Goal: Information Seeking & Learning: Learn about a topic

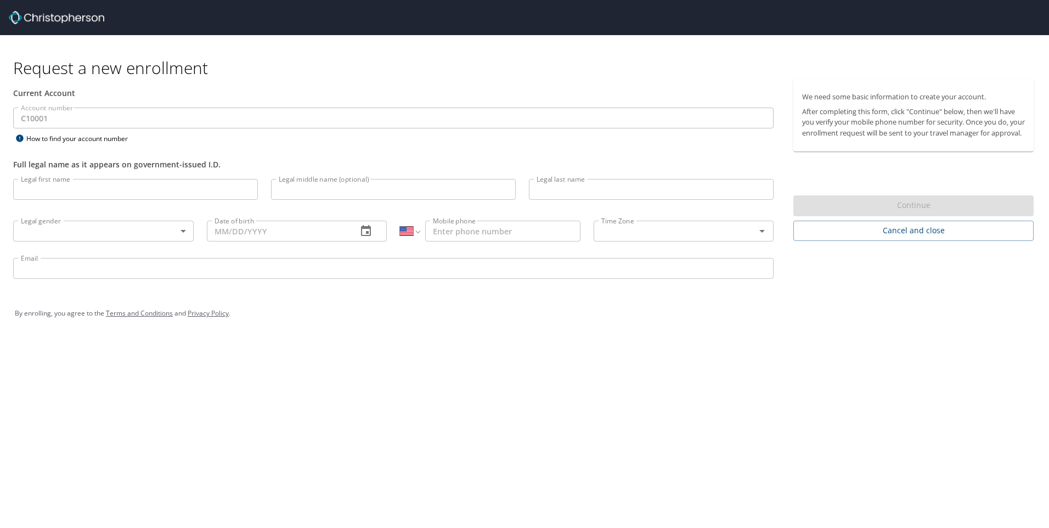
select select "US"
drag, startPoint x: 59, startPoint y: 122, endPoint x: 58, endPoint y: 193, distance: 70.8
click at [58, 193] on input "Legal first name" at bounding box center [135, 189] width 245 height 21
type input "Deepak"
type input "[PERSON_NAME]"
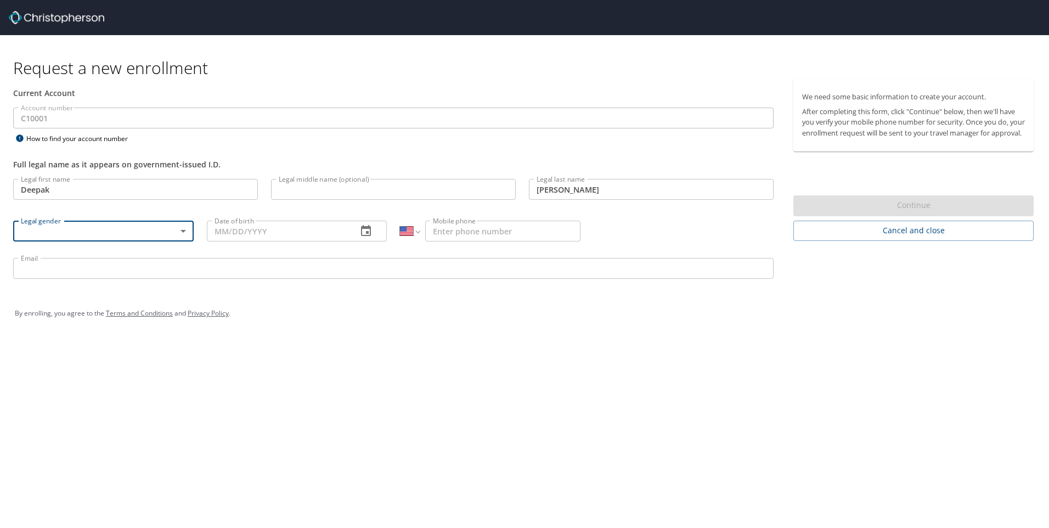
click at [48, 234] on body "Request a new enrollment Current Account Account number C10001 Account number H…" at bounding box center [524, 264] width 1049 height 528
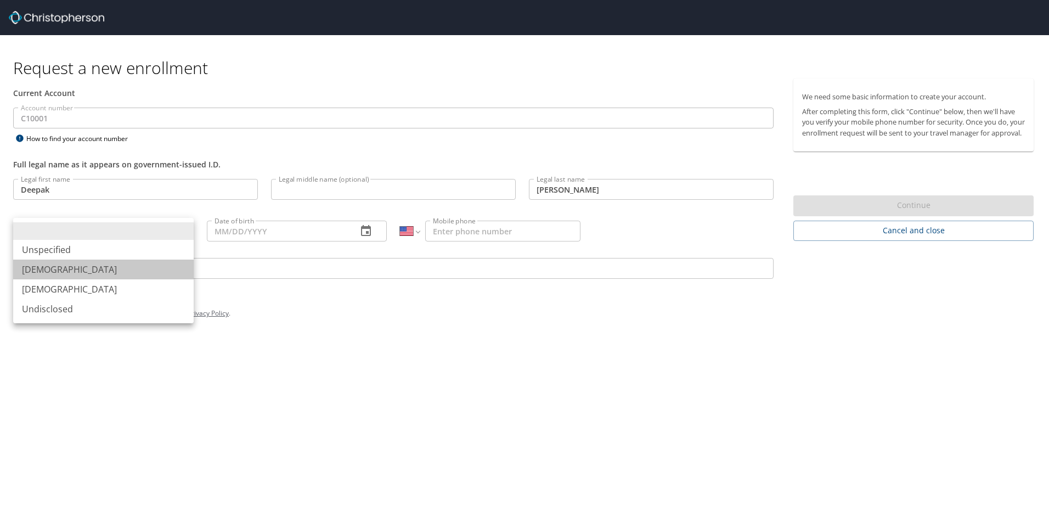
click at [48, 263] on li "Male" at bounding box center [103, 270] width 181 height 20
type input "Male"
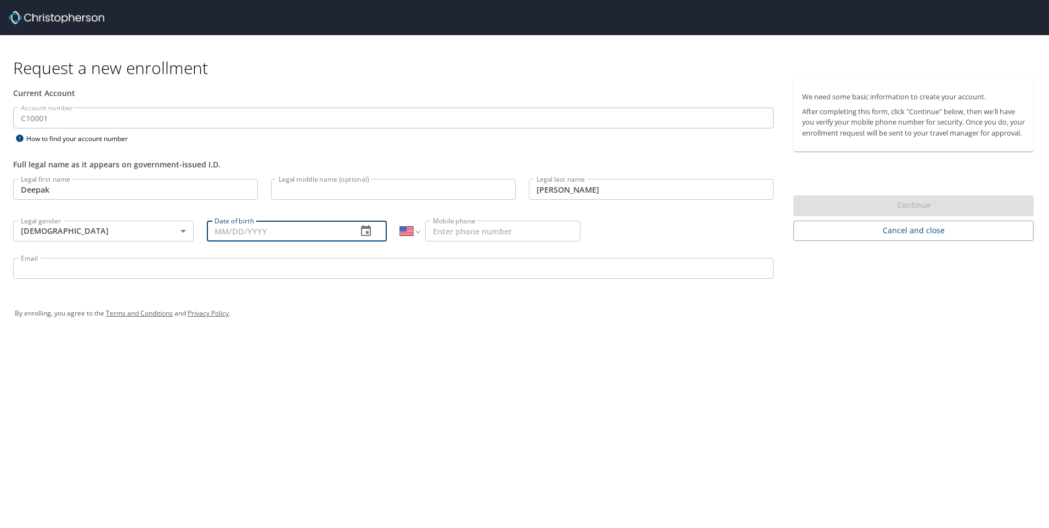
click at [238, 235] on input "Date of birth" at bounding box center [278, 231] width 142 height 21
type input "15/10/1984"
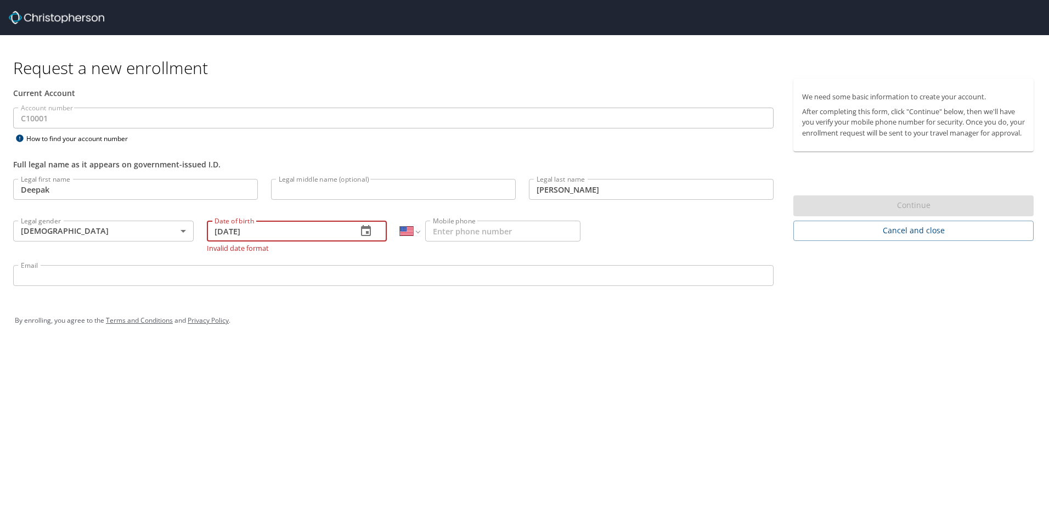
drag, startPoint x: 291, startPoint y: 233, endPoint x: 168, endPoint y: 239, distance: 123.7
click at [168, 239] on div "Legal first name Deepak Legal first name Legal middle name (optional) Legal mid…" at bounding box center [394, 233] width 774 height 123
type input "10/15/1984"
click at [495, 221] on input "Mobile phone" at bounding box center [502, 231] width 155 height 21
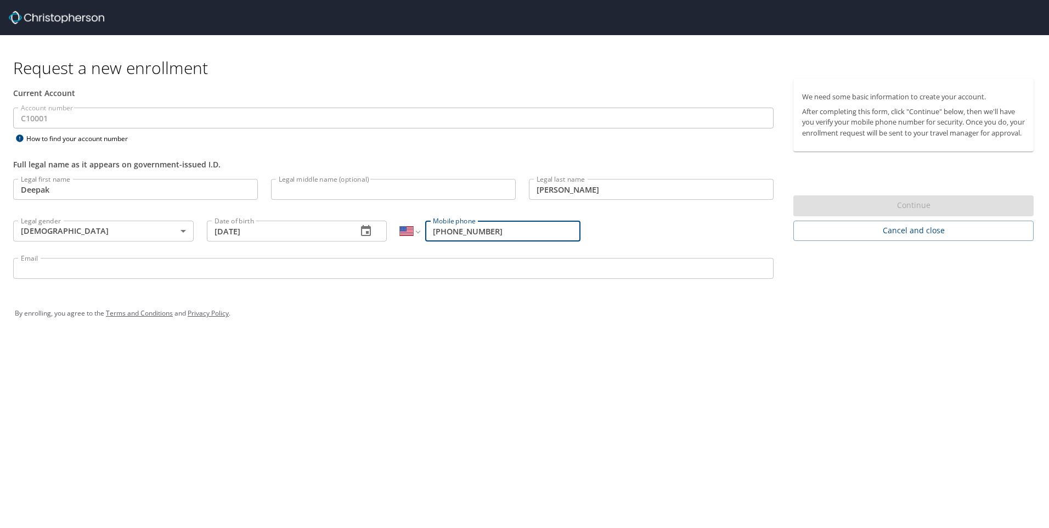
type input "(989) 923-2500"
click at [412, 227] on select "International Afghanistan Åland Islands Albania Algeria American Samoa Andorra …" at bounding box center [409, 231] width 19 height 21
select select "IN"
click at [400, 221] on select "International Afghanistan Åland Islands Albania Algeria American Samoa Andorra …" at bounding box center [409, 231] width 19 height 21
type input "98992 32500"
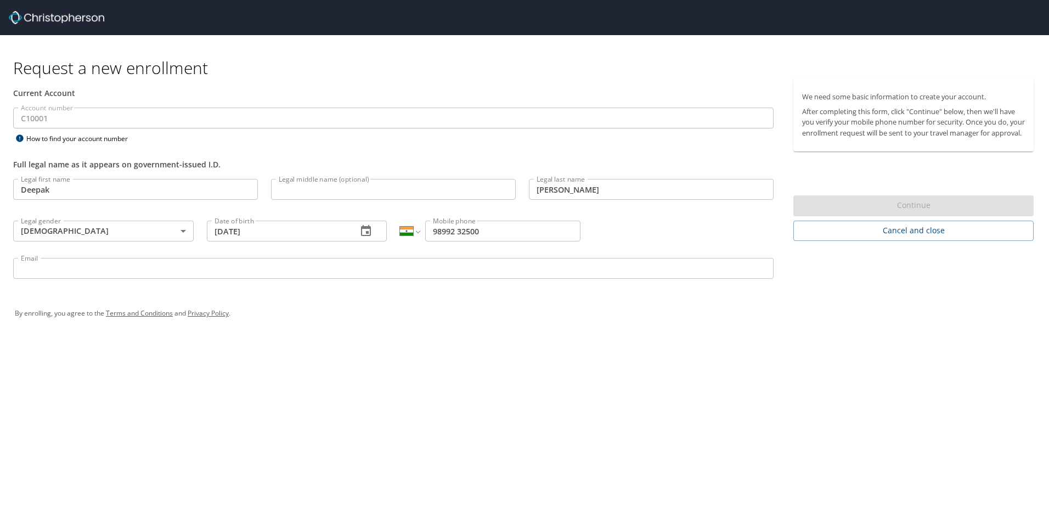
click at [502, 333] on div "By enrolling, you agree to the Terms and Conditions and Privacy Policy ." at bounding box center [525, 313] width 1036 height 49
click at [111, 265] on input "Email" at bounding box center [393, 268] width 761 height 21
click at [344, 170] on div "Full legal name as it appears on government-issued I.D." at bounding box center [393, 165] width 761 height 12
click at [343, 189] on input "Legal middle name (optional)" at bounding box center [393, 189] width 245 height 21
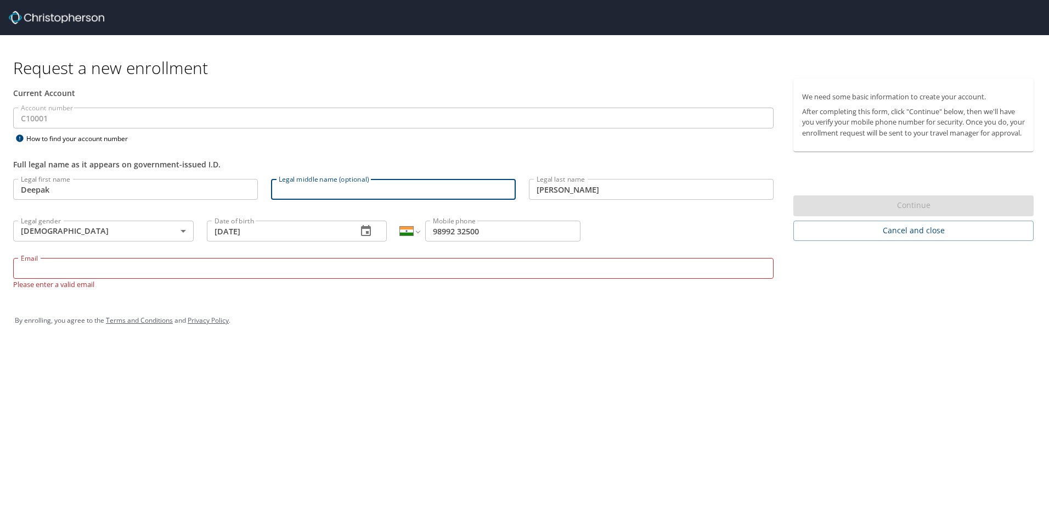
click at [282, 271] on input "Email" at bounding box center [393, 268] width 761 height 21
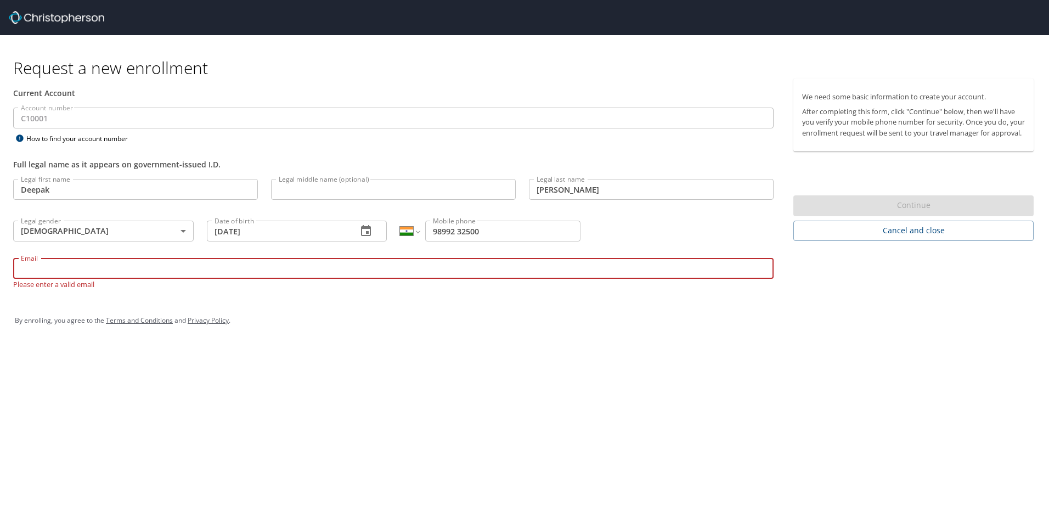
paste input "deepak.rana@live.com"
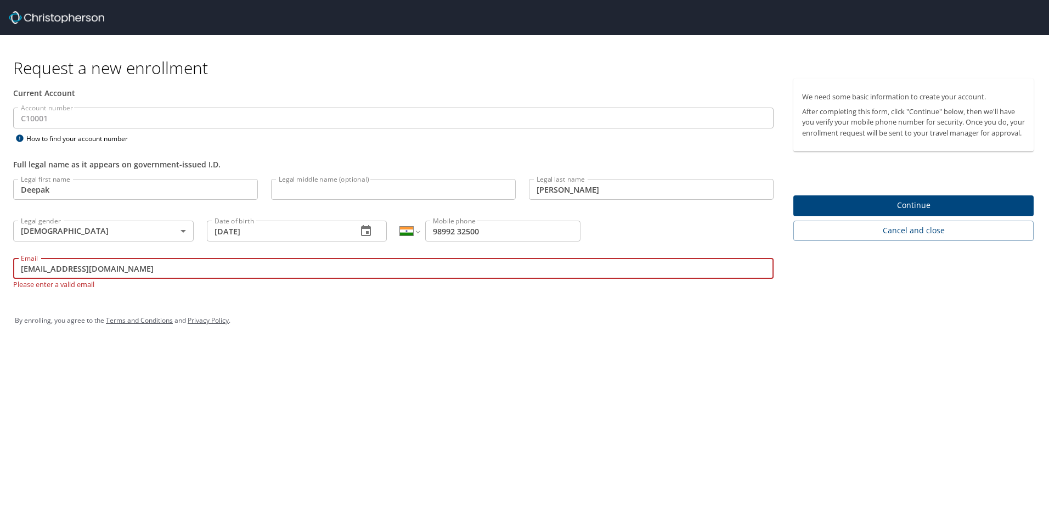
type input "deepak.rana@live.com"
click at [294, 377] on div "Request a new enrollment Current Account Account number C10001 Account number H…" at bounding box center [524, 264] width 1049 height 528
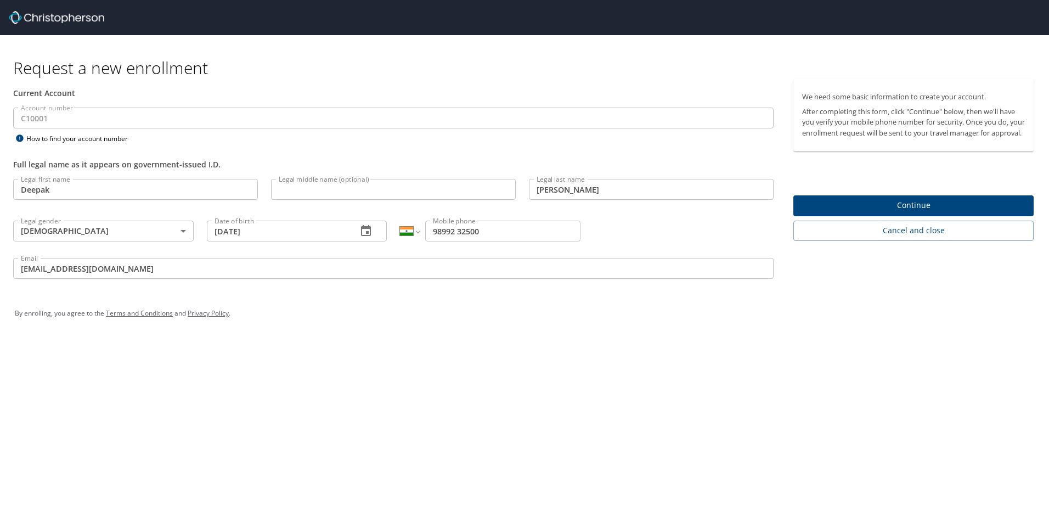
click at [902, 212] on span "Continue" at bounding box center [913, 206] width 223 height 14
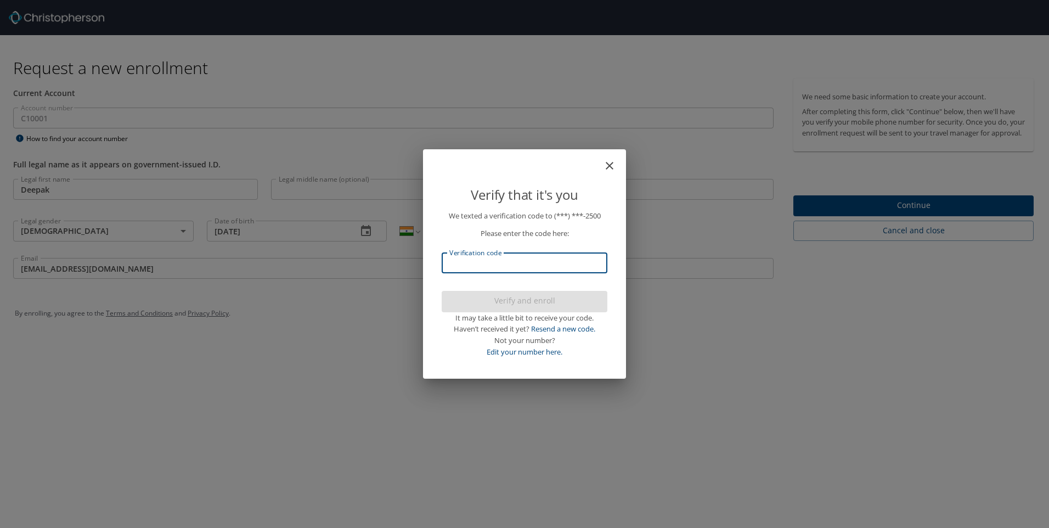
click at [532, 260] on input "Verification code" at bounding box center [525, 262] width 166 height 21
type input "805799"
click at [530, 300] on span "Verify and enroll" at bounding box center [525, 301] width 148 height 14
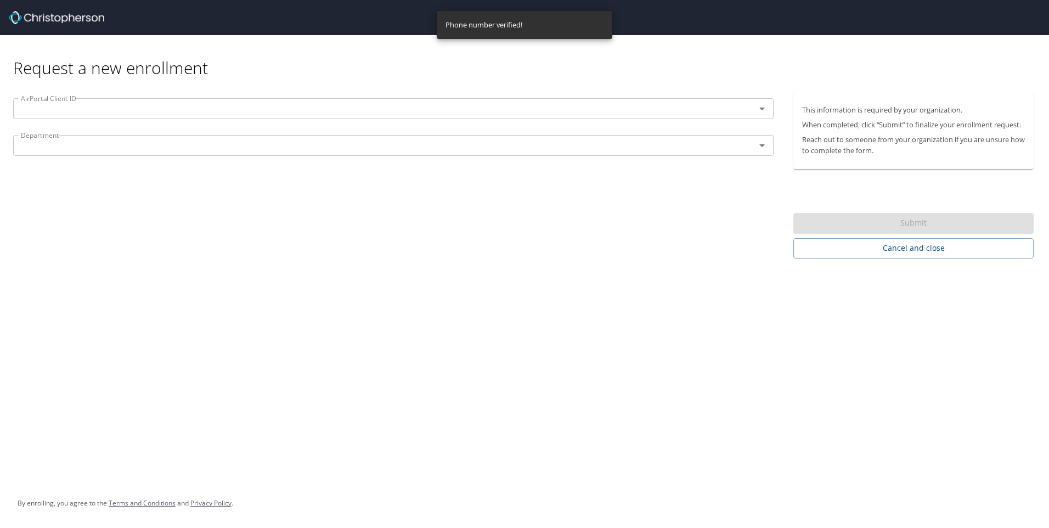
click at [142, 115] on input "text" at bounding box center [377, 109] width 722 height 14
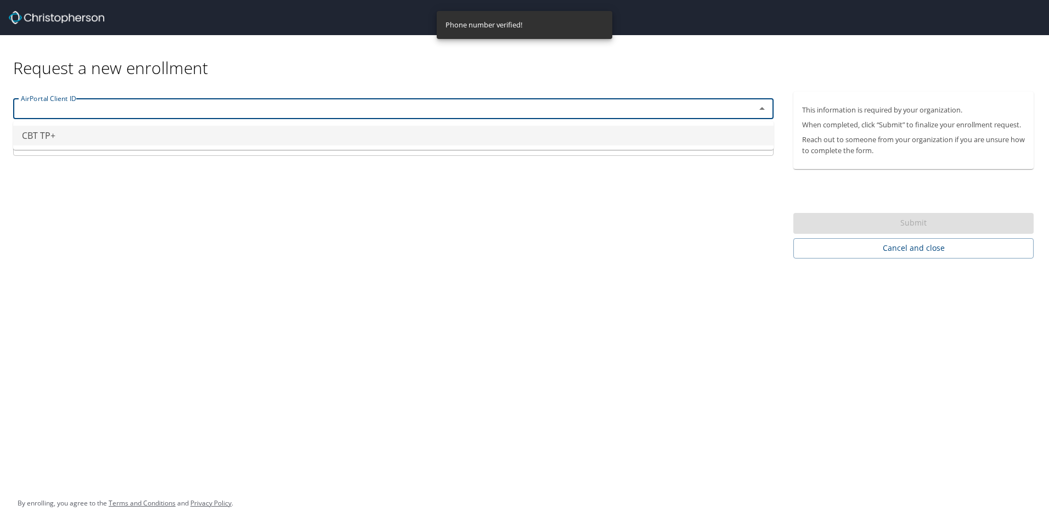
click at [96, 139] on li "CBT TP+" at bounding box center [393, 136] width 761 height 20
type input "CBT TP+"
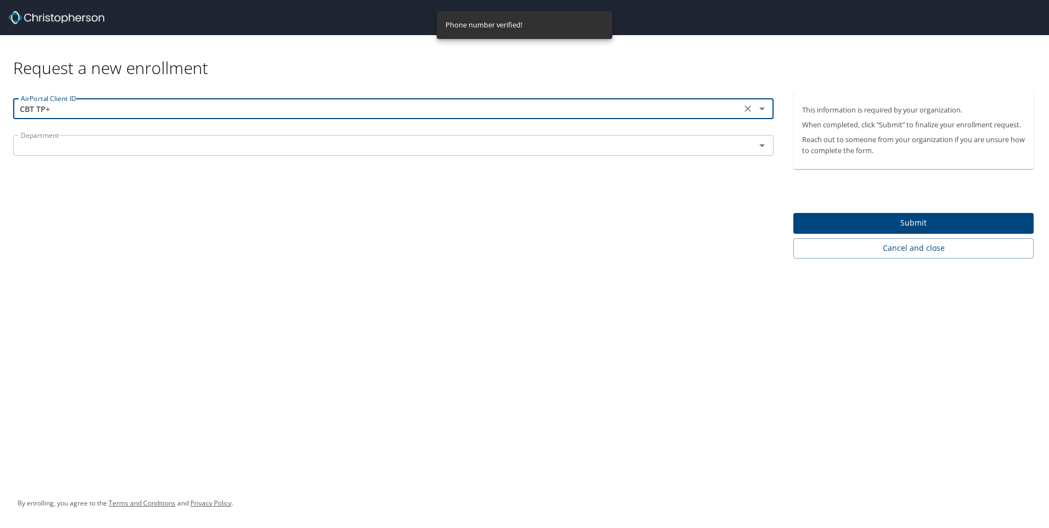
click at [97, 147] on input "text" at bounding box center [377, 145] width 722 height 14
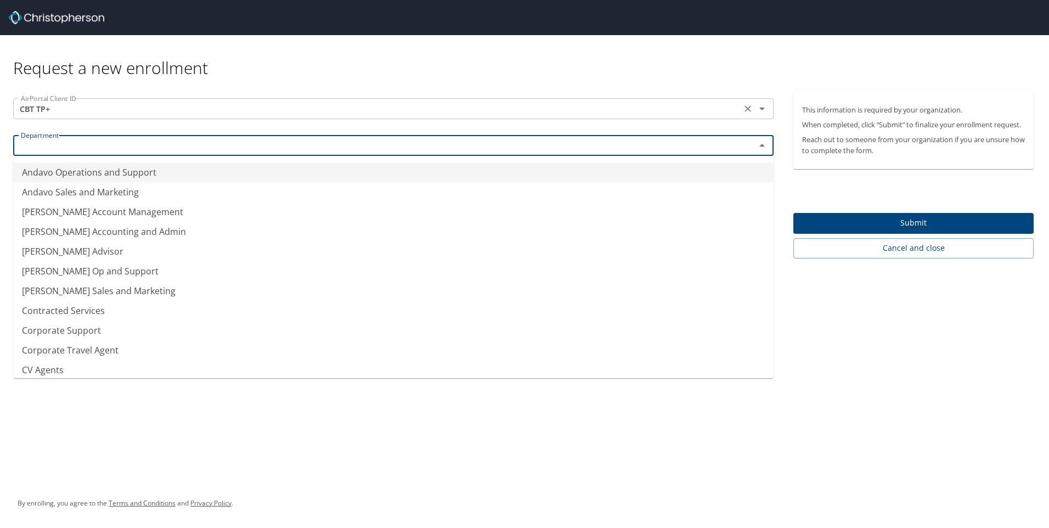
type input "Andavo Operations and Support"
click at [93, 110] on input "CBT TP+" at bounding box center [377, 109] width 722 height 14
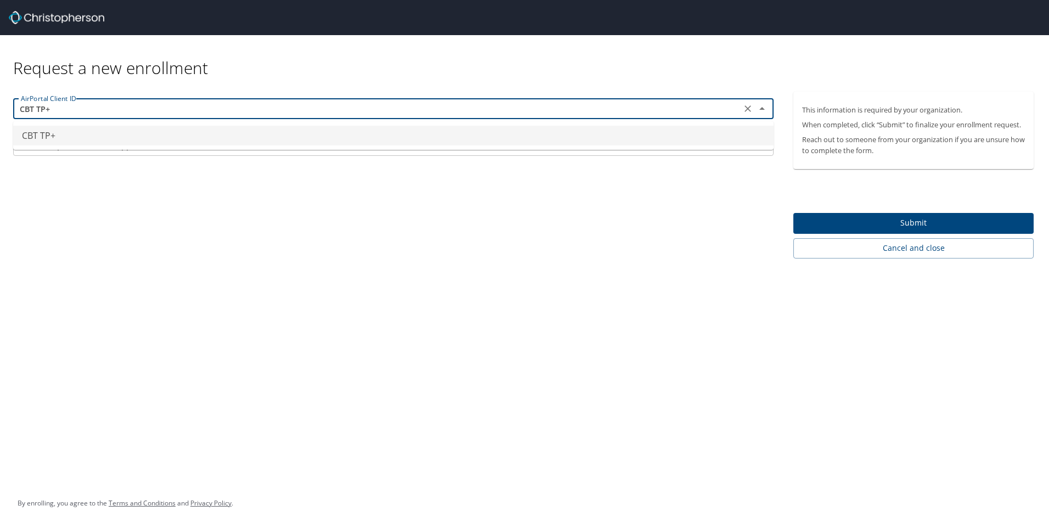
click at [135, 115] on input "CBT TP+" at bounding box center [377, 109] width 722 height 14
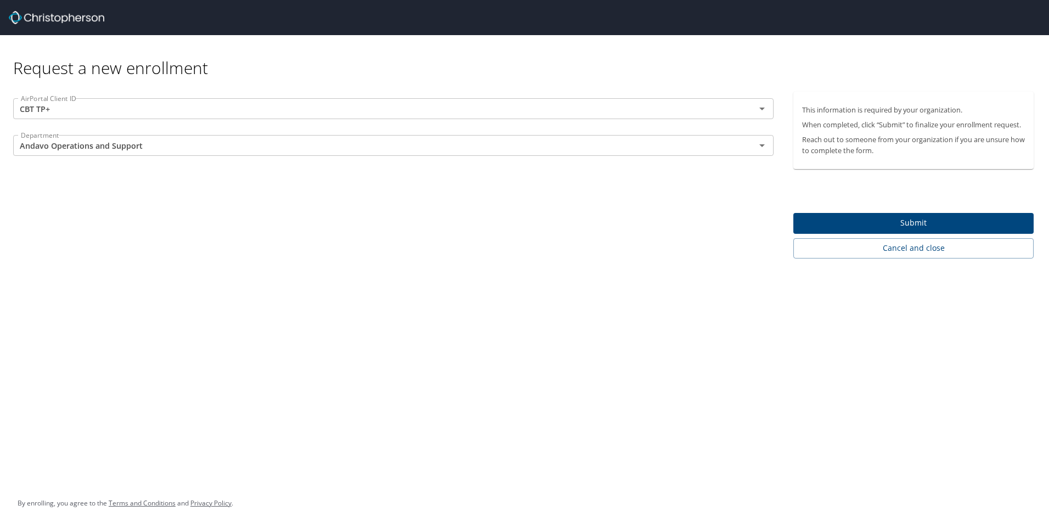
click at [361, 291] on div "Request a new enrollment AirPortal Client ID CBT TP+ AirPortal Client ID Depart…" at bounding box center [524, 264] width 1049 height 528
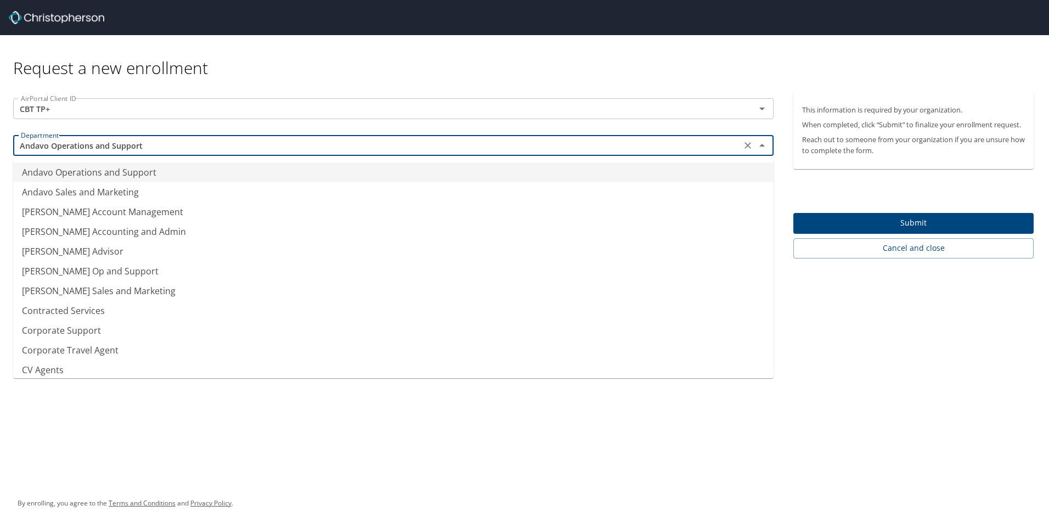
click at [161, 153] on input "Andavo Operations and Support" at bounding box center [377, 145] width 722 height 14
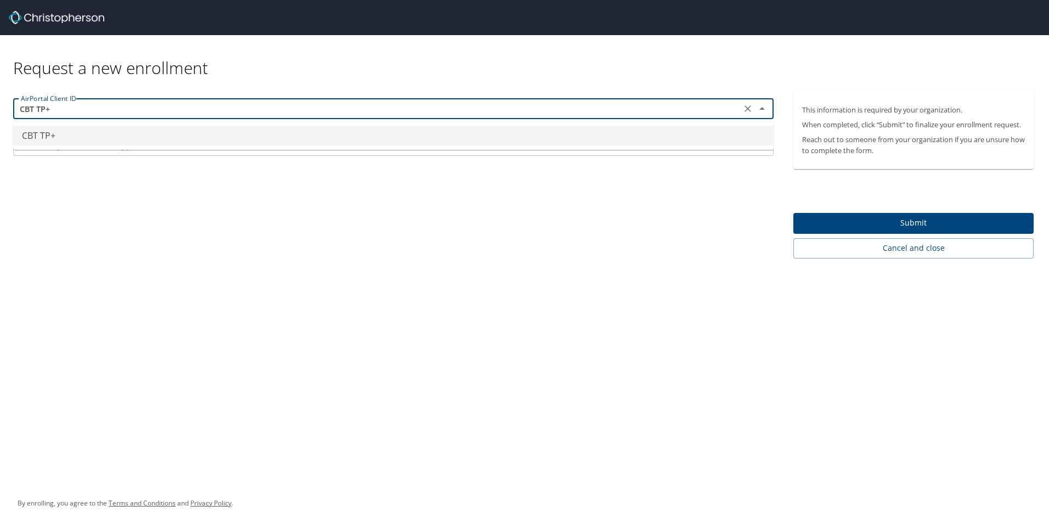
click at [77, 110] on input "CBT TP+" at bounding box center [377, 109] width 722 height 14
click at [115, 110] on input "CBT TP+" at bounding box center [377, 109] width 722 height 14
click at [242, 244] on div "AirPortal Client ID CBT TP+ AirPortal Client ID Department Andavo Operations an…" at bounding box center [393, 175] width 787 height 167
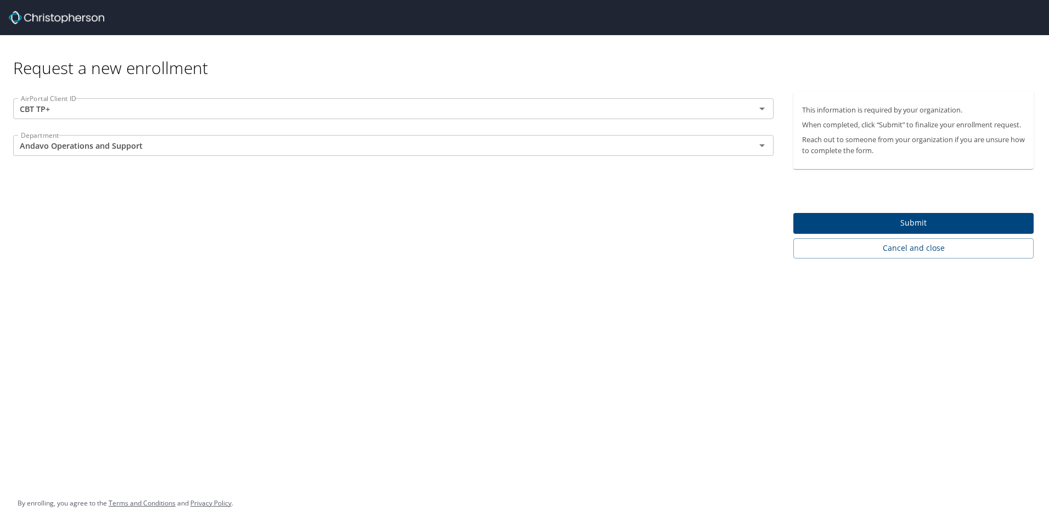
click at [259, 291] on div "Request a new enrollment AirPortal Client ID CBT TP+ AirPortal Client ID Depart…" at bounding box center [524, 264] width 1049 height 528
click at [232, 144] on input "Andavo Operations and Support" at bounding box center [377, 145] width 722 height 14
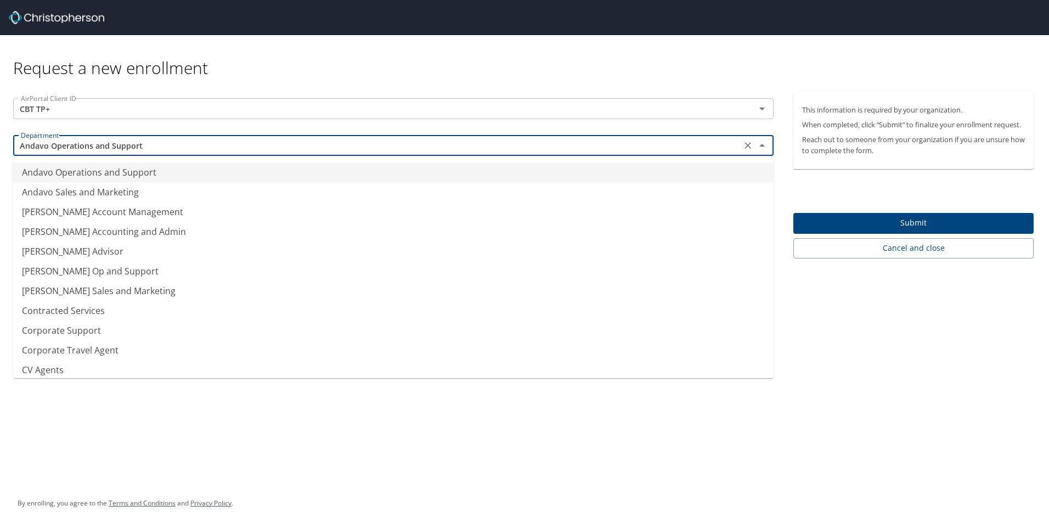
click at [86, 170] on li "Andavo Operations and Support" at bounding box center [393, 172] width 761 height 20
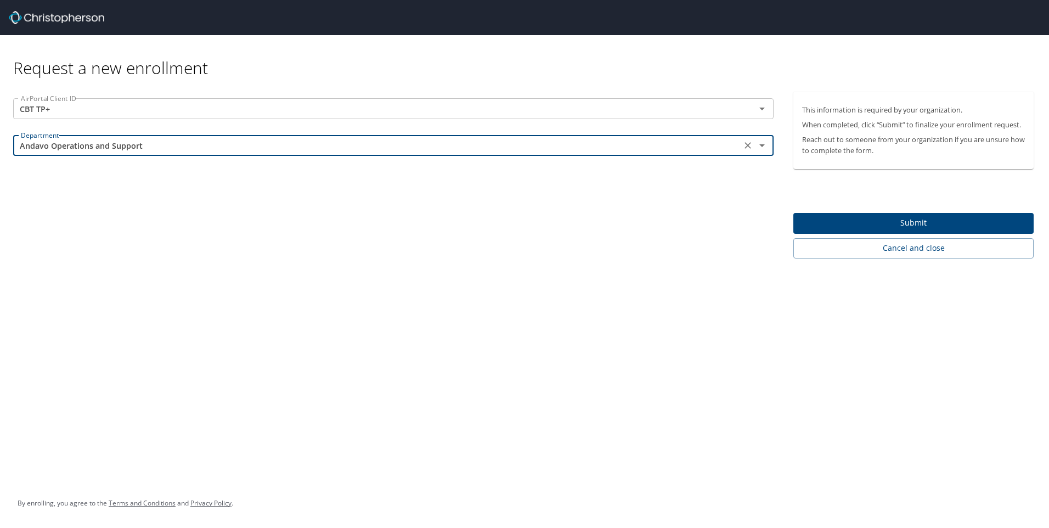
click at [143, 229] on div "AirPortal Client ID CBT TP+ AirPortal Client ID Department Andavo Operations an…" at bounding box center [393, 175] width 787 height 167
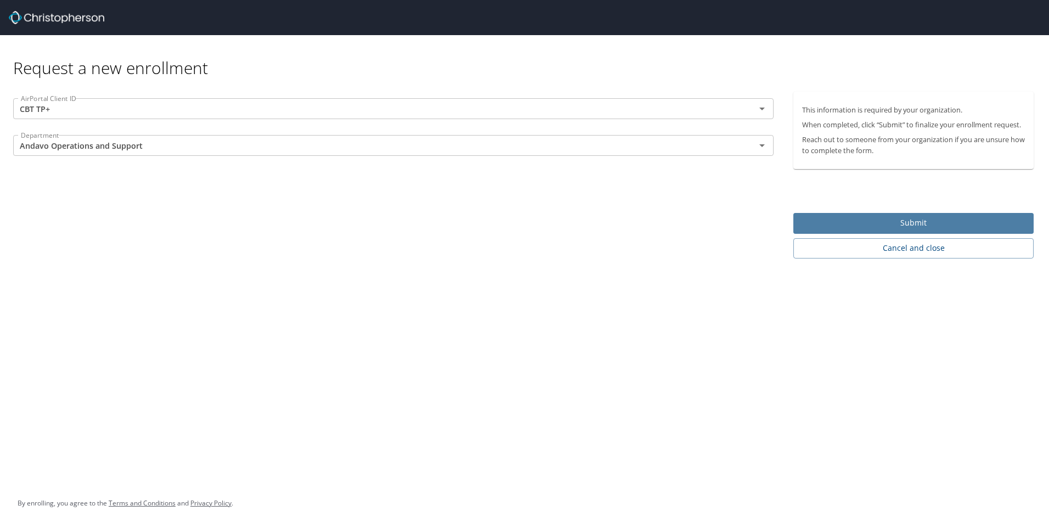
click at [881, 227] on span "Submit" at bounding box center [913, 223] width 223 height 14
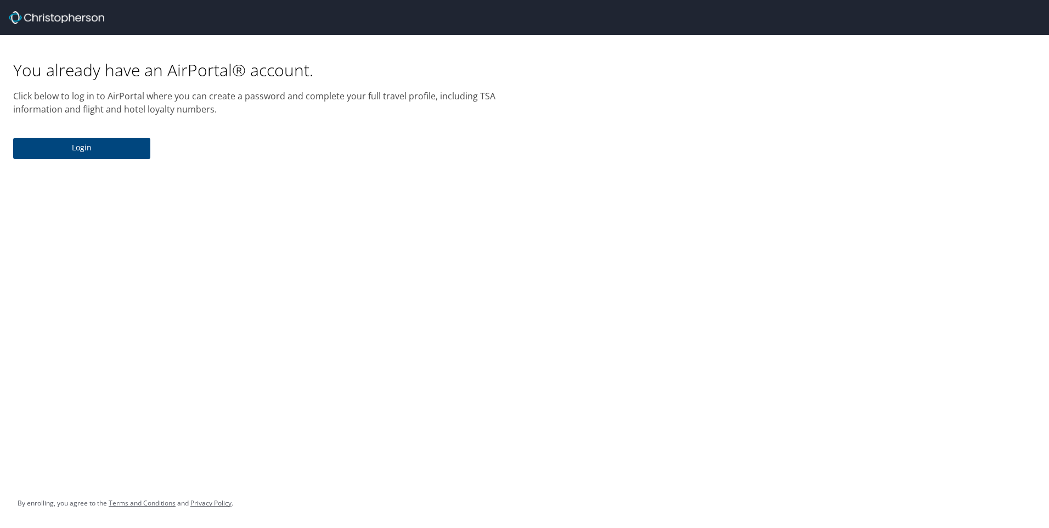
click at [120, 155] on button "Login" at bounding box center [81, 148] width 137 height 21
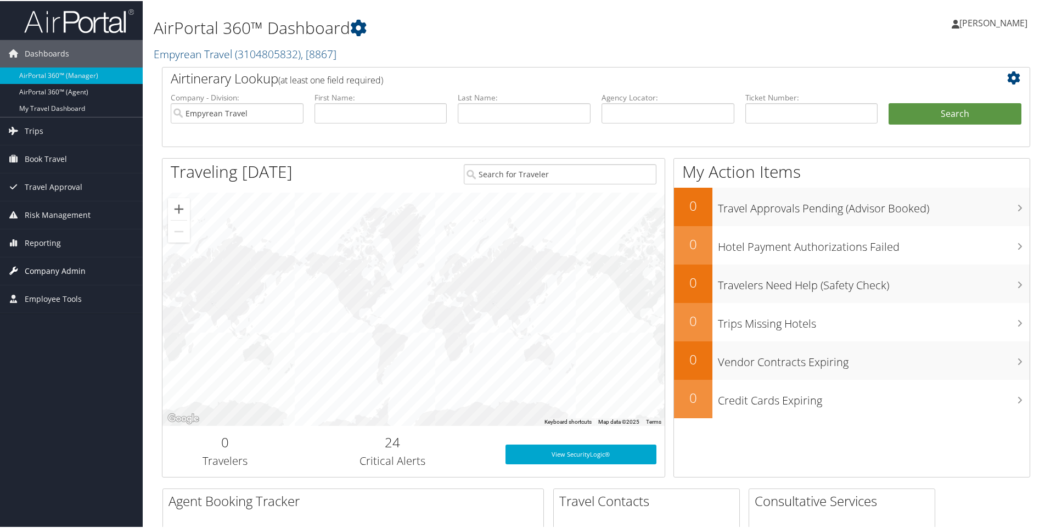
click at [63, 270] on span "Company Admin" at bounding box center [55, 269] width 61 height 27
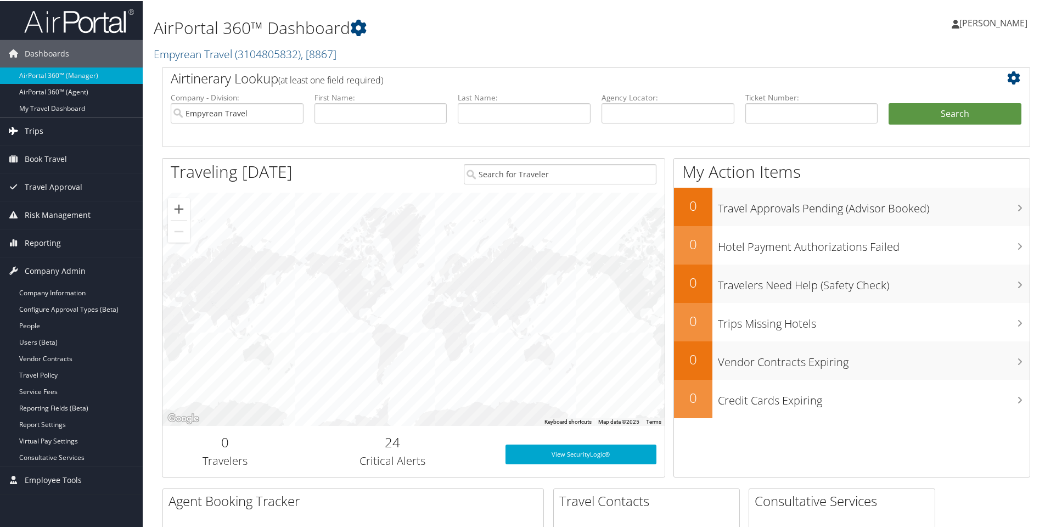
click at [38, 131] on span "Trips" at bounding box center [34, 129] width 19 height 27
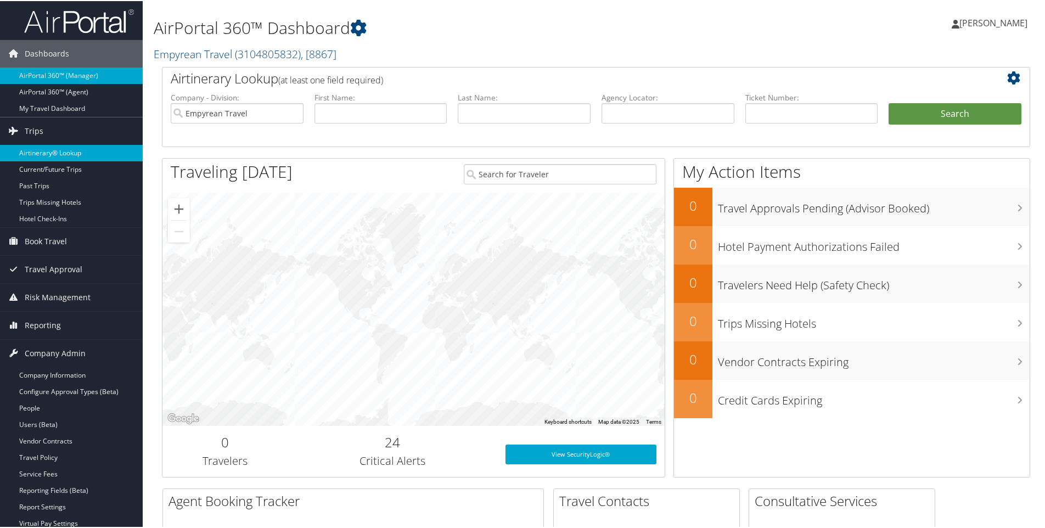
click at [40, 145] on link "Airtinerary® Lookup" at bounding box center [71, 152] width 143 height 16
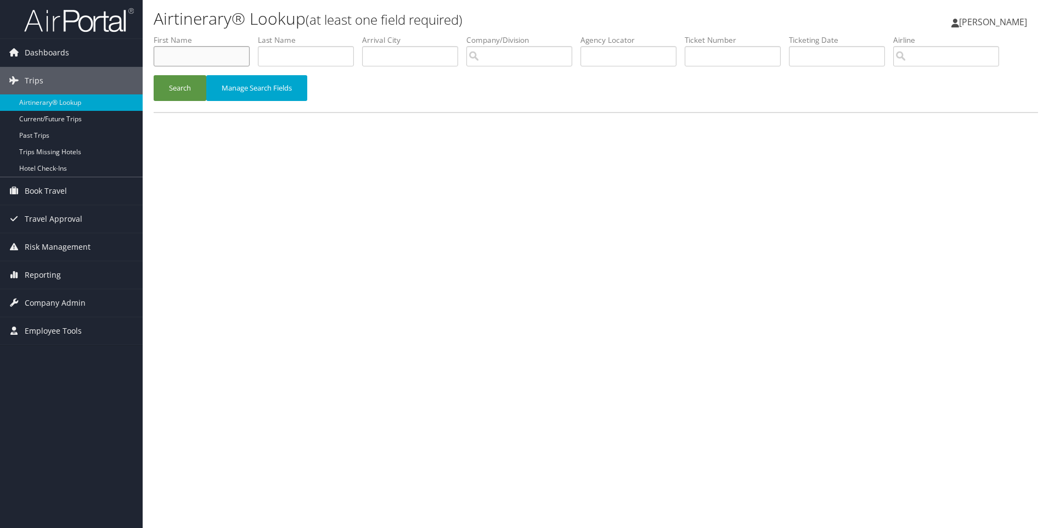
click at [232, 53] on input "text" at bounding box center [202, 56] width 96 height 20
click at [315, 57] on input "text" at bounding box center [306, 56] width 96 height 20
click at [448, 61] on input "text" at bounding box center [410, 56] width 96 height 20
click at [525, 61] on input "search" at bounding box center [520, 56] width 106 height 20
click at [622, 62] on input "text" at bounding box center [629, 56] width 96 height 20
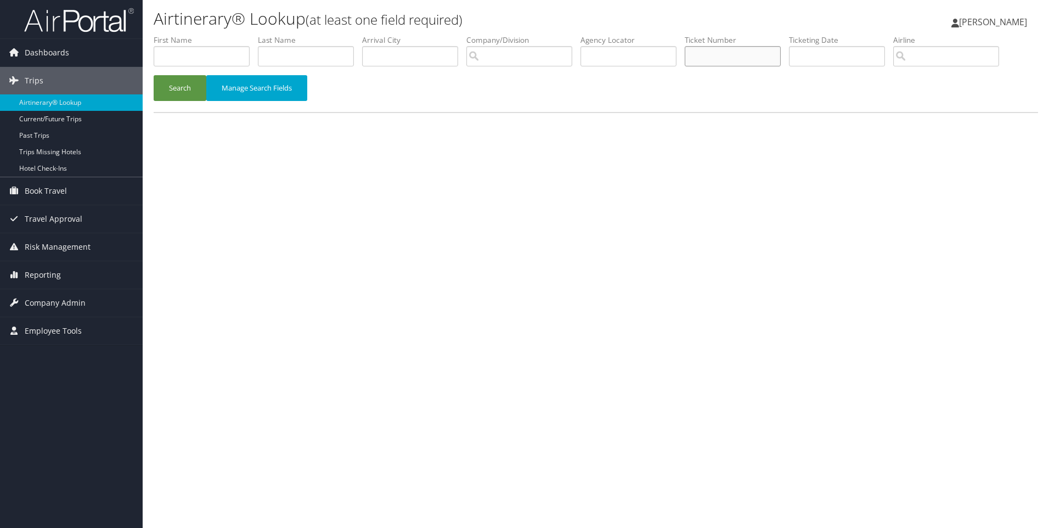
click at [729, 61] on input "text" at bounding box center [733, 56] width 96 height 20
drag, startPoint x: 864, startPoint y: 63, endPoint x: 934, endPoint y: 63, distance: 69.7
click at [864, 63] on input "text" at bounding box center [837, 56] width 96 height 20
click at [940, 63] on input "search" at bounding box center [947, 56] width 106 height 20
click at [1016, 20] on span "[PERSON_NAME]" at bounding box center [993, 22] width 68 height 12
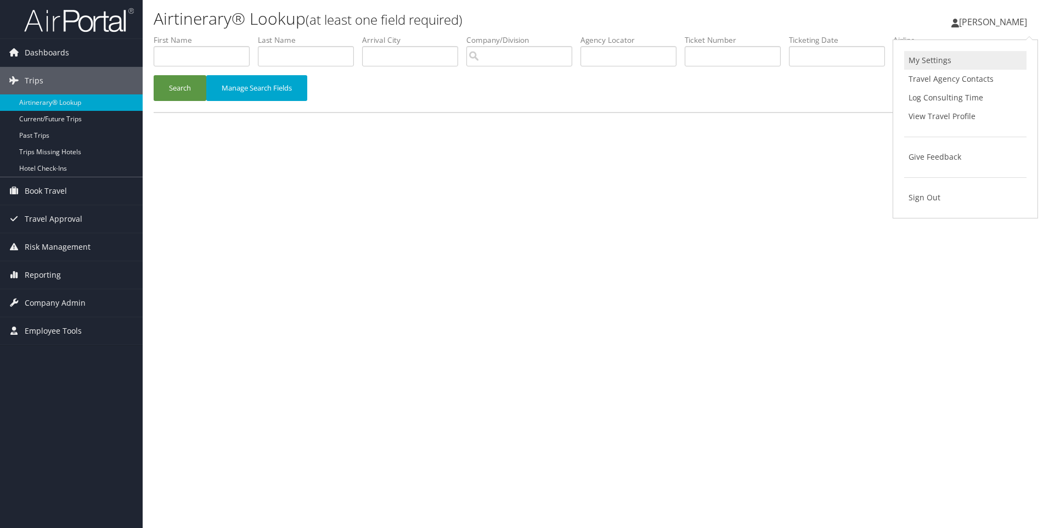
click at [950, 66] on link "My Settings" at bounding box center [966, 60] width 122 height 19
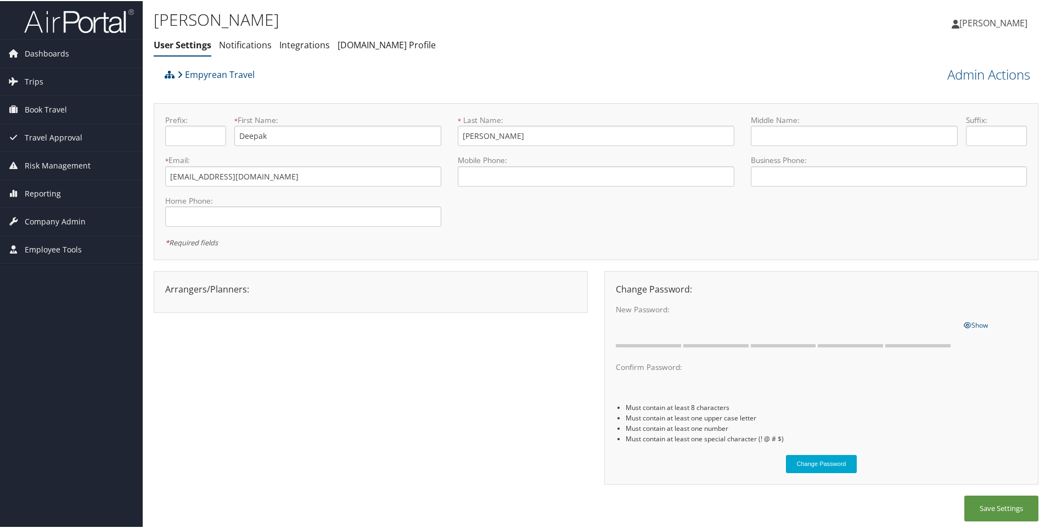
click at [185, 130] on input "text" at bounding box center [195, 135] width 61 height 20
click at [205, 135] on input "text" at bounding box center [195, 135] width 61 height 20
click at [196, 141] on input "text" at bounding box center [195, 135] width 61 height 20
click at [225, 38] on link "Notifications" at bounding box center [245, 44] width 53 height 12
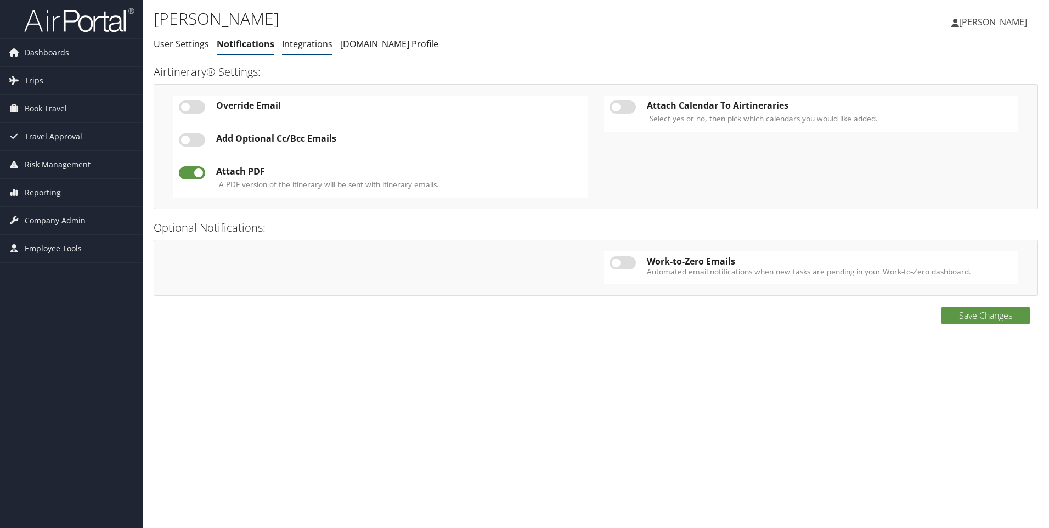
click at [297, 42] on link "Integrations" at bounding box center [307, 44] width 50 height 12
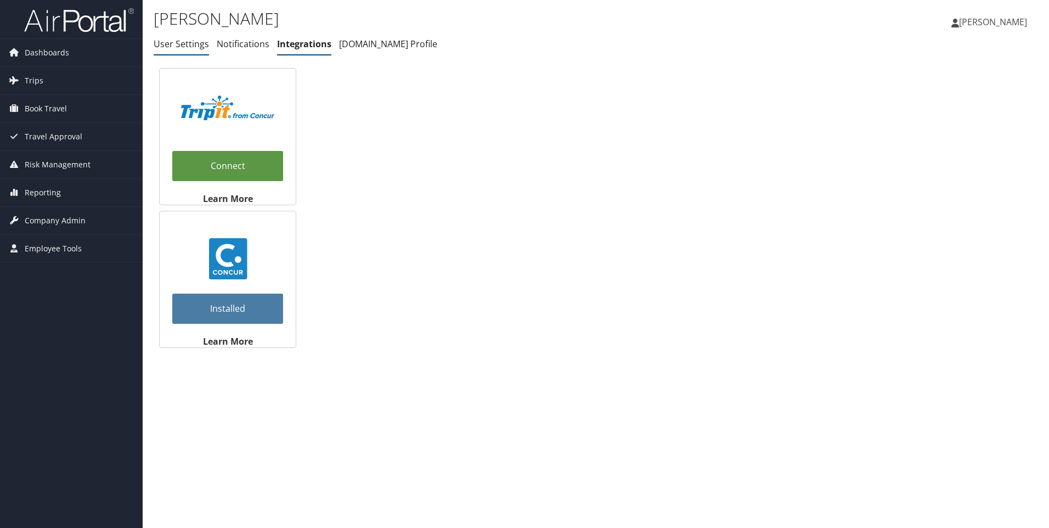
click at [183, 50] on li "User Settings" at bounding box center [181, 45] width 55 height 20
click at [68, 137] on span "Travel Approval" at bounding box center [54, 136] width 58 height 27
click at [55, 114] on span "Book Travel" at bounding box center [46, 108] width 42 height 27
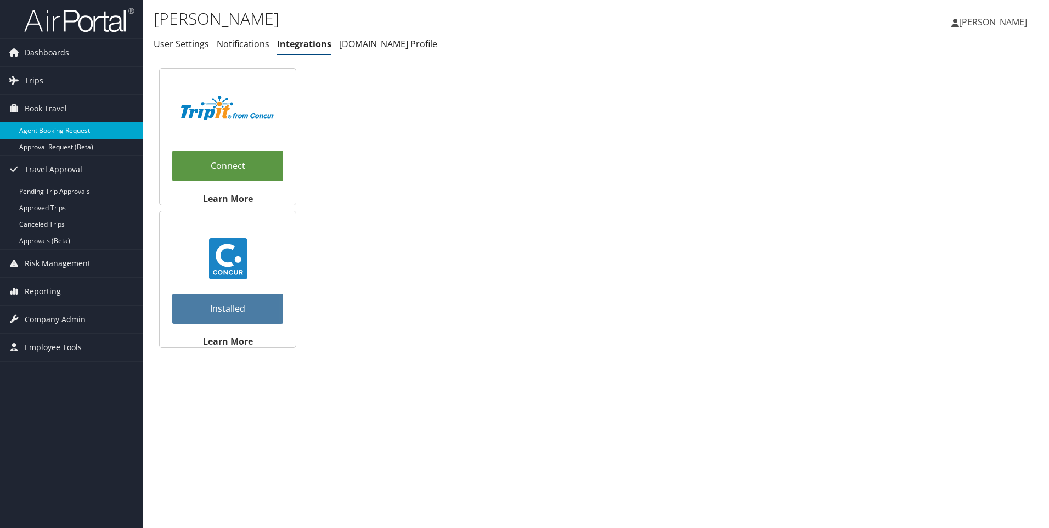
click at [69, 131] on link "Agent Booking Request" at bounding box center [71, 130] width 143 height 16
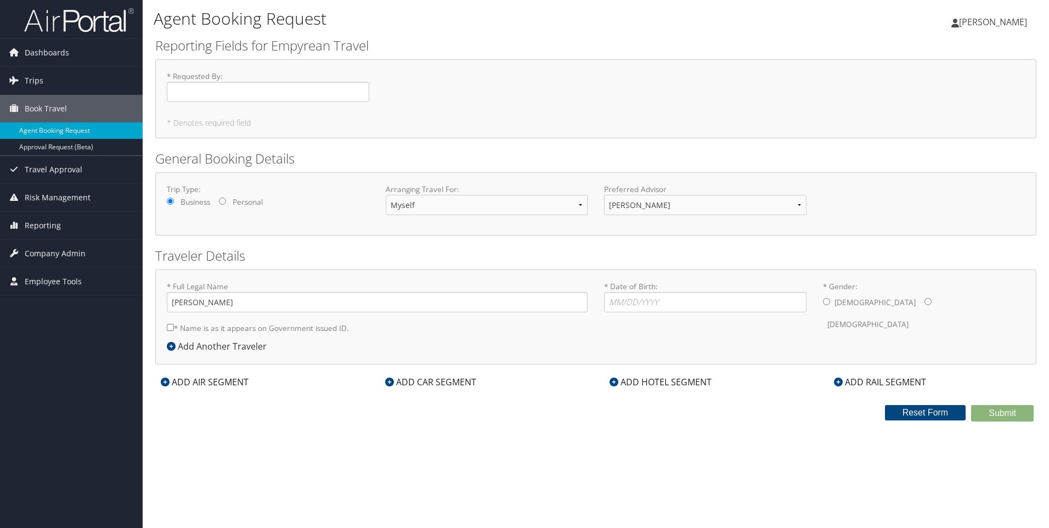
click at [212, 380] on div "ADD AIR SEGMENT" at bounding box center [204, 381] width 99 height 13
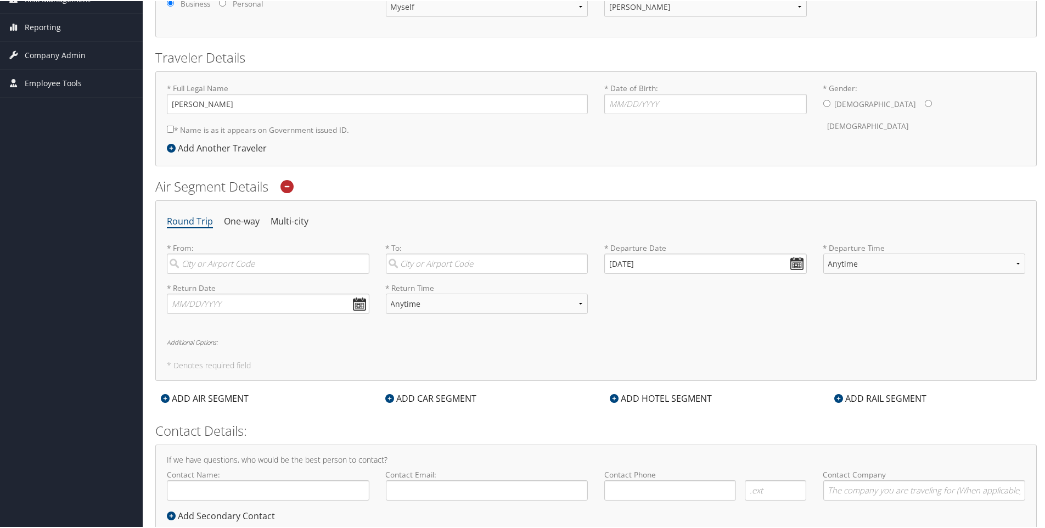
scroll to position [232, 0]
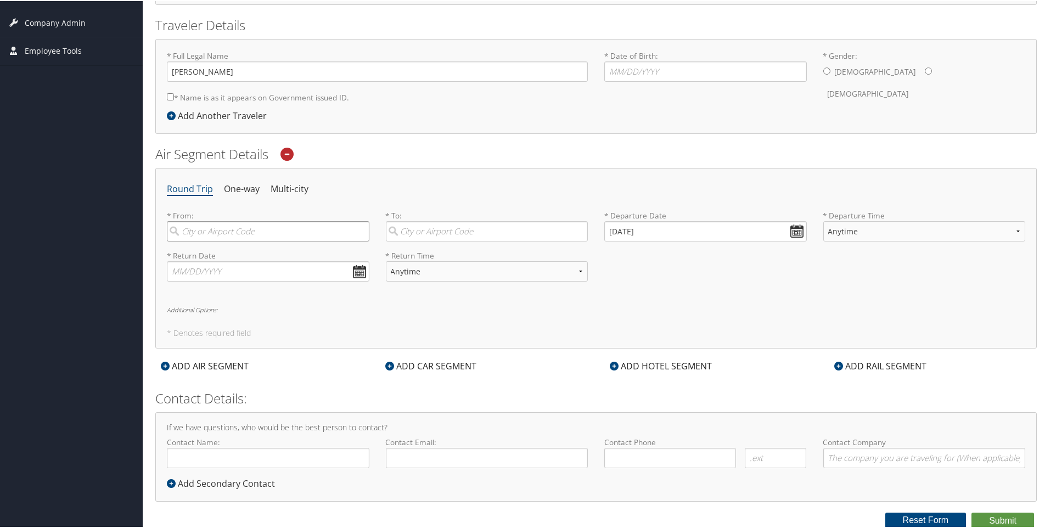
click at [273, 231] on input "search" at bounding box center [268, 230] width 203 height 20
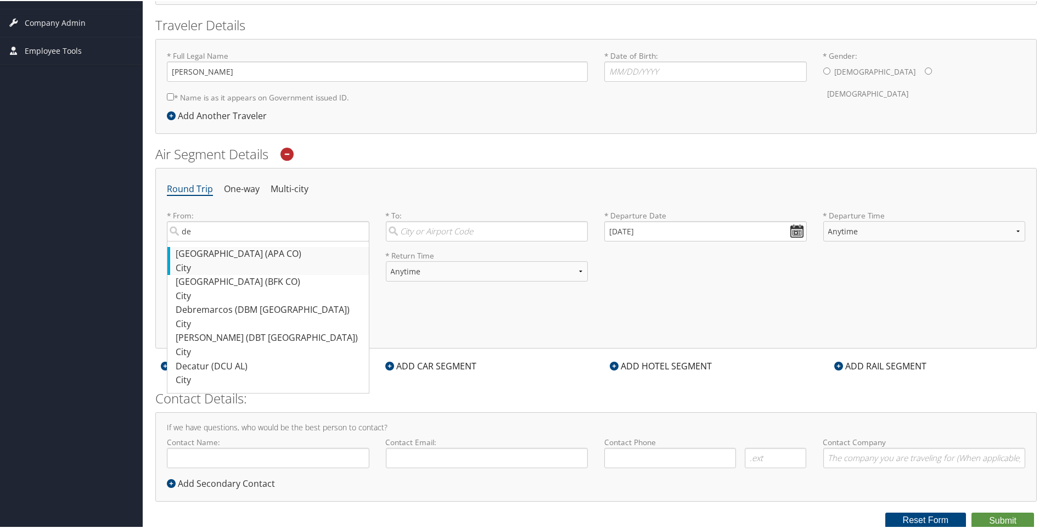
click at [261, 273] on div "City" at bounding box center [270, 267] width 188 height 14
click at [261, 240] on input "de" at bounding box center [268, 230] width 203 height 20
type input "Denver (APA CO)"
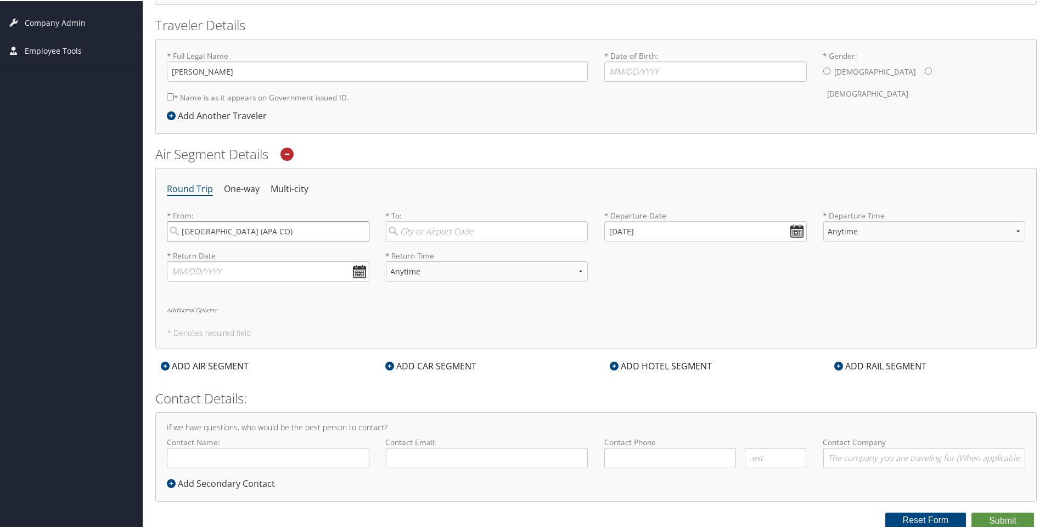
scroll to position [12, 0]
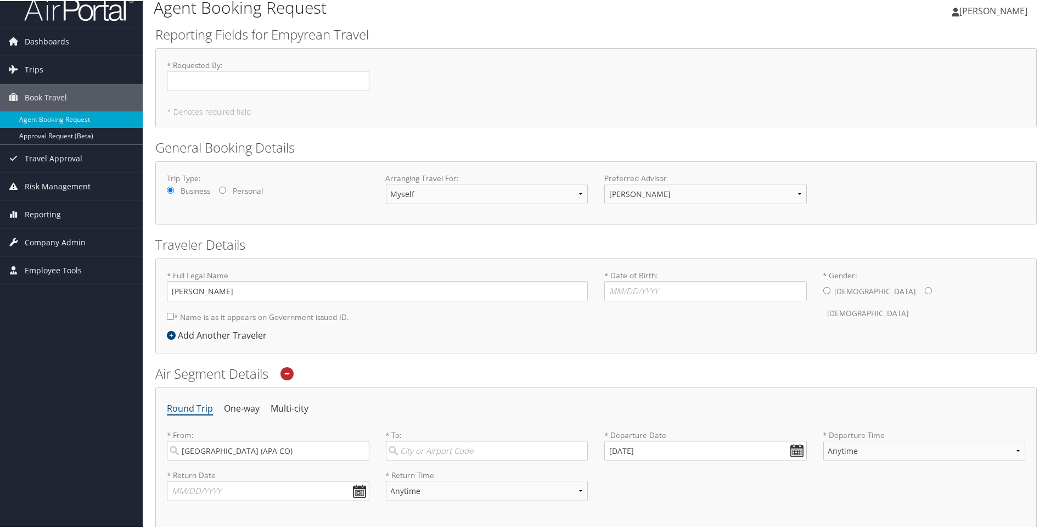
click at [79, 19] on img at bounding box center [79, 8] width 110 height 26
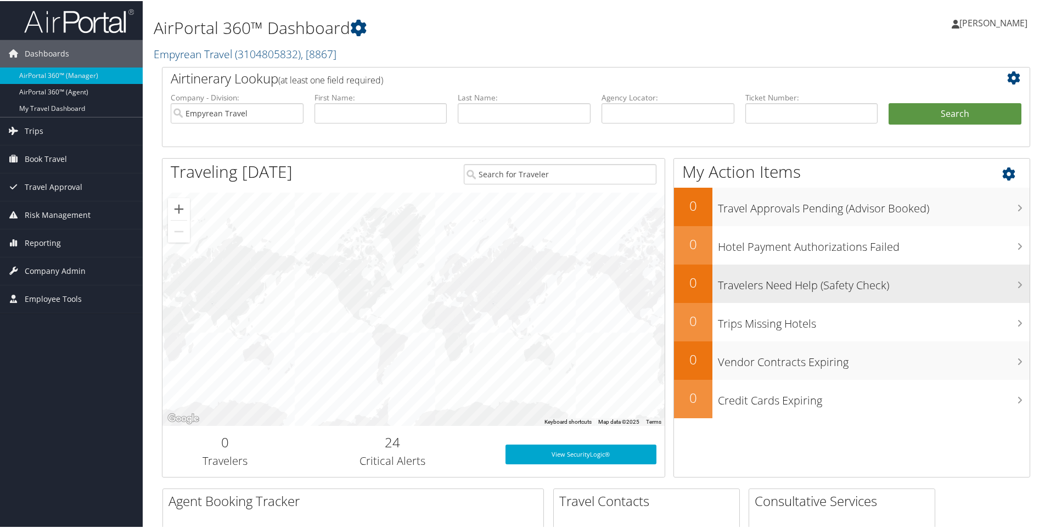
click at [790, 293] on div "Travelers Need Help (Safety Check)" at bounding box center [870, 282] width 317 height 38
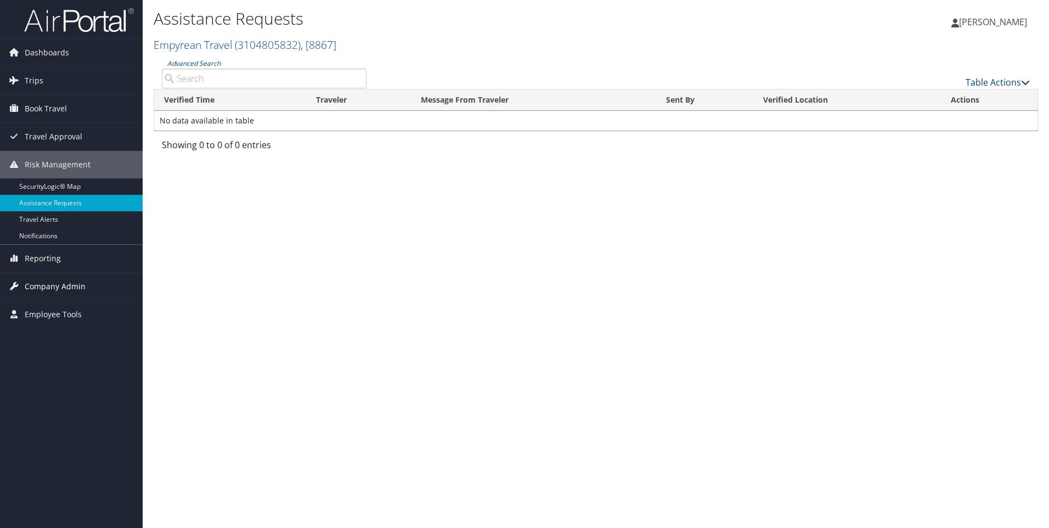
click at [71, 288] on span "Company Admin" at bounding box center [55, 286] width 61 height 27
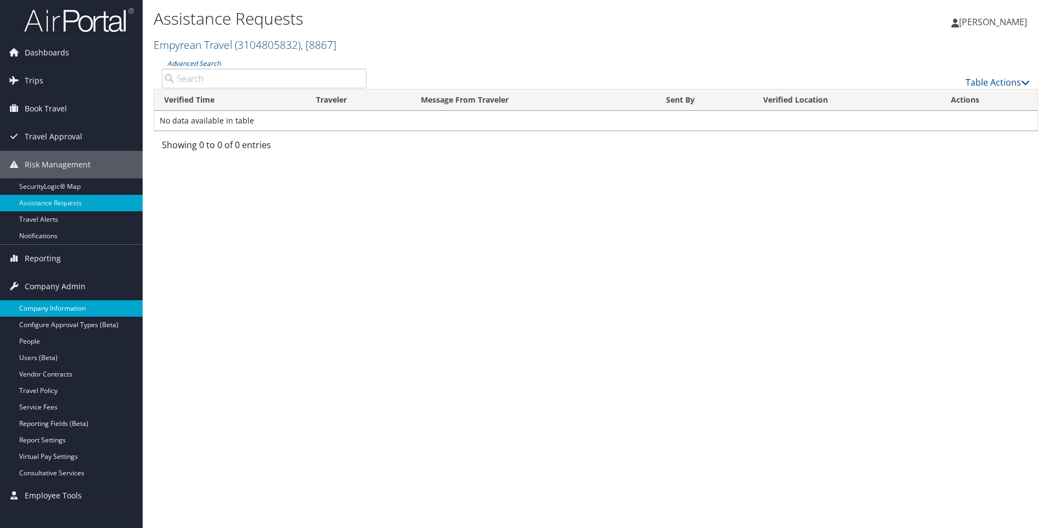
click at [71, 309] on link "Company Information" at bounding box center [71, 308] width 143 height 16
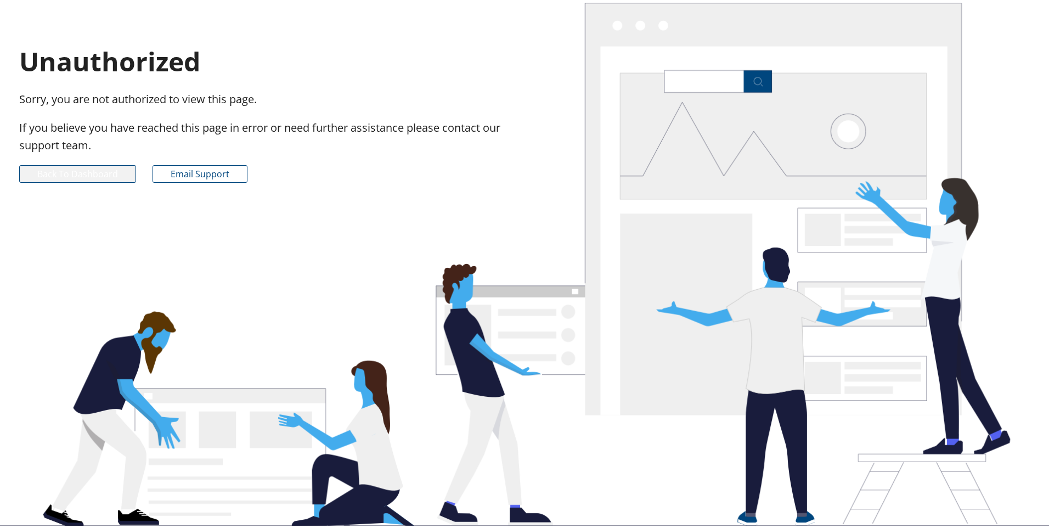
click at [111, 179] on link "Back to Dashboard" at bounding box center [77, 174] width 117 height 18
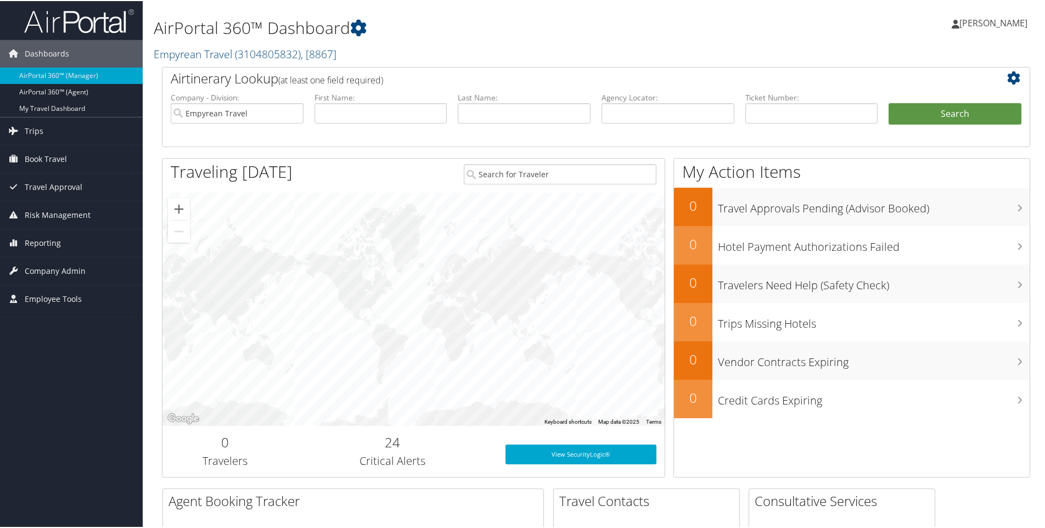
click at [390, 441] on h2 "24" at bounding box center [392, 441] width 193 height 19
click at [395, 469] on div "24 Critical Alerts" at bounding box center [392, 451] width 209 height 42
click at [542, 459] on link "View SecurityLogic®" at bounding box center [581, 453] width 151 height 20
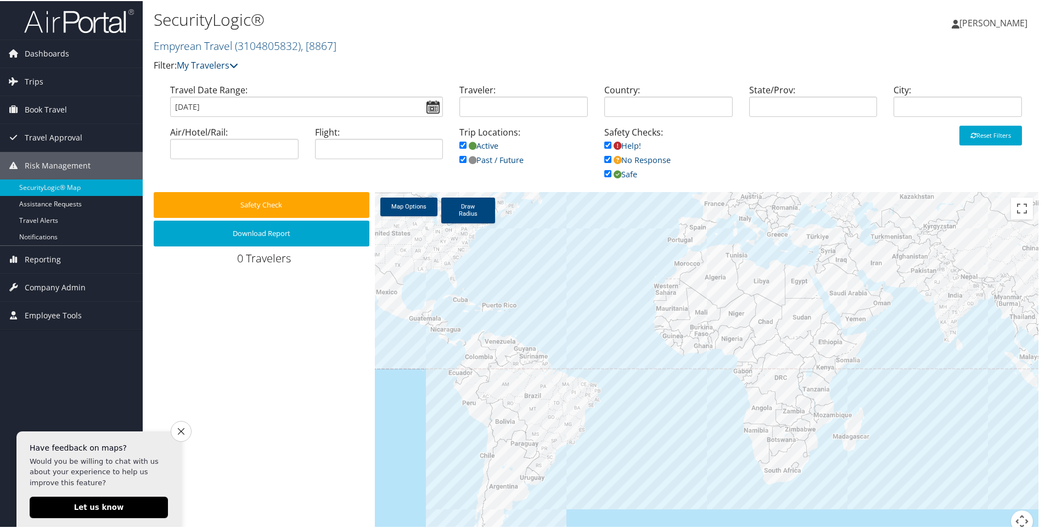
click at [722, 342] on div at bounding box center [707, 367] width 664 height 353
click at [179, 430] on icon "Close survey" at bounding box center [180, 429] width 7 height 7
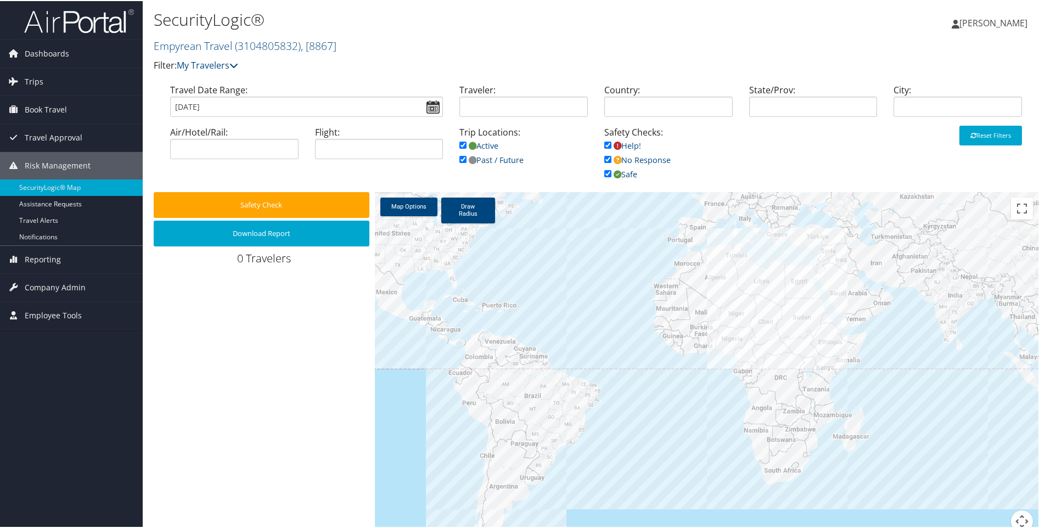
click at [729, 340] on div at bounding box center [707, 367] width 664 height 353
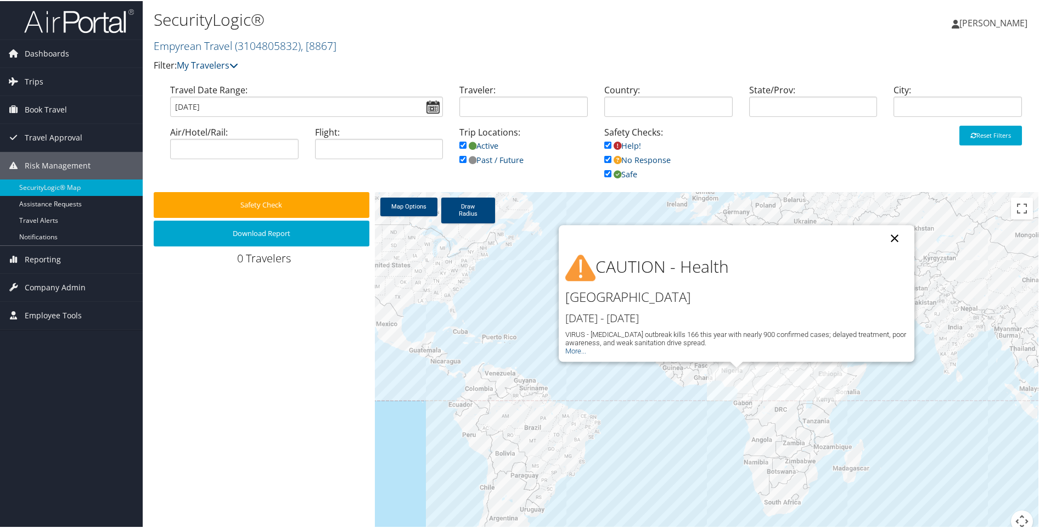
click at [882, 236] on button "Close" at bounding box center [895, 237] width 26 height 26
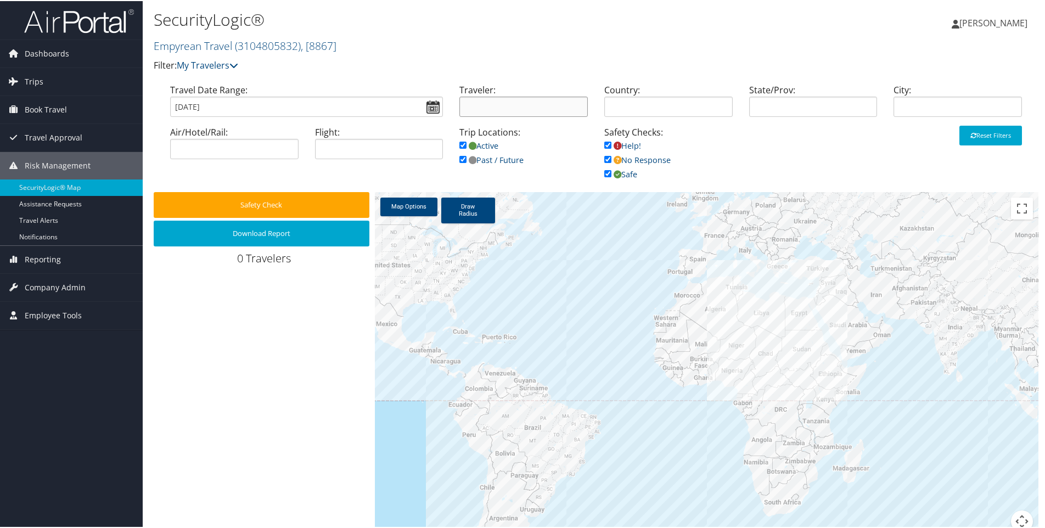
click at [518, 102] on input "search" at bounding box center [523, 106] width 128 height 20
click at [629, 103] on input "search" at bounding box center [668, 106] width 128 height 20
click at [760, 109] on input "search" at bounding box center [813, 106] width 128 height 20
click at [435, 108] on input "10/03/2025" at bounding box center [306, 106] width 273 height 20
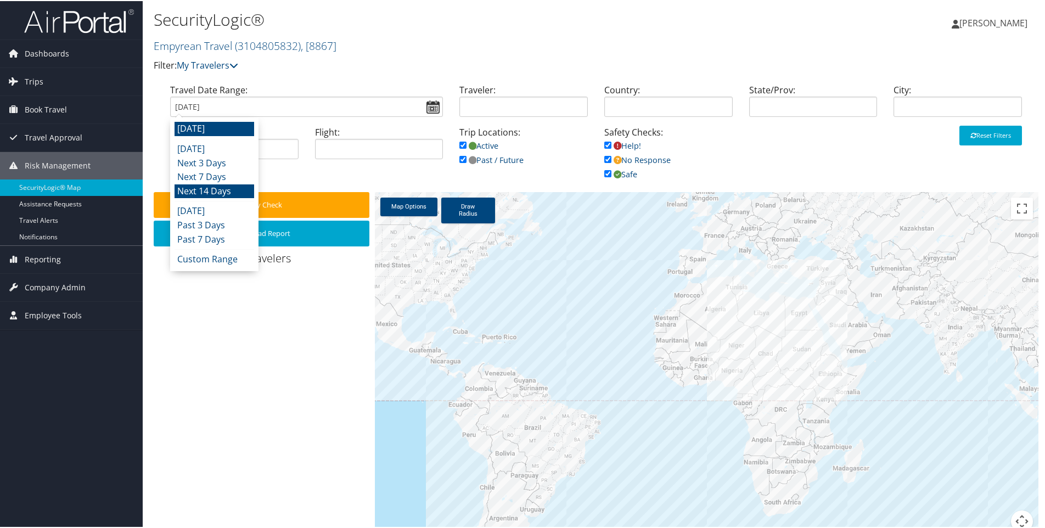
click at [234, 189] on li "Next 14 Days" at bounding box center [215, 190] width 80 height 14
type input "10/03/2025 - 10/17/2025"
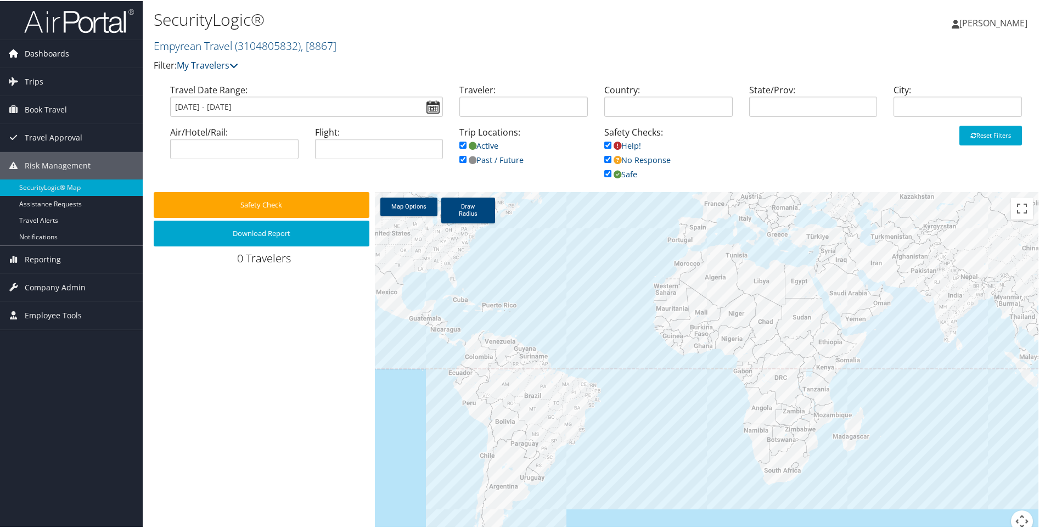
click at [60, 55] on span "Dashboards" at bounding box center [47, 52] width 44 height 27
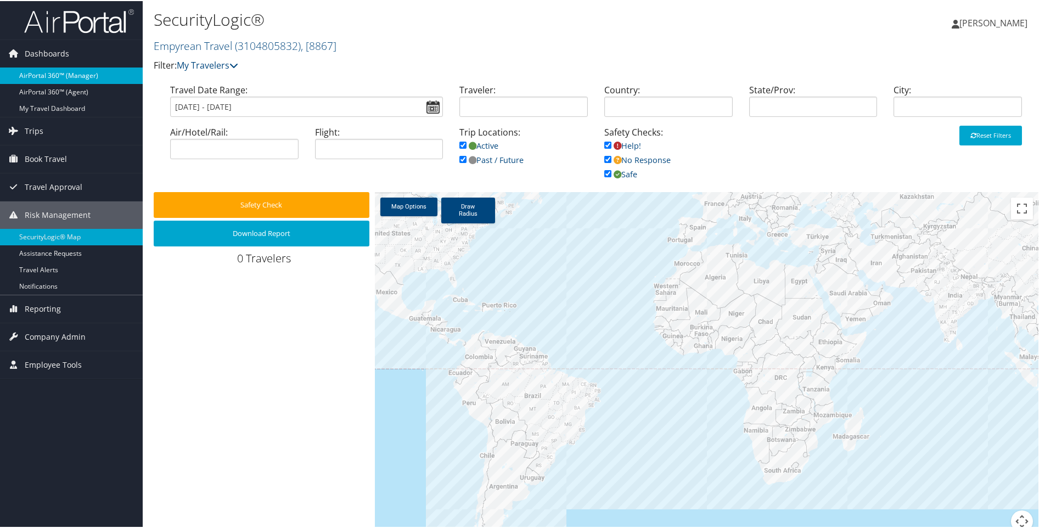
click at [85, 74] on link "AirPortal 360™ (Manager)" at bounding box center [71, 74] width 143 height 16
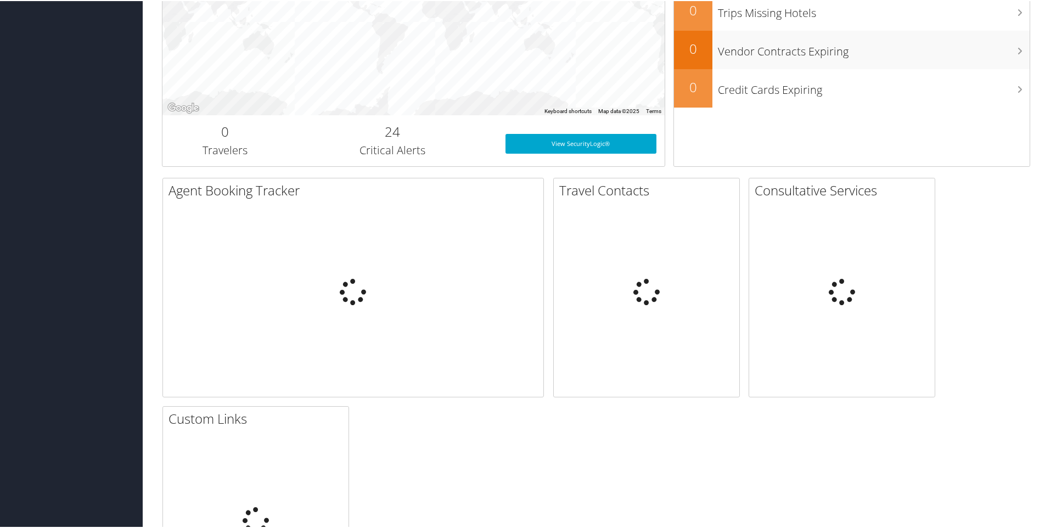
scroll to position [329, 0]
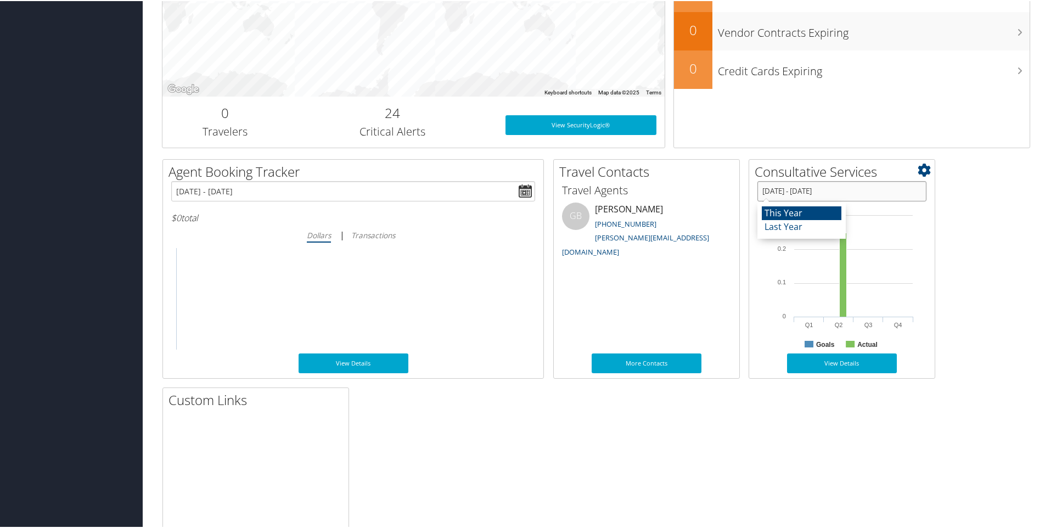
click at [826, 188] on input "[DATE] - [DATE]" at bounding box center [841, 190] width 169 height 20
click at [811, 222] on li "Last Year" at bounding box center [802, 226] width 80 height 14
type input "[DATE] - [DATE]"
click at [249, 164] on h2 "Agent Booking Tracker" at bounding box center [356, 170] width 375 height 19
click at [381, 238] on icon "Transactions" at bounding box center [373, 234] width 44 height 10
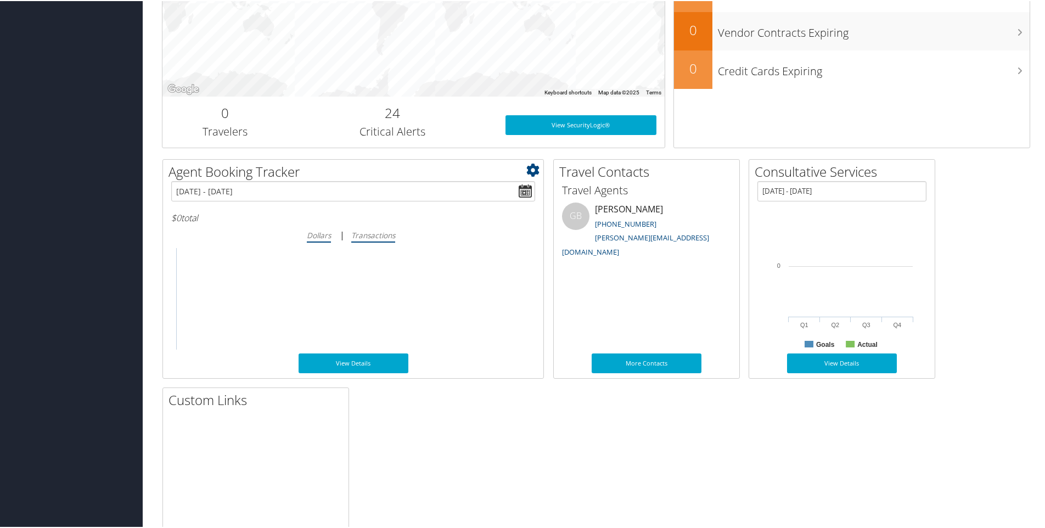
click at [0, 0] on input "Transactions" at bounding box center [0, 0] width 0 height 0
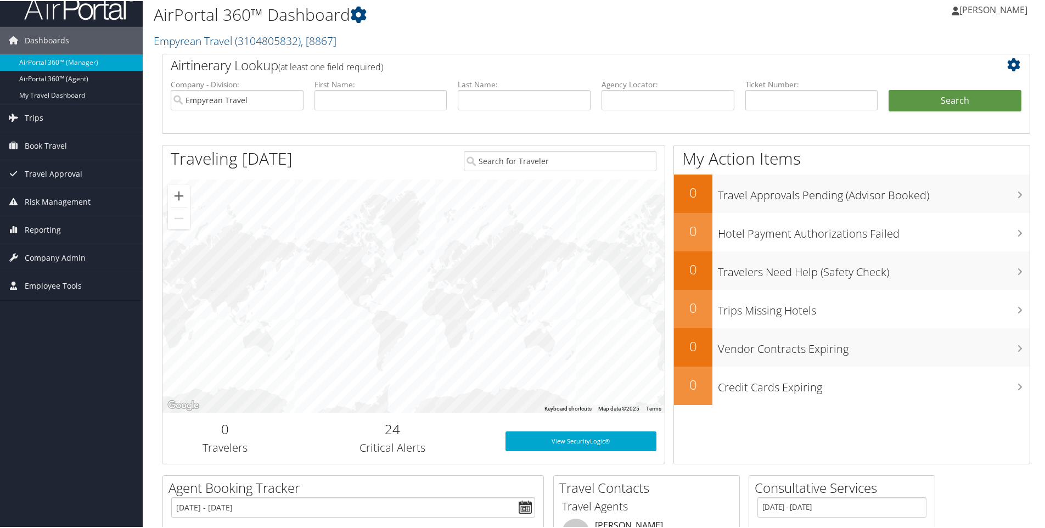
scroll to position [0, 0]
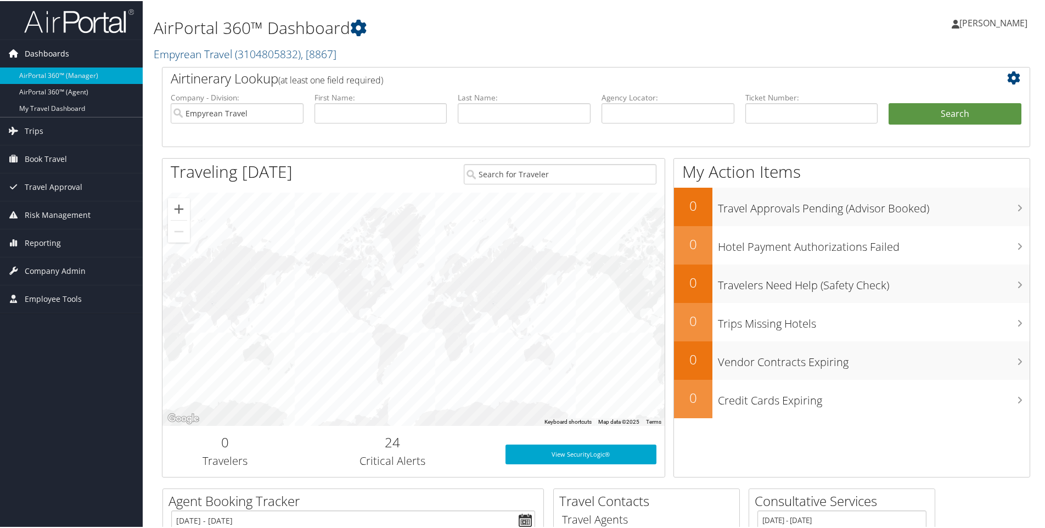
click at [51, 54] on span "Dashboards" at bounding box center [47, 52] width 44 height 27
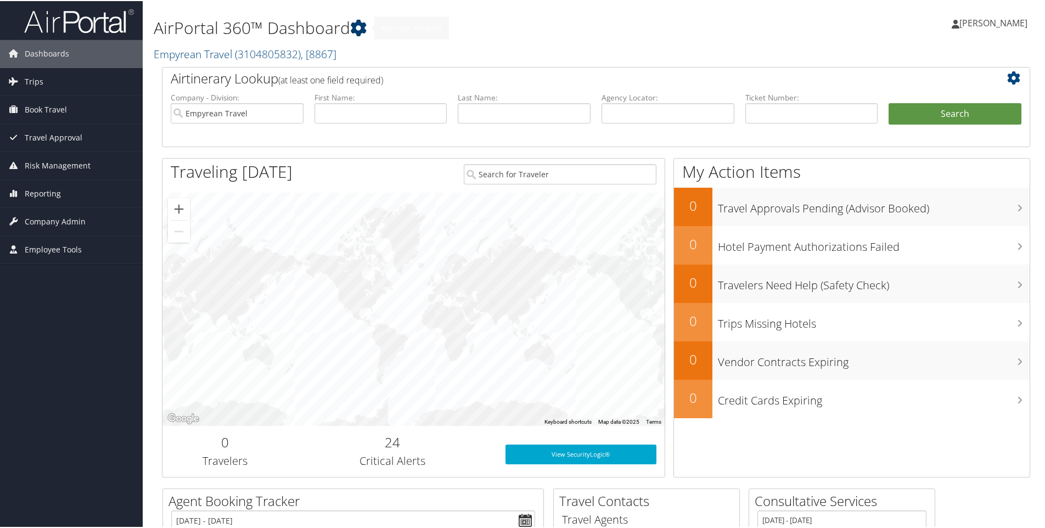
click at [357, 27] on icon at bounding box center [358, 27] width 16 height 16
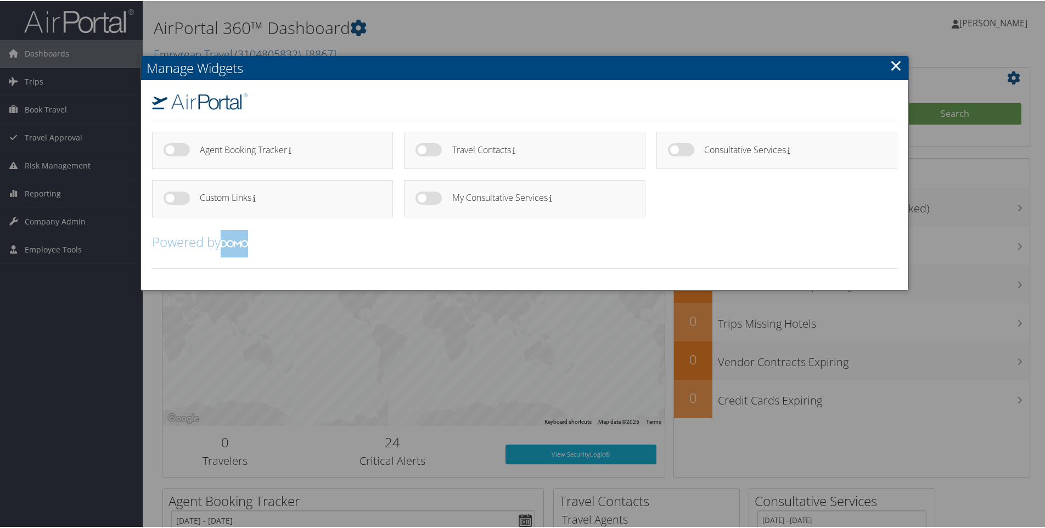
click at [890, 62] on link "×" at bounding box center [896, 64] width 13 height 22
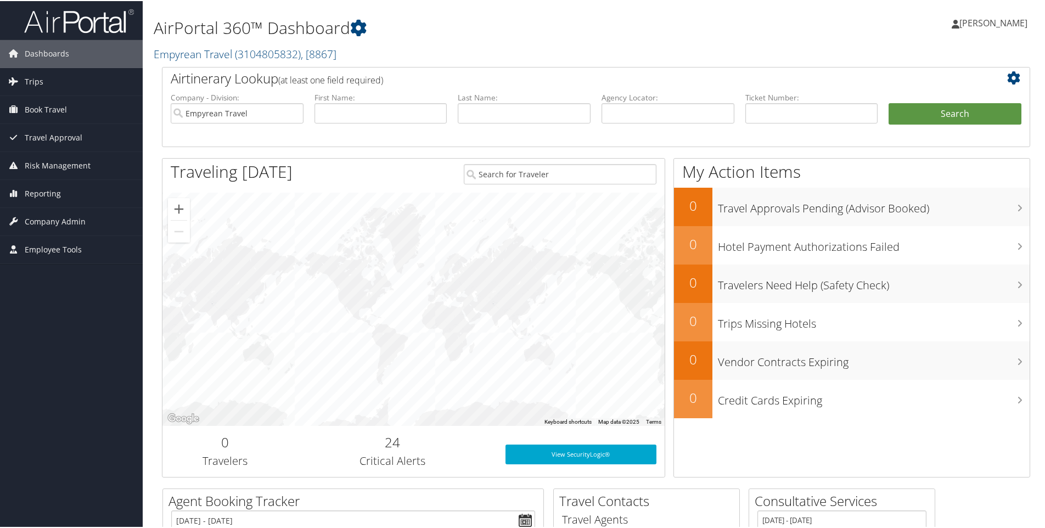
click at [441, 34] on h1 "AirPortal 360™ Dashboard" at bounding box center [449, 26] width 590 height 23
click at [102, 25] on img at bounding box center [79, 20] width 110 height 26
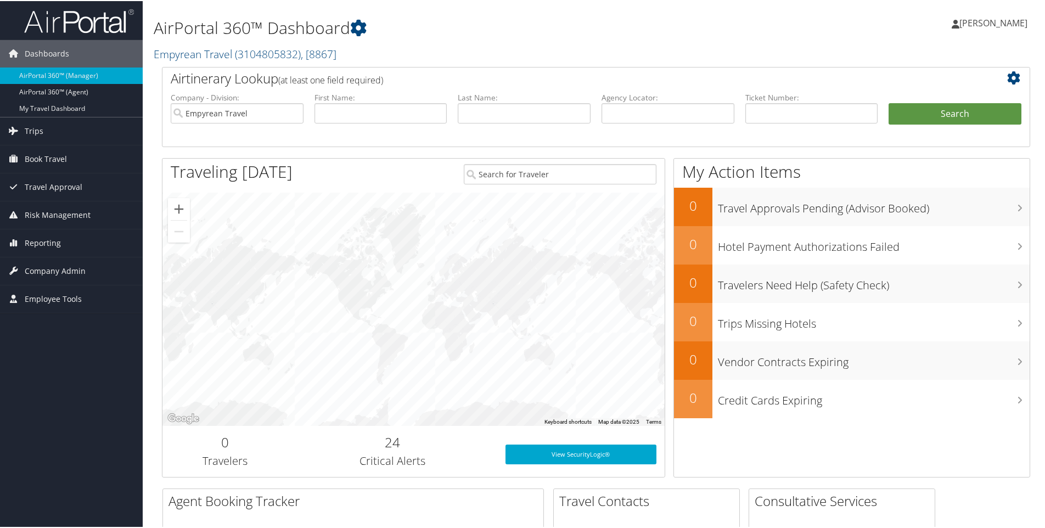
click at [383, 448] on h2 "24" at bounding box center [392, 441] width 193 height 19
click at [388, 461] on h3 "Critical Alerts" at bounding box center [392, 459] width 193 height 15
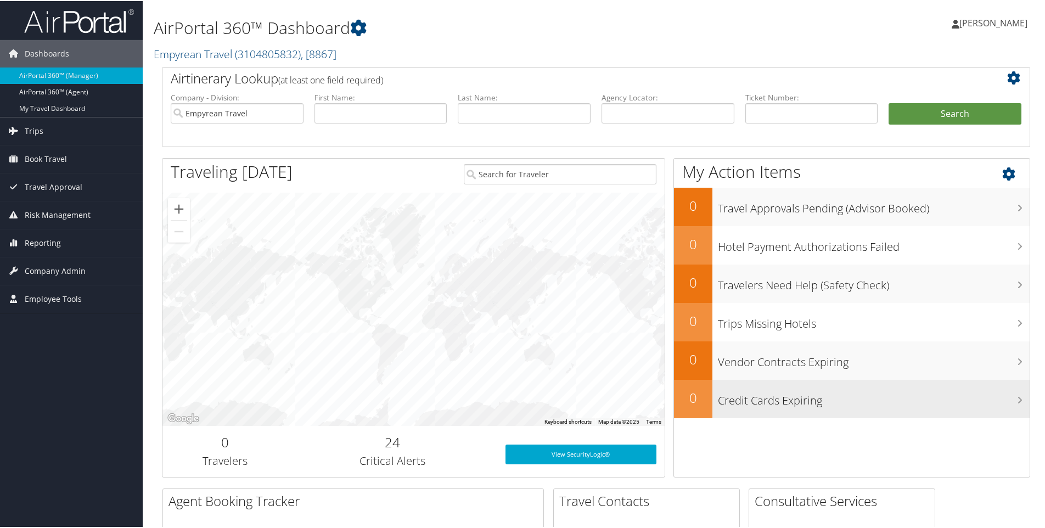
click at [752, 401] on h3 "Credit Cards Expiring" at bounding box center [874, 396] width 312 height 21
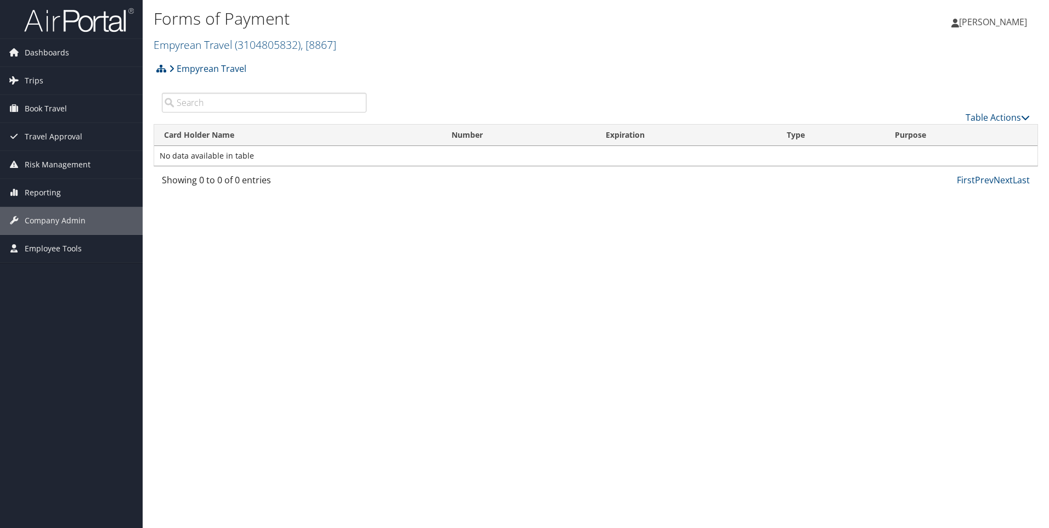
click at [82, 23] on img at bounding box center [79, 20] width 110 height 26
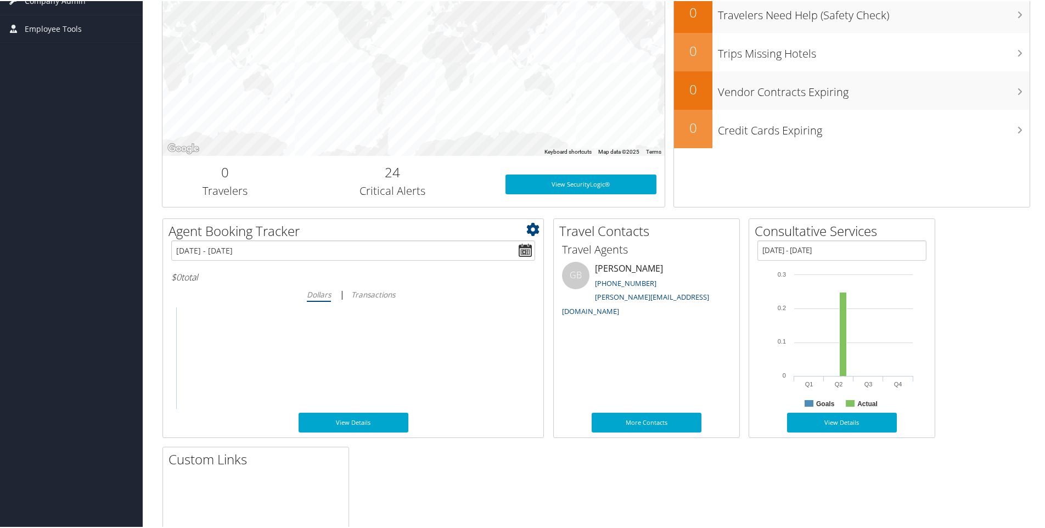
scroll to position [274, 0]
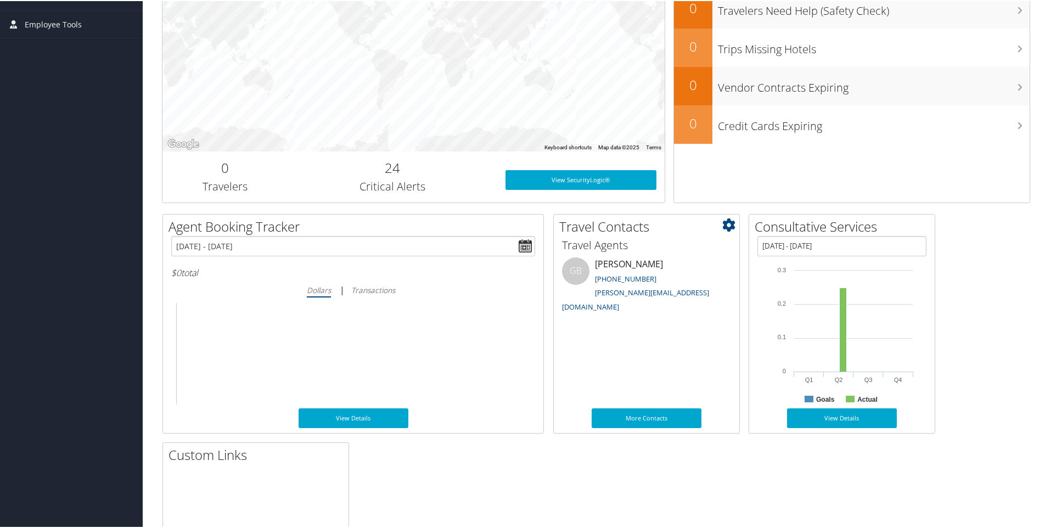
click at [733, 227] on icon at bounding box center [728, 223] width 13 height 13
click at [715, 467] on div "Agent Booking Tracker Small Medium Large 01/01/2025 - 10/03/2025 $0 total Dolla…" at bounding box center [596, 437] width 885 height 448
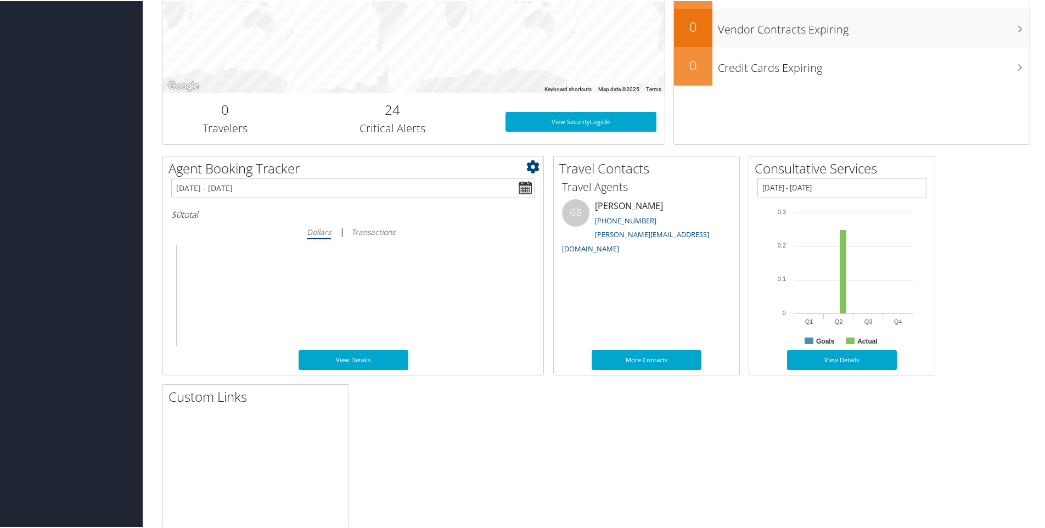
scroll to position [426, 0]
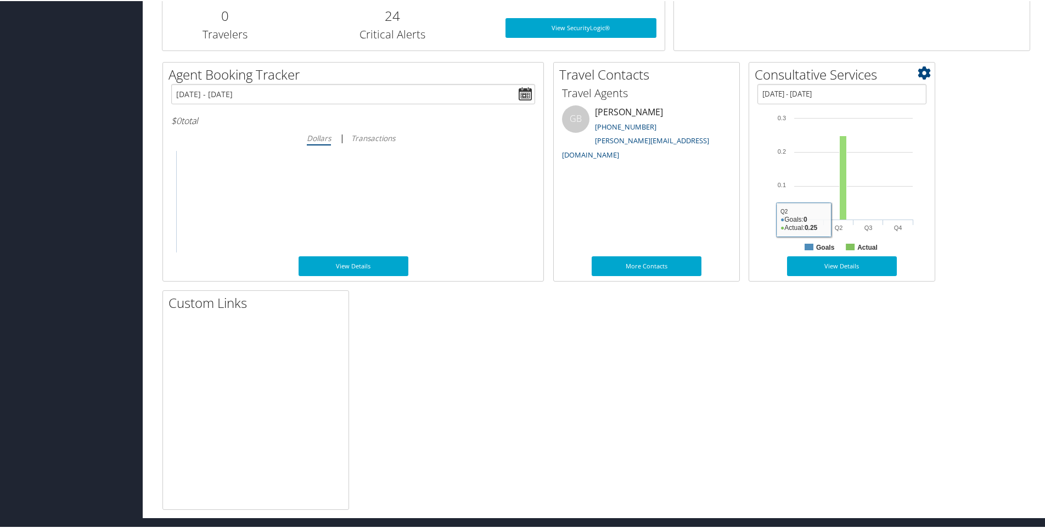
click at [845, 173] on rect at bounding box center [843, 176] width 7 height 84
click at [836, 272] on link "View Details" at bounding box center [842, 265] width 110 height 20
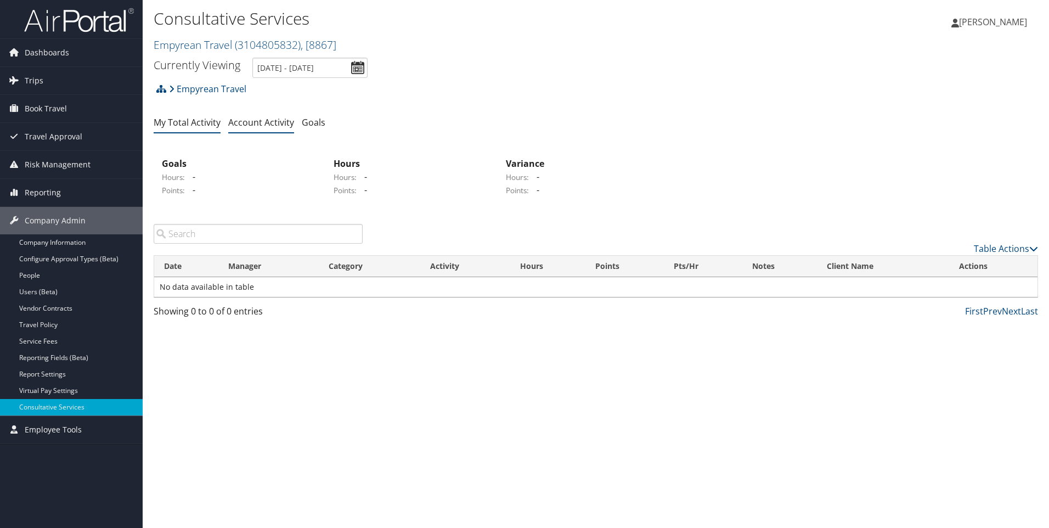
click at [214, 123] on link "My Total Activity" at bounding box center [187, 122] width 67 height 12
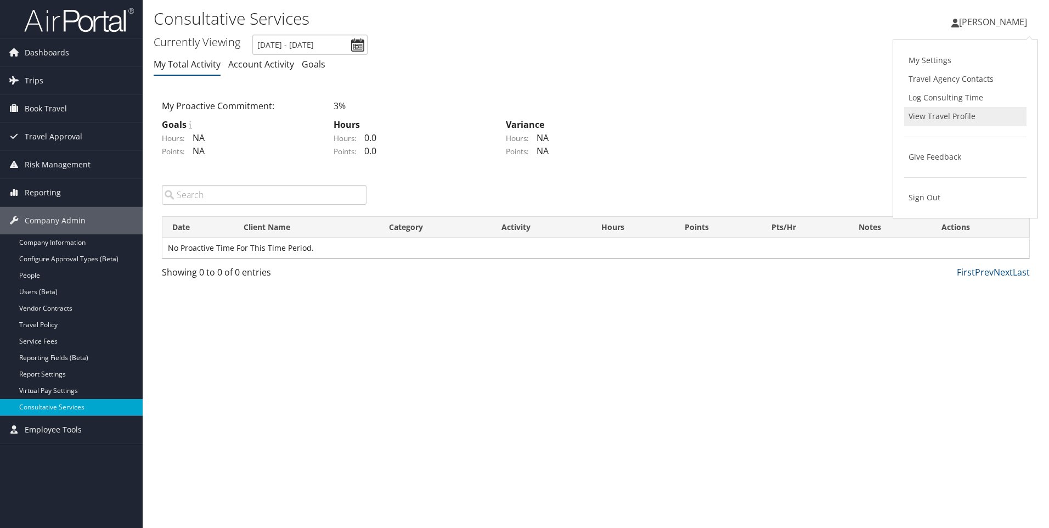
click at [965, 123] on link "View Travel Profile" at bounding box center [966, 116] width 122 height 19
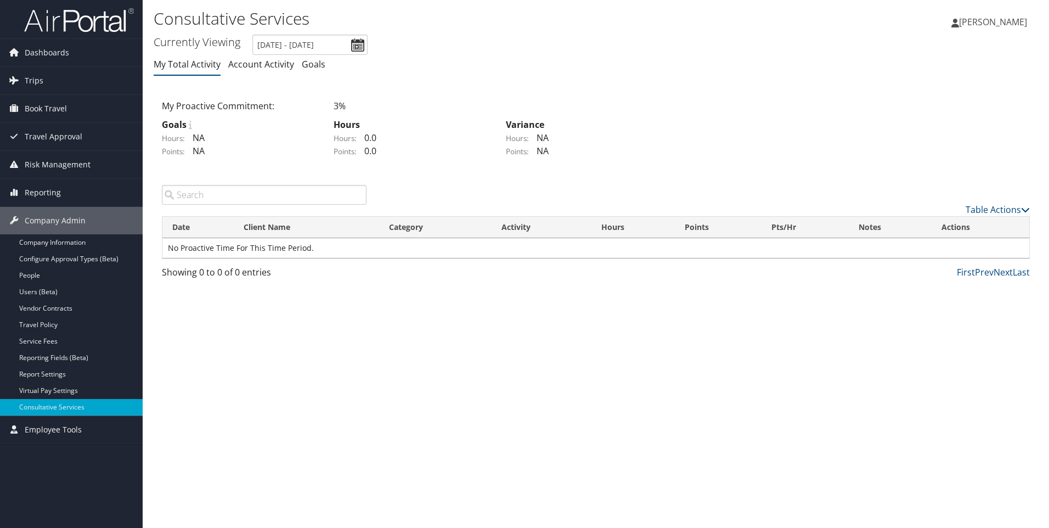
click at [1006, 13] on link "Deepak Rana" at bounding box center [995, 21] width 87 height 33
click at [955, 81] on link "Travel Agency Contacts" at bounding box center [966, 79] width 122 height 19
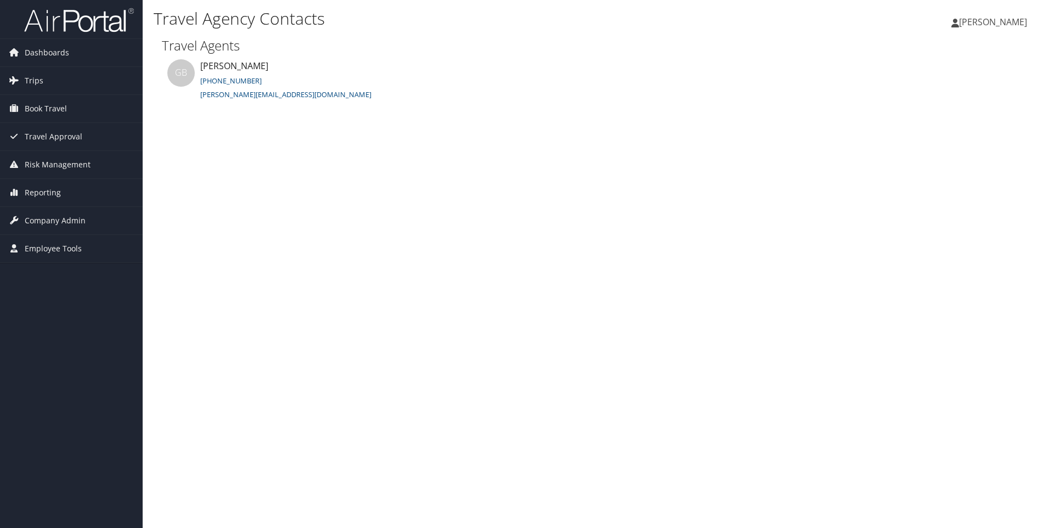
click at [1000, 31] on link "[PERSON_NAME]" at bounding box center [995, 21] width 87 height 33
click at [955, 60] on link "My Settings" at bounding box center [966, 60] width 122 height 19
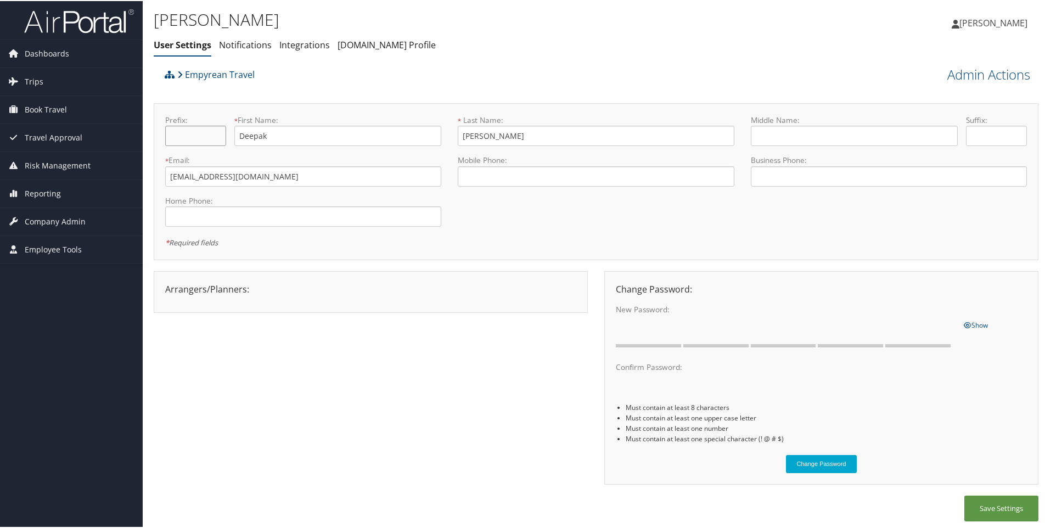
click at [208, 135] on input "text" at bounding box center [195, 135] width 61 height 20
click at [526, 91] on div "Empyrean Travel" at bounding box center [485, 78] width 647 height 30
click at [506, 173] on input "tel" at bounding box center [596, 175] width 276 height 20
click at [63, 190] on link "Reporting" at bounding box center [71, 192] width 143 height 27
click at [59, 209] on link "Unused Tickets" at bounding box center [71, 214] width 143 height 16
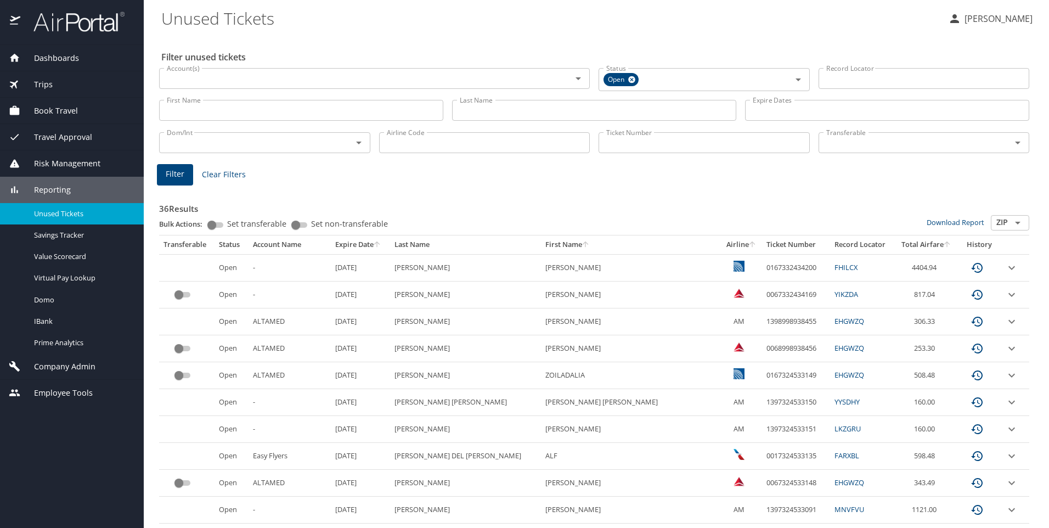
click at [835, 271] on link "FHILCX" at bounding box center [846, 267] width 23 height 10
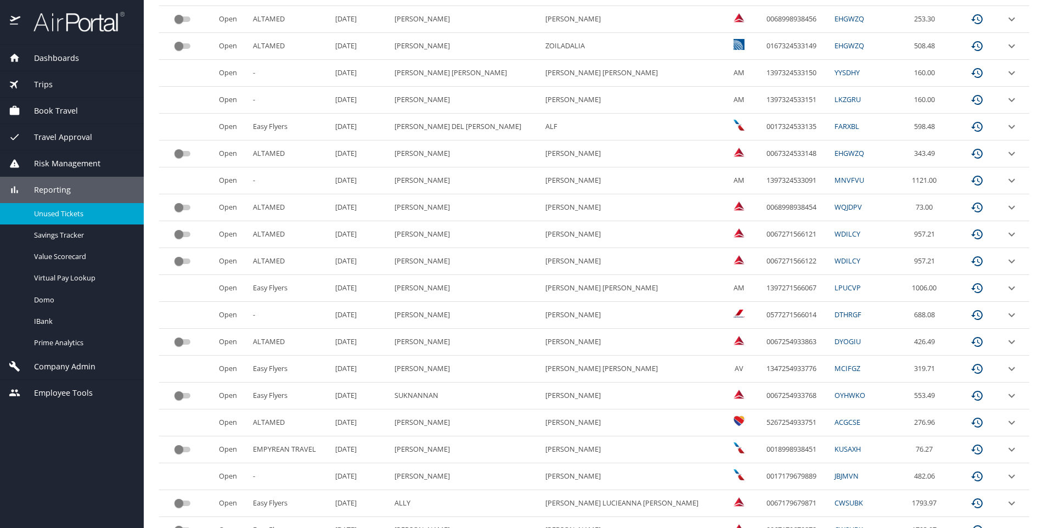
scroll to position [433, 0]
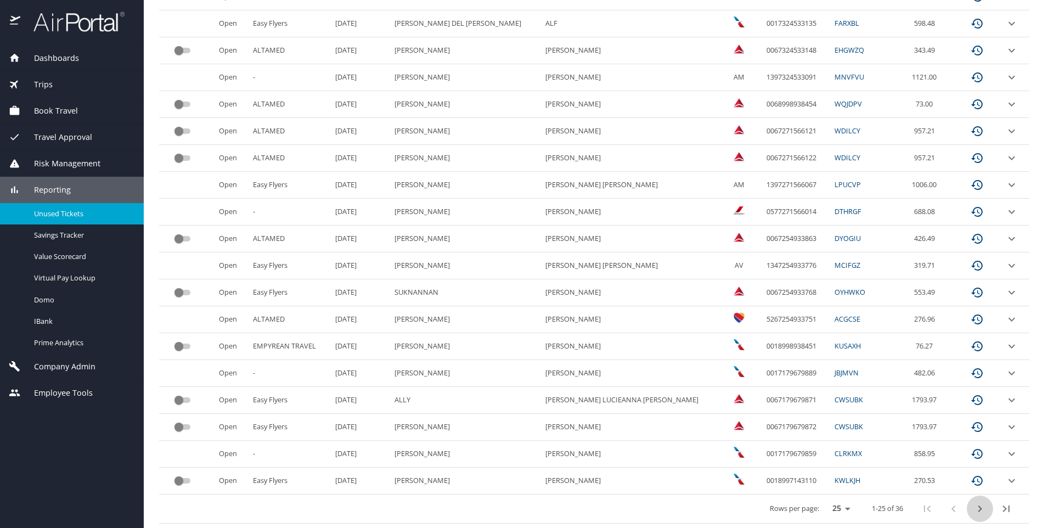
click at [975, 512] on icon "next page" at bounding box center [980, 508] width 13 height 13
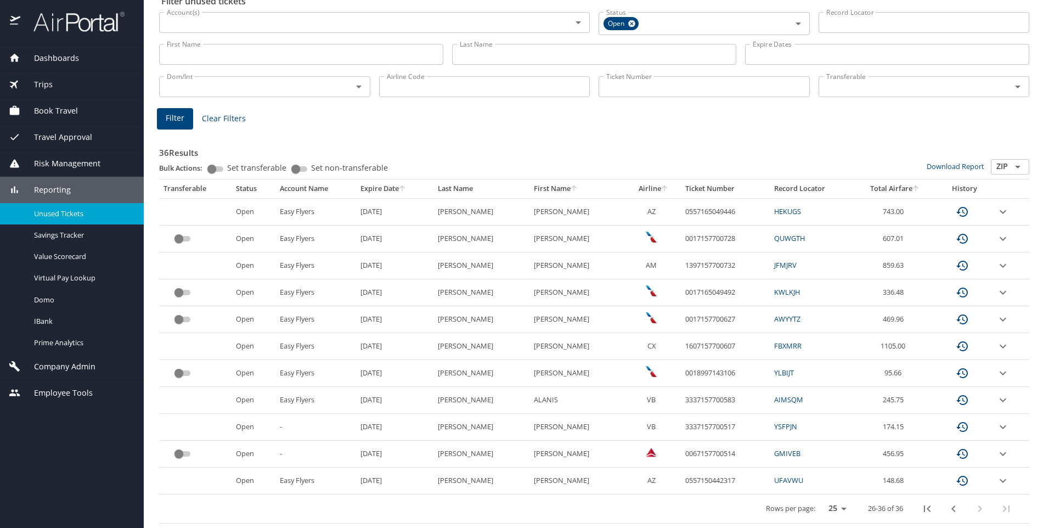
scroll to position [56, 0]
click at [997, 213] on icon "expand row" at bounding box center [1003, 211] width 13 height 13
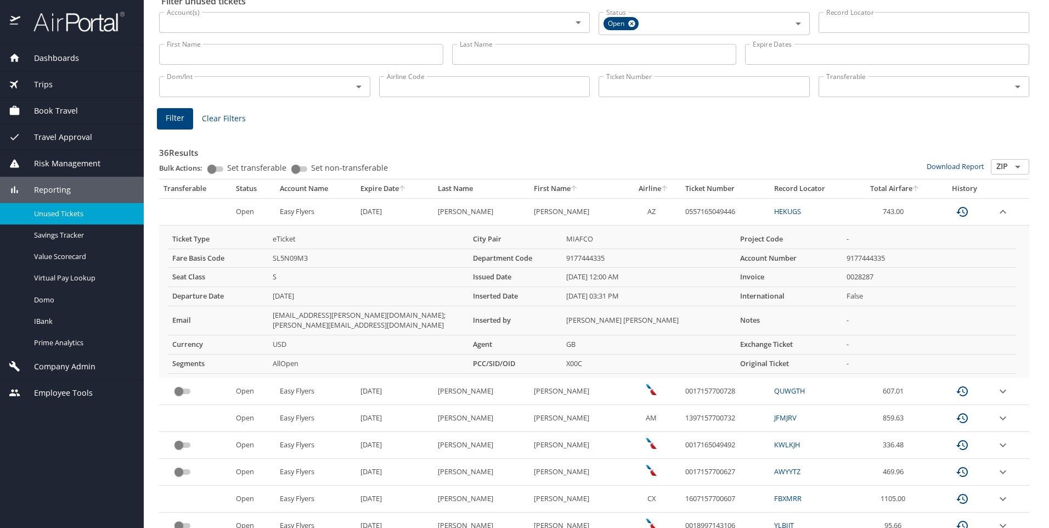
click at [568, 361] on td "X00C" at bounding box center [649, 363] width 174 height 19
click at [577, 357] on td "X00C" at bounding box center [649, 363] width 174 height 19
copy td "X00C"
click at [86, 3] on div at bounding box center [72, 22] width 144 height 45
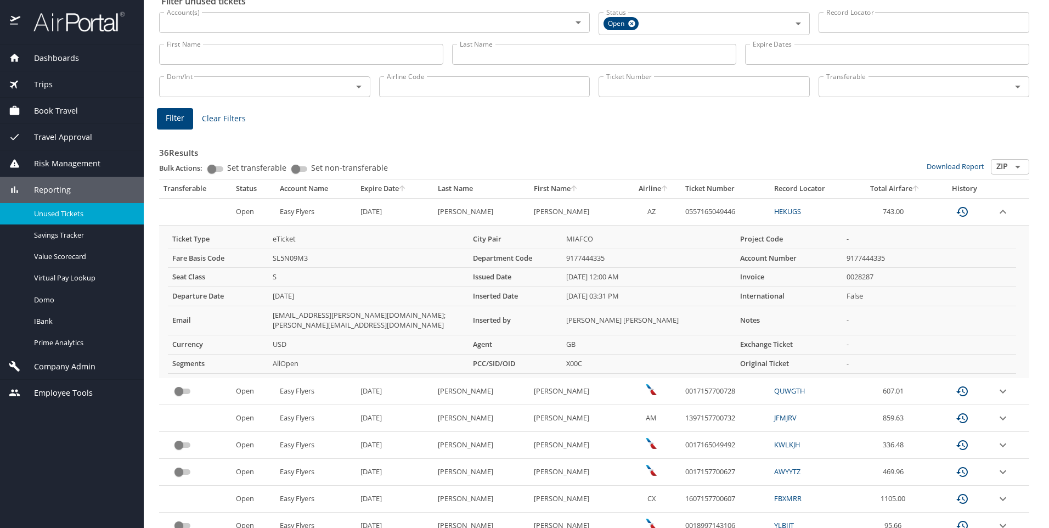
click at [85, 21] on img at bounding box center [72, 21] width 103 height 21
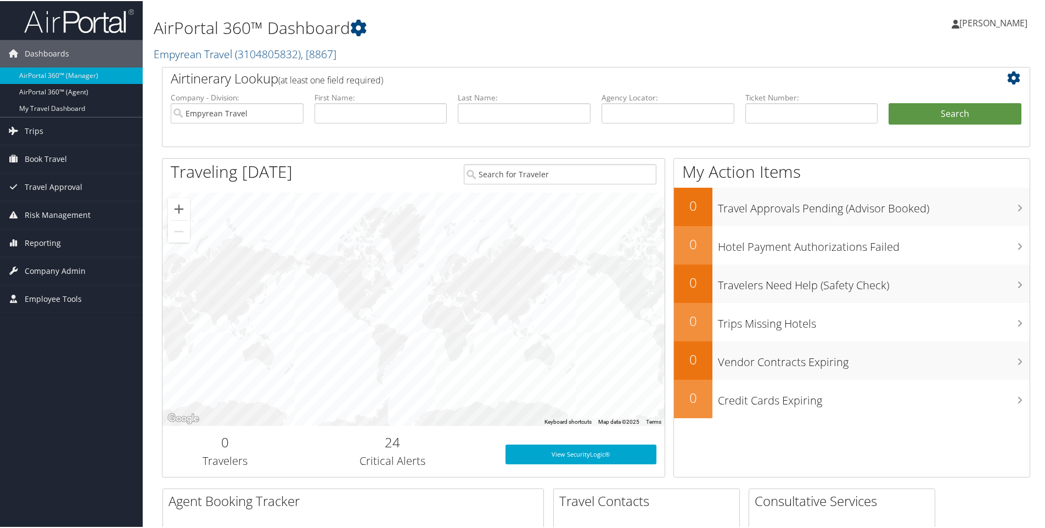
click at [1014, 76] on icon at bounding box center [1016, 76] width 19 height 13
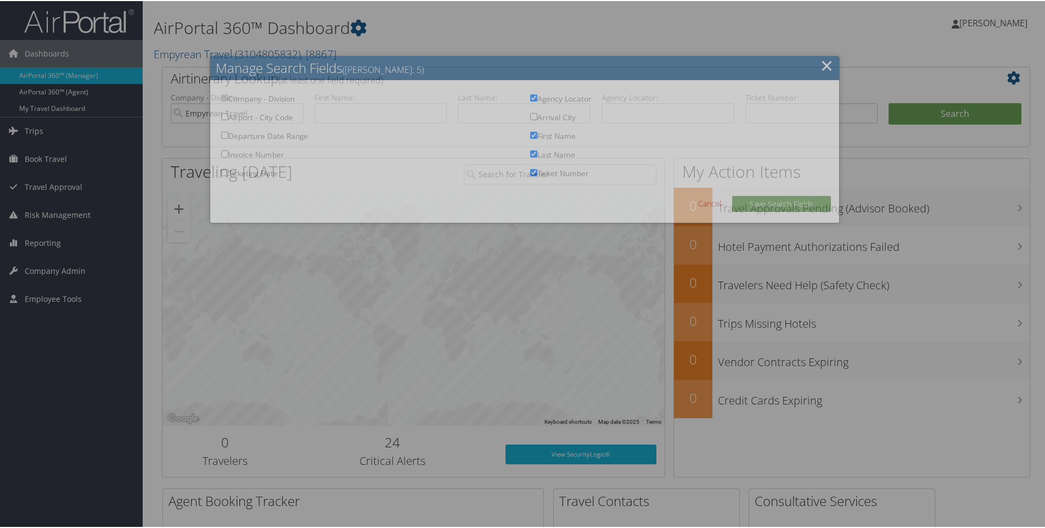
checkbox input "true"
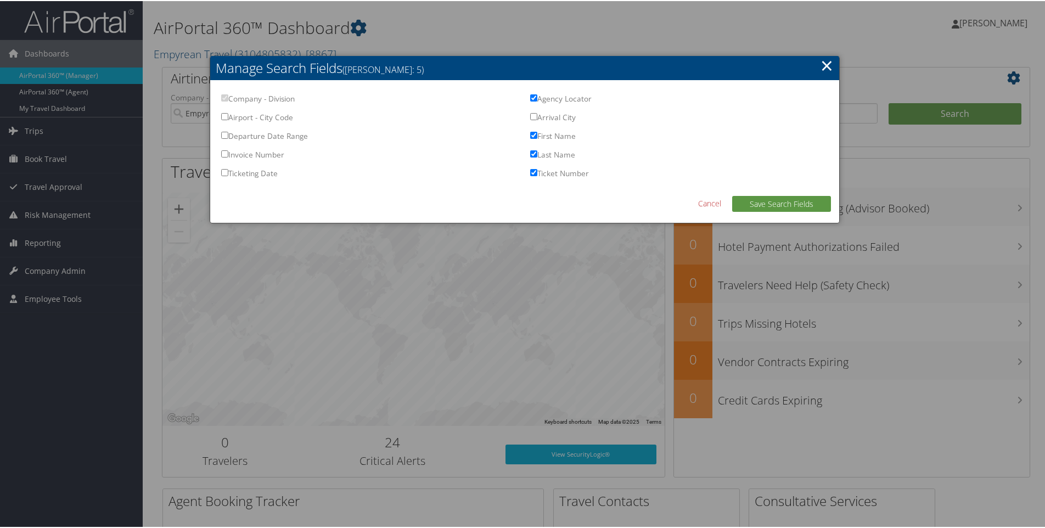
click at [710, 204] on link "Cancel" at bounding box center [709, 202] width 23 height 12
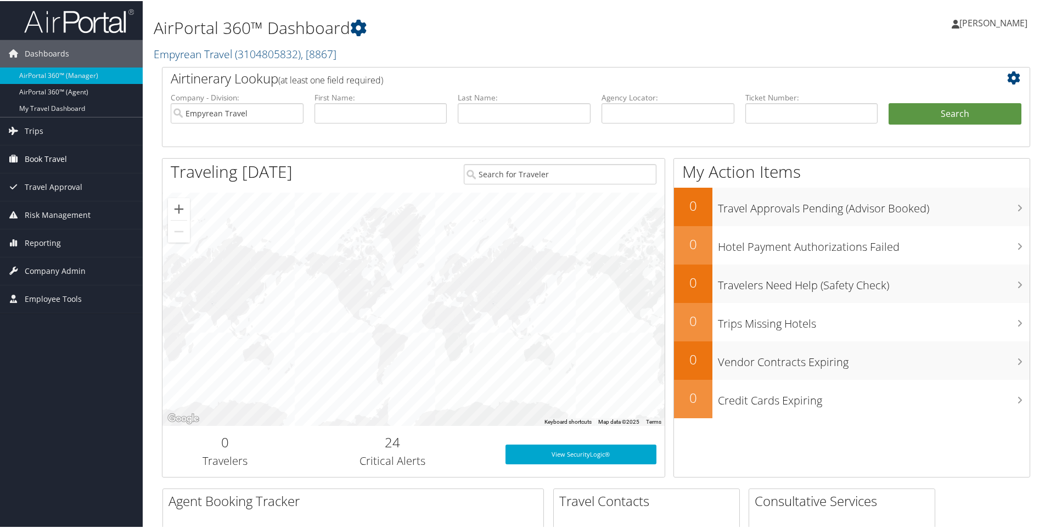
click at [55, 160] on span "Book Travel" at bounding box center [46, 157] width 42 height 27
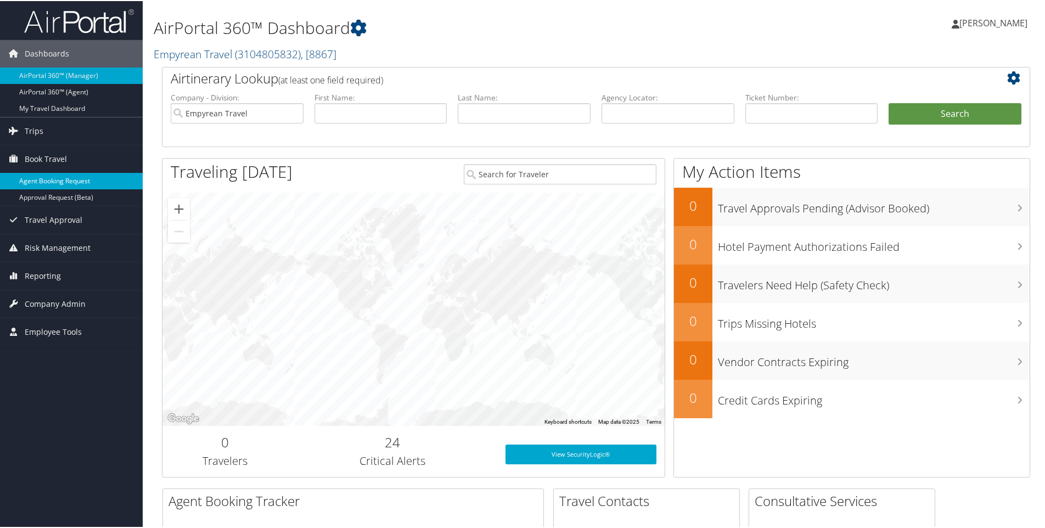
click at [60, 181] on link "Agent Booking Request" at bounding box center [71, 180] width 143 height 16
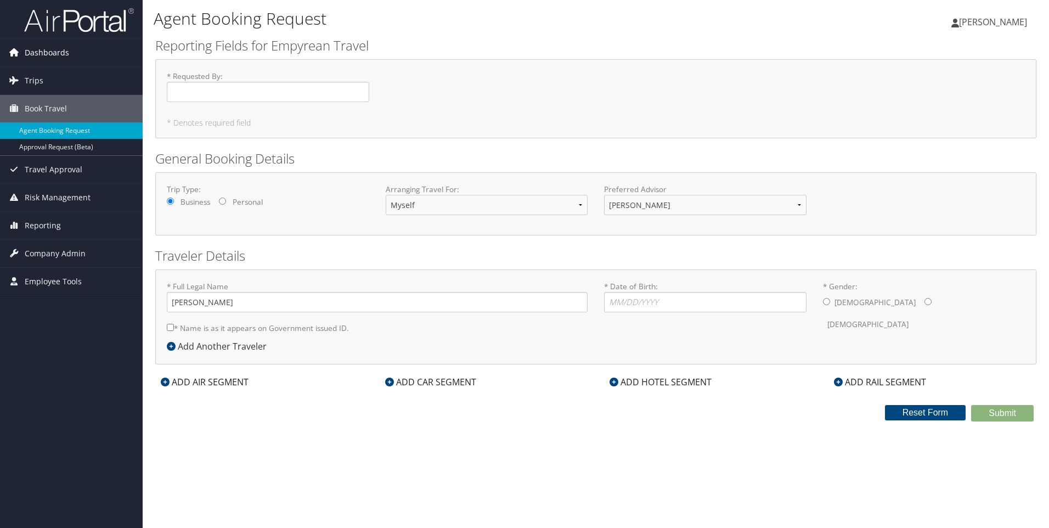
click at [29, 57] on span "Dashboards" at bounding box center [47, 52] width 44 height 27
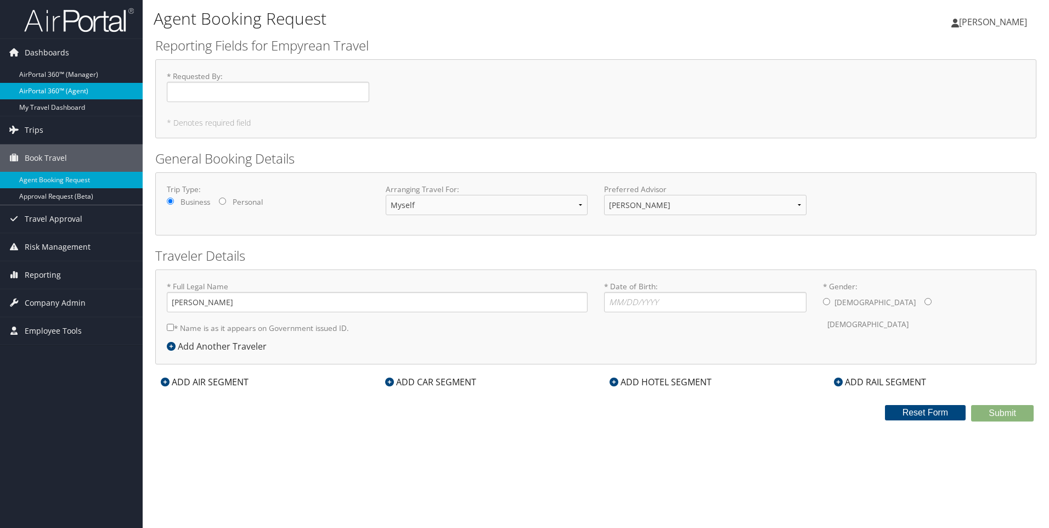
click at [61, 92] on link "AirPortal 360™ (Agent)" at bounding box center [71, 91] width 143 height 16
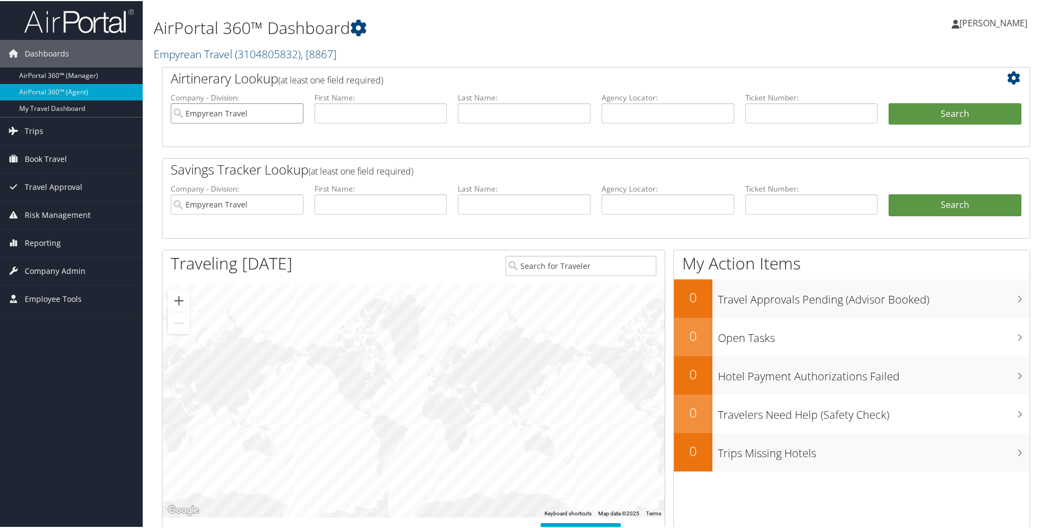
click at [267, 116] on input "Empyrean Travel" at bounding box center [237, 112] width 133 height 20
click at [243, 109] on input "search" at bounding box center [237, 112] width 133 height 20
click at [243, 148] on div "Airtinerary Lookup (at least one field required) Company - Division: First Name…" at bounding box center [596, 322] width 885 height 513
click at [248, 117] on input "search" at bounding box center [237, 112] width 133 height 20
click at [175, 111] on input "search" at bounding box center [237, 112] width 133 height 20
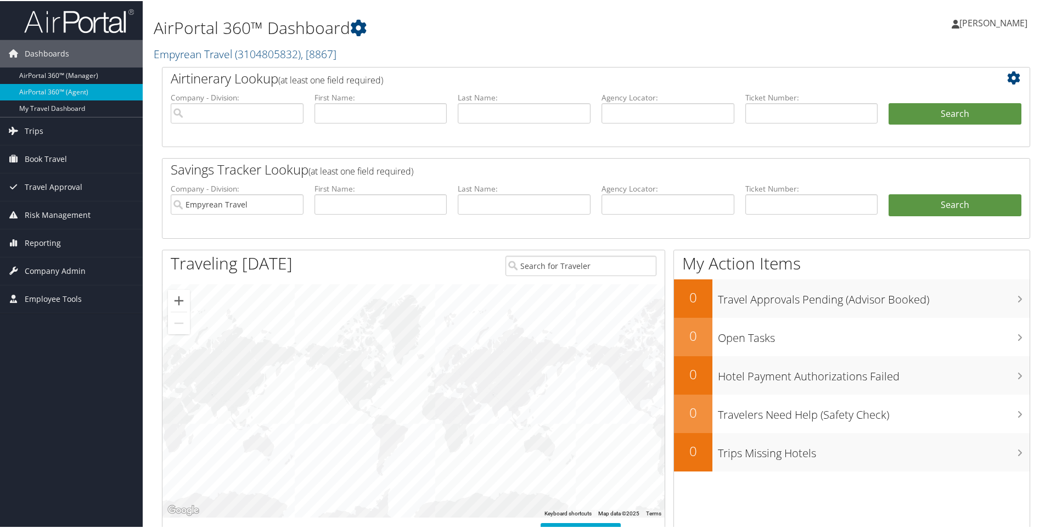
click at [444, 52] on h2 "Empyrean Travel ( 3104805832 ) , [ 8867 ]" at bounding box center [449, 52] width 590 height 19
click at [274, 135] on li "Company - Division:" at bounding box center [237, 116] width 144 height 51
click at [212, 55] on link "Empyrean Travel ( 3104805832 ) , [ 8867 ]" at bounding box center [245, 53] width 183 height 15
click at [293, 49] on span "( 3104805832 )" at bounding box center [268, 53] width 66 height 15
click at [398, 54] on h2 "Empyrean Travel ( 3104805832 ) , [ 8867 ]" at bounding box center [449, 52] width 590 height 19
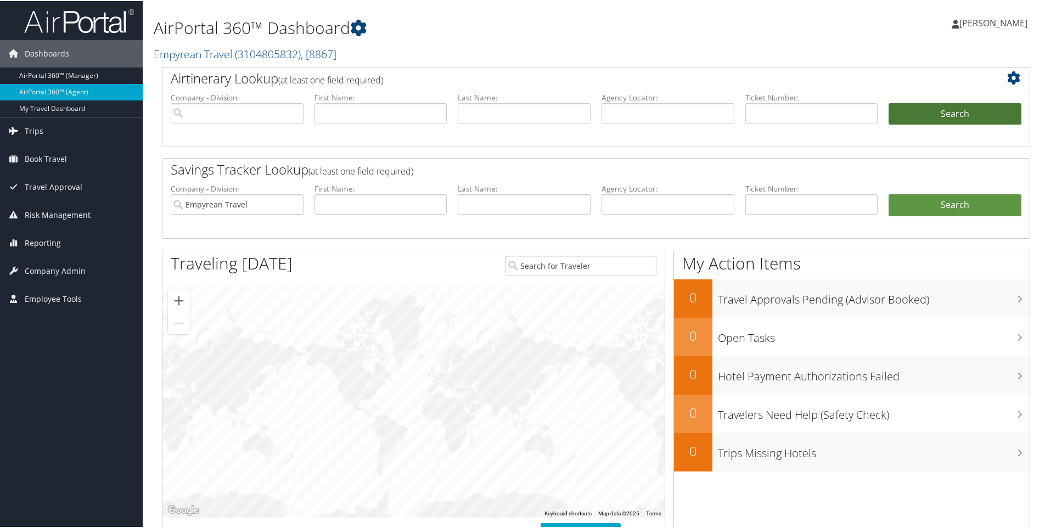
click at [989, 114] on button "Search" at bounding box center [955, 113] width 133 height 22
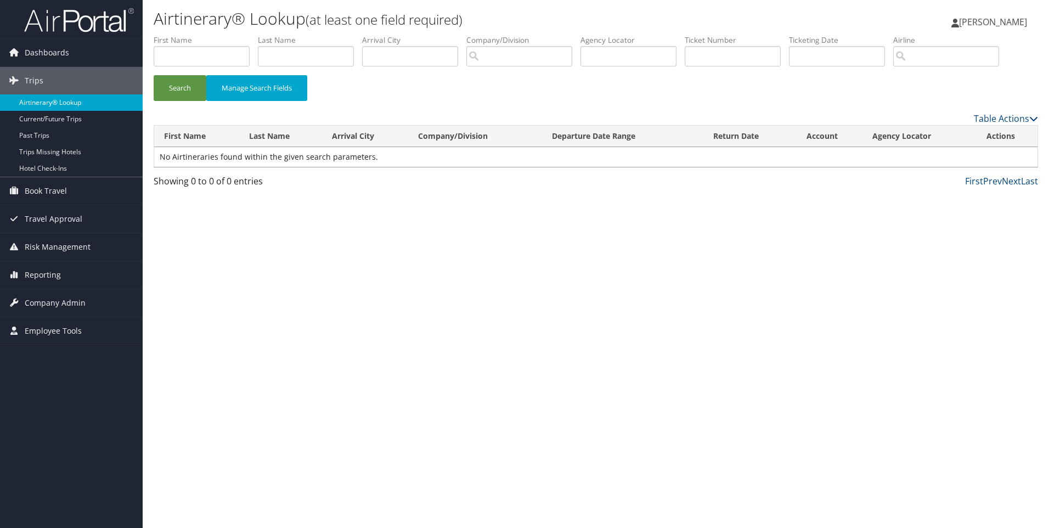
click at [57, 99] on link "Airtinerary® Lookup" at bounding box center [71, 102] width 143 height 16
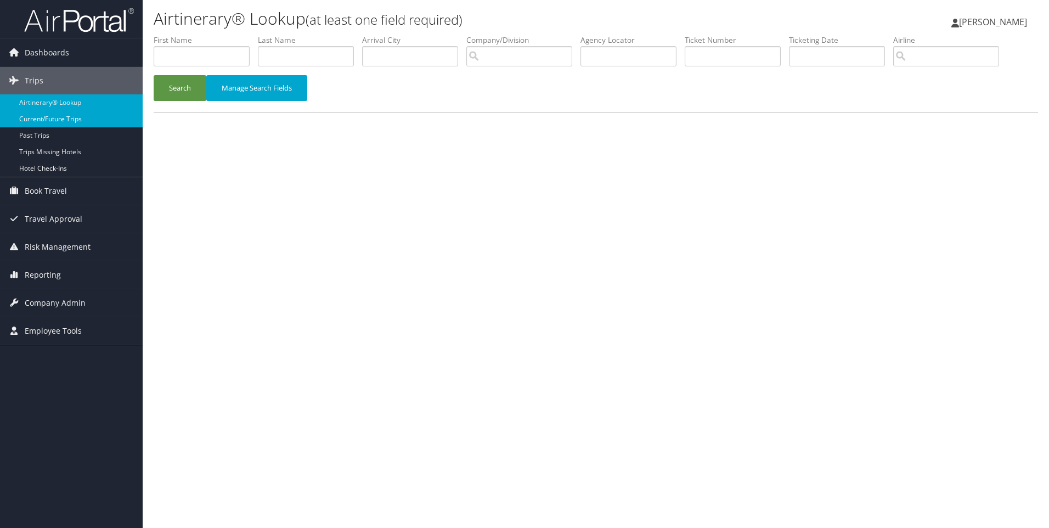
click at [29, 120] on link "Current/Future Trips" at bounding box center [71, 119] width 143 height 16
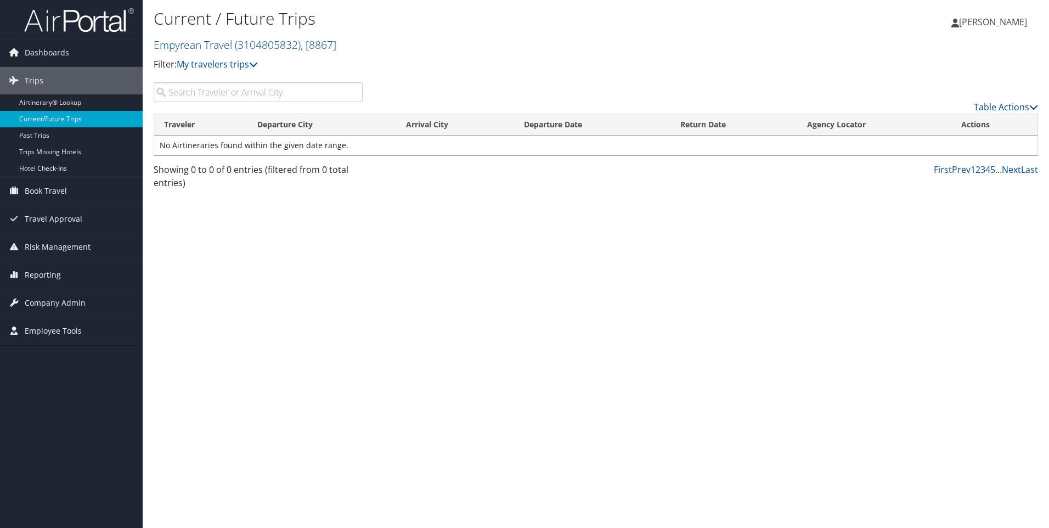
click at [267, 93] on input "search" at bounding box center [258, 92] width 209 height 20
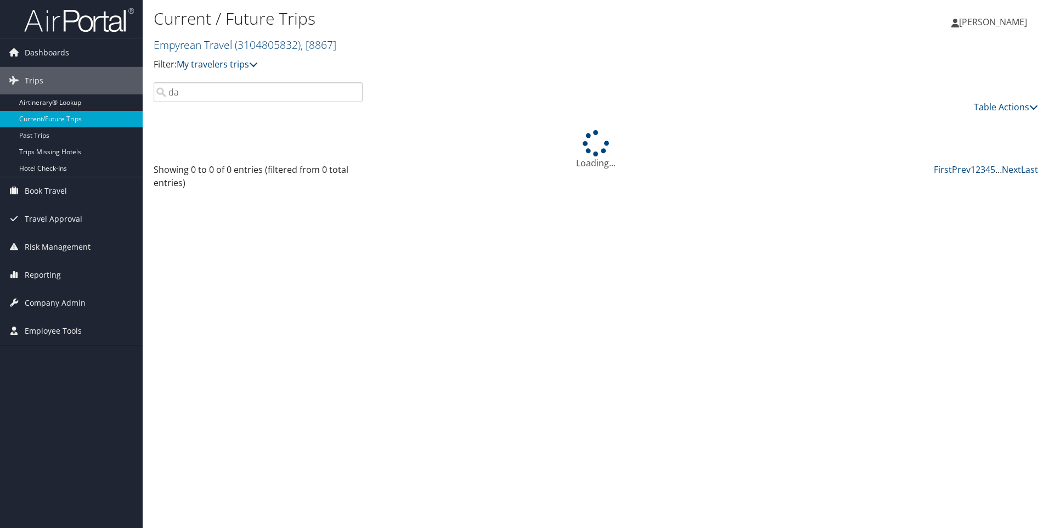
type input "d"
type input "sam"
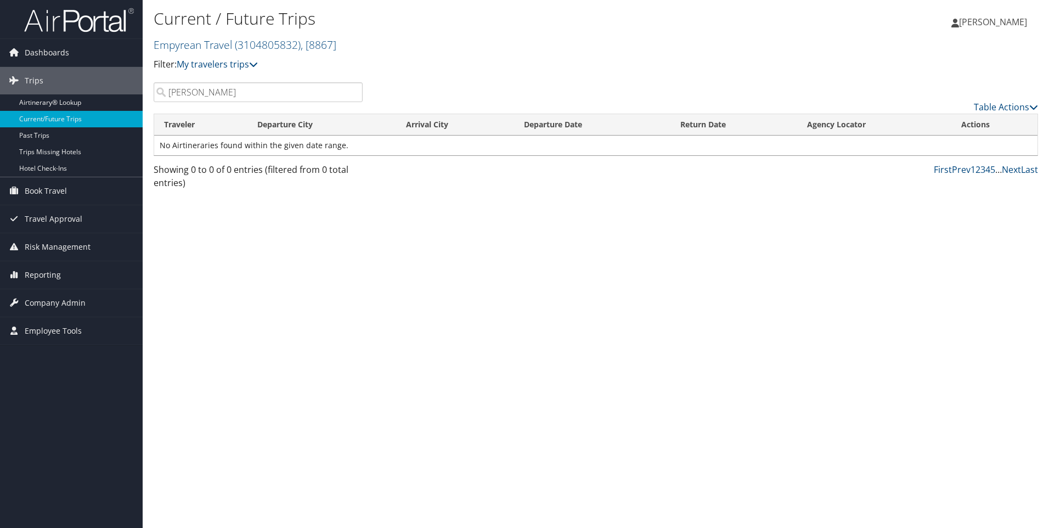
drag, startPoint x: 267, startPoint y: 93, endPoint x: -2, endPoint y: 103, distance: 269.1
click at [0, 103] on html "Menu Dashboards ► AirPortal 360™ (Manager) AirPortal 360™ (Agent) My Travel Das…" at bounding box center [524, 264] width 1049 height 528
click at [232, 64] on link "My travelers trips" at bounding box center [217, 64] width 81 height 12
click at [433, 65] on p "Filter: My travelers trips" at bounding box center [449, 65] width 590 height 14
click at [998, 106] on link "Table Actions" at bounding box center [1006, 107] width 64 height 12
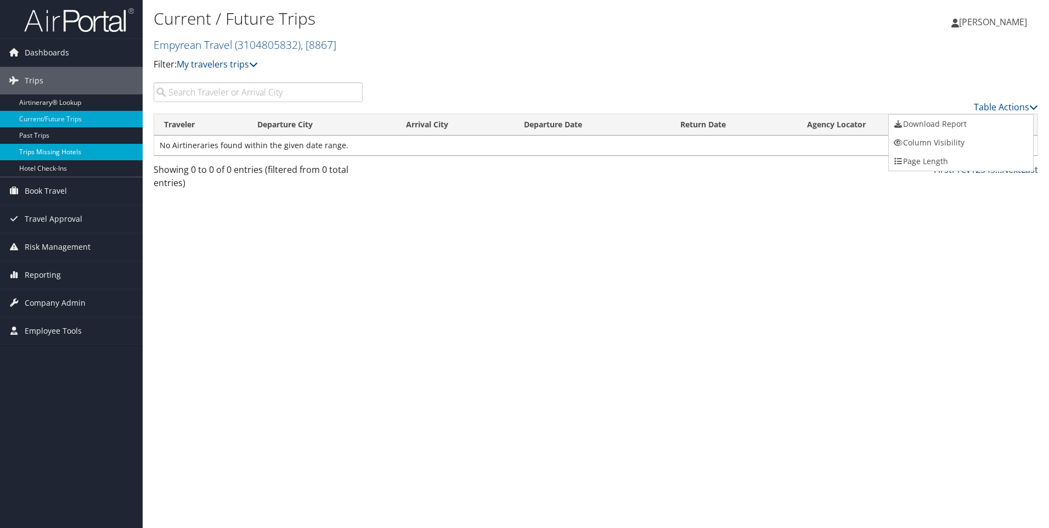
click at [31, 152] on link "Trips Missing Hotels" at bounding box center [71, 152] width 143 height 16
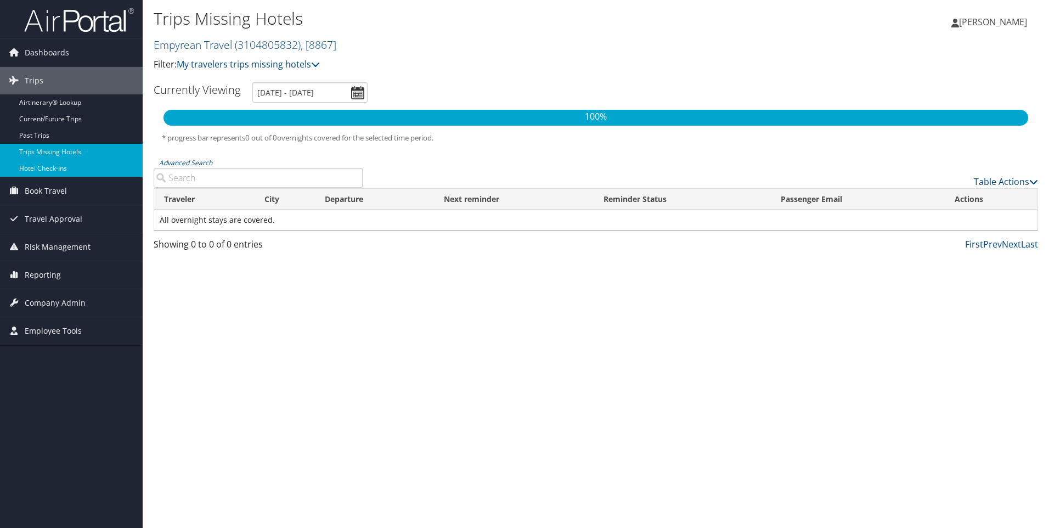
click at [47, 173] on link "Hotel Check-ins" at bounding box center [71, 168] width 143 height 16
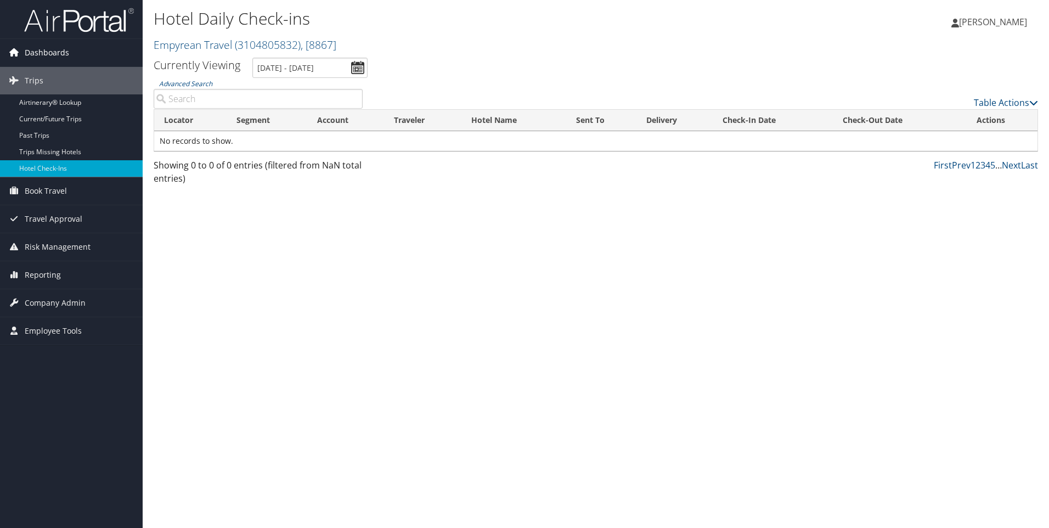
click at [39, 55] on span "Dashboards" at bounding box center [47, 52] width 44 height 27
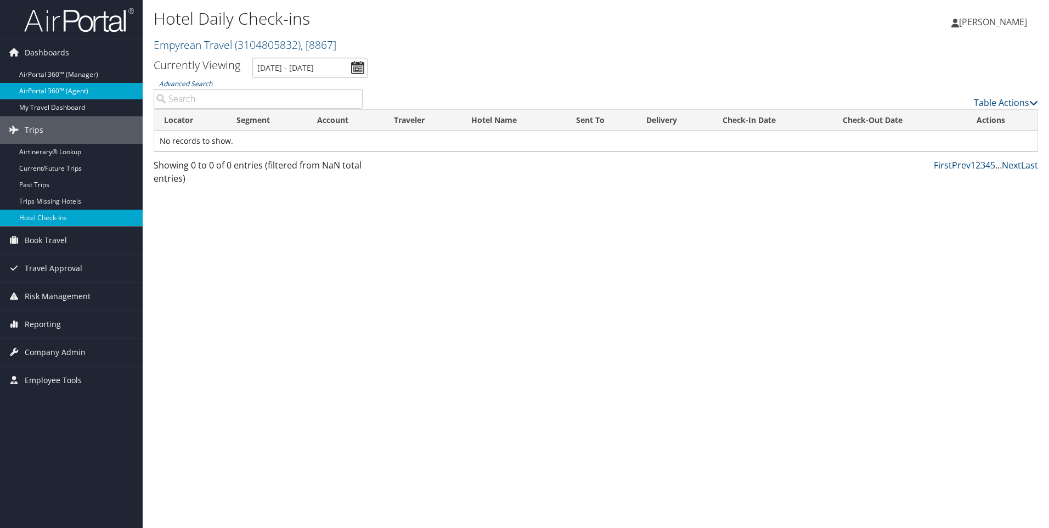
click at [48, 92] on link "AirPortal 360™ (Agent)" at bounding box center [71, 91] width 143 height 16
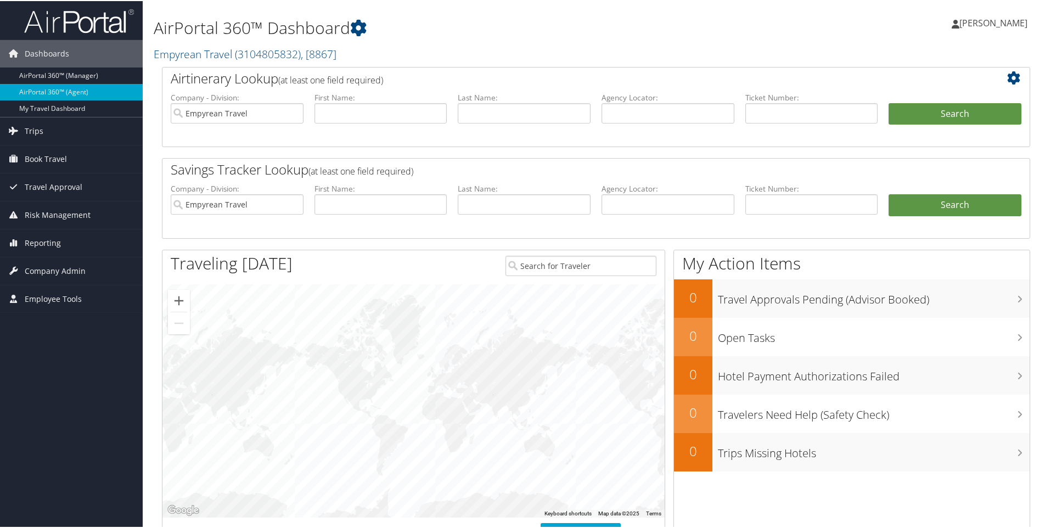
drag, startPoint x: 169, startPoint y: 260, endPoint x: 332, endPoint y: 260, distance: 163.0
click at [332, 260] on div "Traveling [DATE]" at bounding box center [329, 263] width 335 height 29
click at [532, 268] on input "search" at bounding box center [581, 265] width 151 height 20
click at [704, 251] on h1 "My Action Items" at bounding box center [852, 262] width 356 height 23
click at [1011, 262] on icon at bounding box center [1018, 261] width 32 height 19
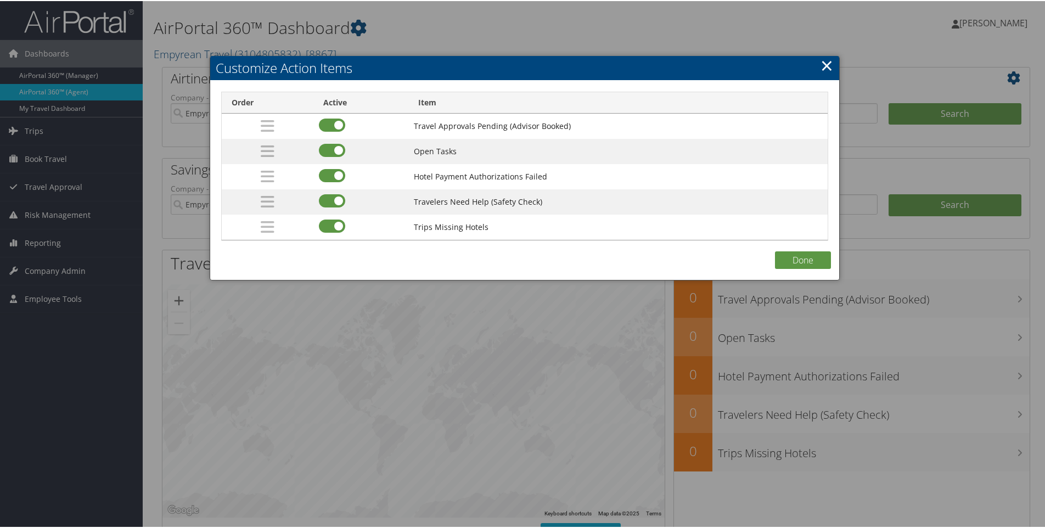
click at [825, 59] on link "×" at bounding box center [827, 64] width 13 height 22
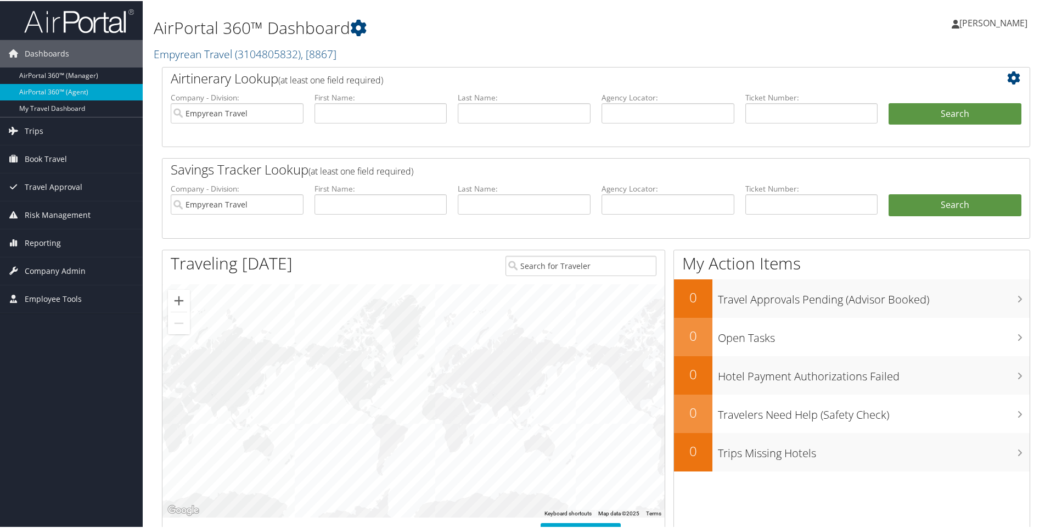
click at [1010, 78] on icon at bounding box center [1016, 76] width 19 height 13
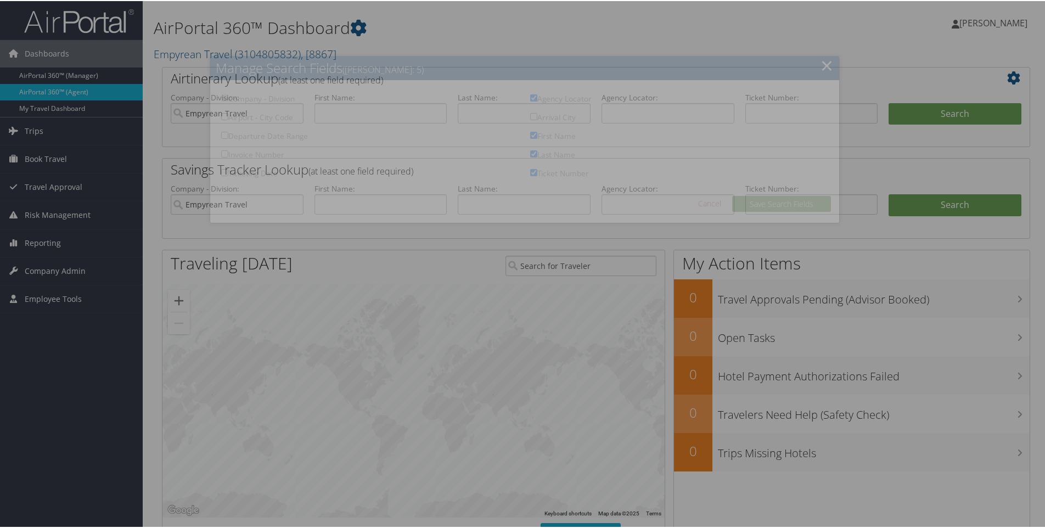
checkbox input "true"
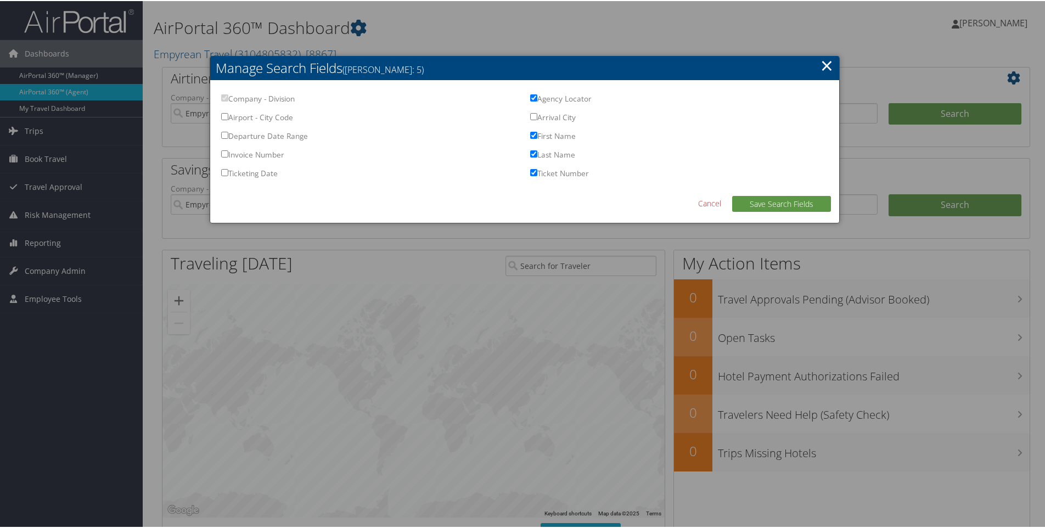
click at [823, 66] on link "×" at bounding box center [827, 64] width 13 height 22
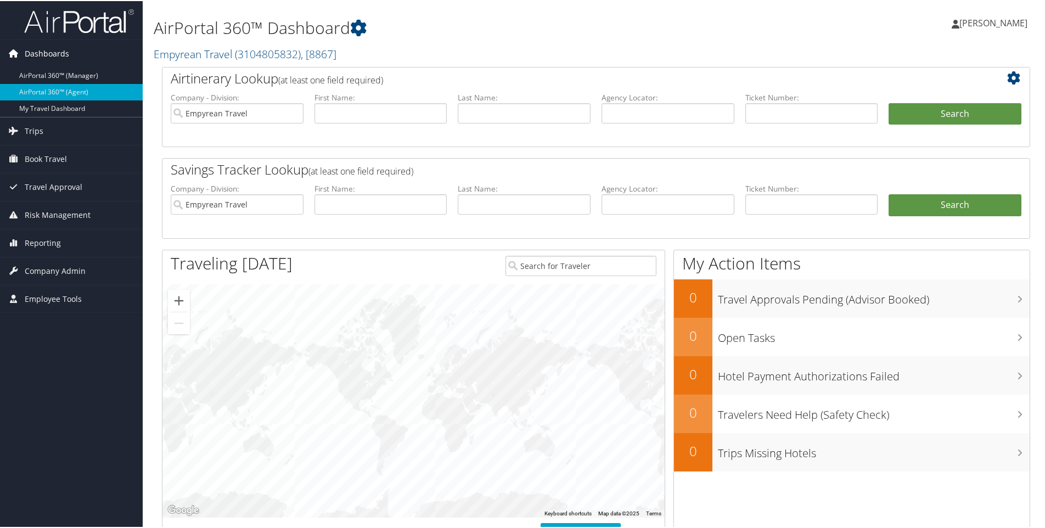
click at [58, 55] on span "Dashboards" at bounding box center [47, 52] width 44 height 27
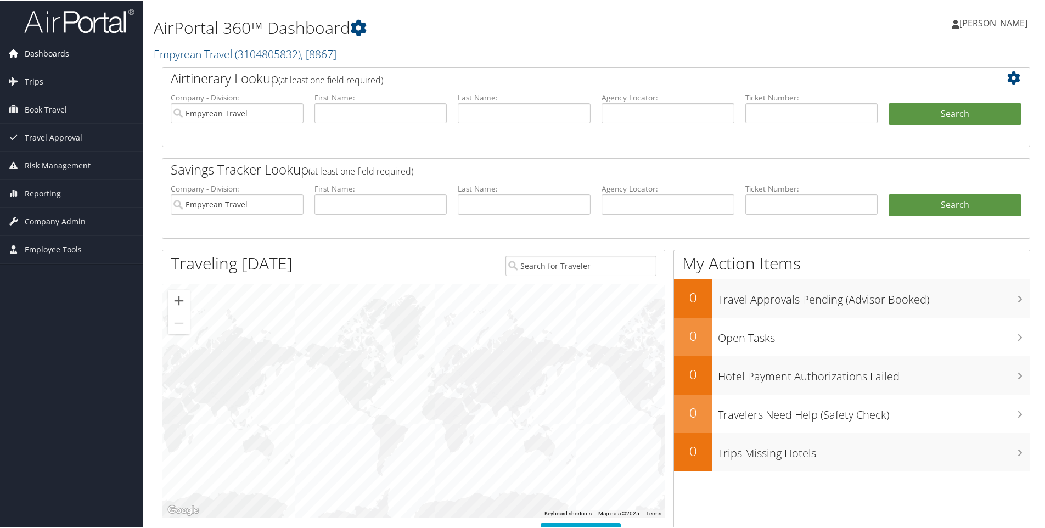
click at [58, 55] on span "Dashboards" at bounding box center [47, 52] width 44 height 27
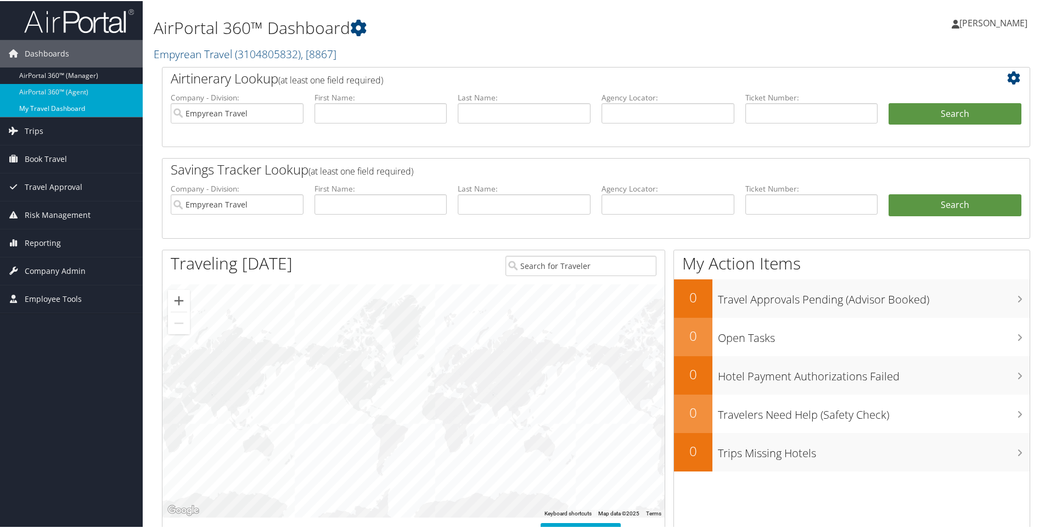
click at [57, 109] on link "My Travel Dashboard" at bounding box center [71, 107] width 143 height 16
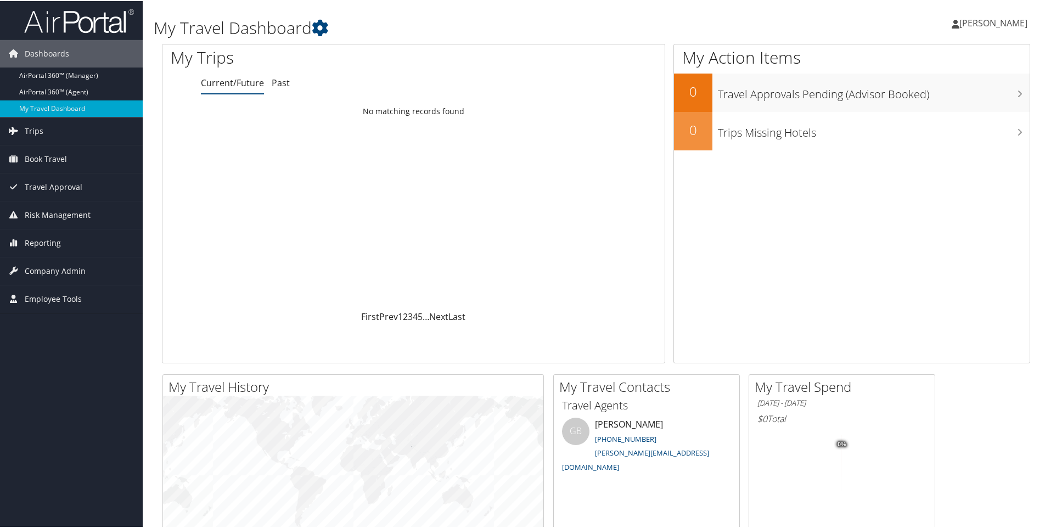
click at [58, 26] on img at bounding box center [79, 20] width 110 height 26
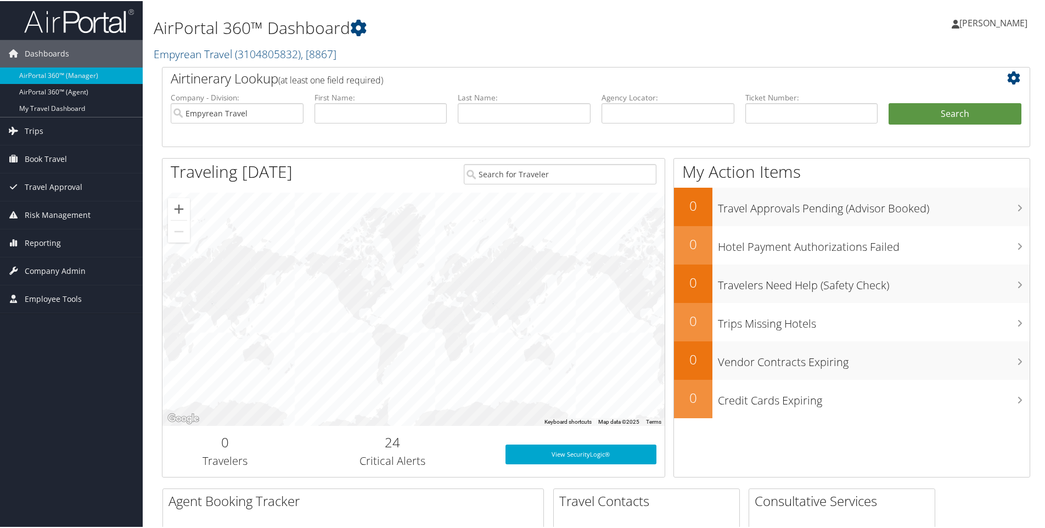
click at [1008, 22] on span "[PERSON_NAME]" at bounding box center [993, 22] width 68 height 12
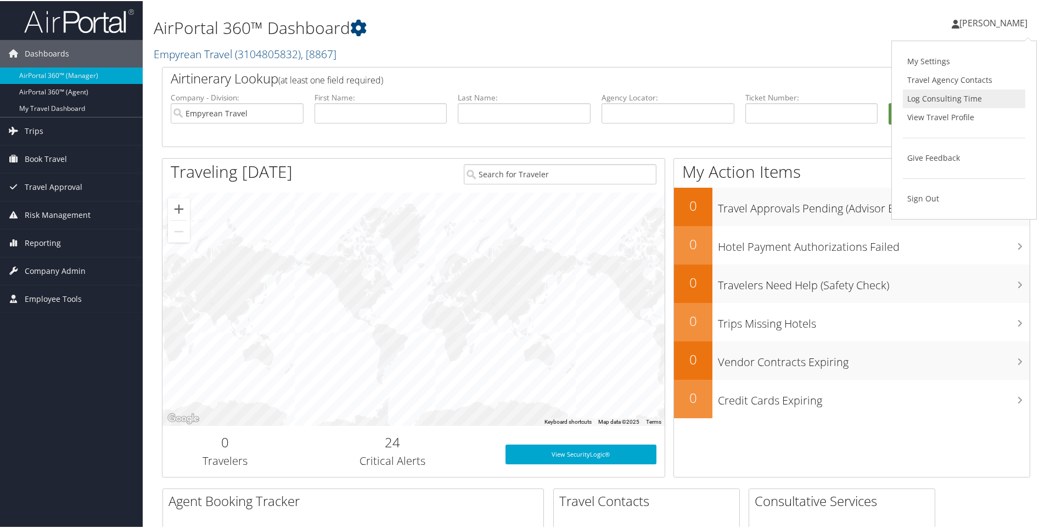
click at [964, 98] on link "Log Consulting Time" at bounding box center [964, 97] width 122 height 19
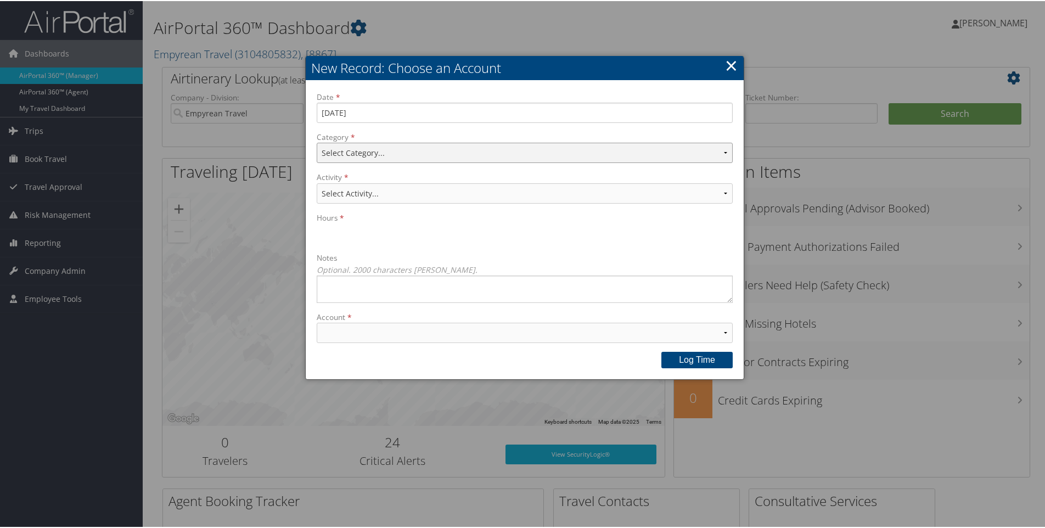
click at [409, 151] on select "Select Category..." at bounding box center [525, 152] width 416 height 20
click at [403, 129] on form "Date 10/03/2025 A valid date is required. Category Select Category... This fiel…" at bounding box center [525, 221] width 416 height 260
click at [403, 148] on select "Select Category..." at bounding box center [525, 152] width 416 height 20
click at [399, 193] on select "Select Activity..." at bounding box center [525, 192] width 416 height 20
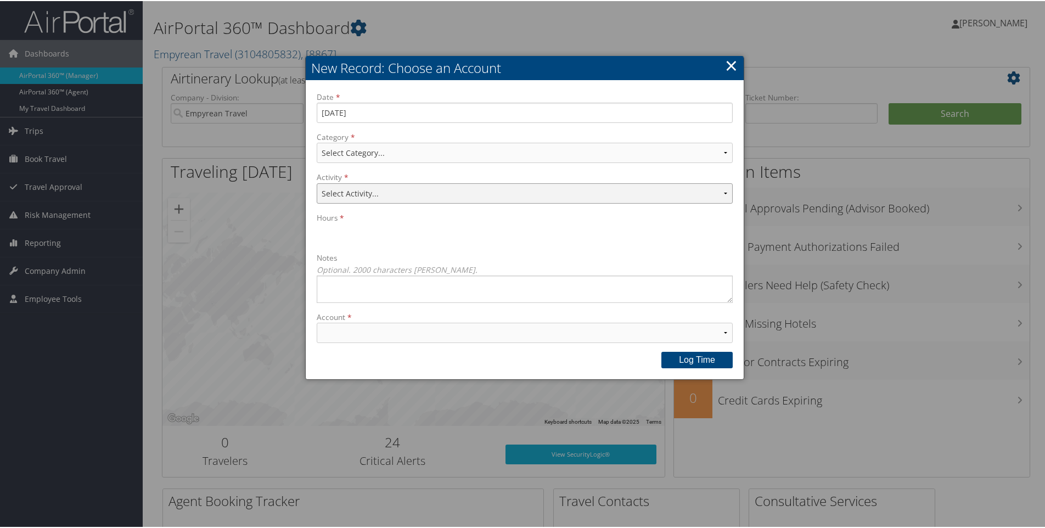
click at [399, 193] on select "Select Activity..." at bounding box center [525, 192] width 416 height 20
click at [403, 278] on textarea "Notes Optional. 2000 characters max." at bounding box center [525, 287] width 416 height 27
click at [403, 325] on select "Account This field is required." at bounding box center [525, 332] width 416 height 20
click at [407, 339] on select "Account This field is required." at bounding box center [525, 332] width 416 height 20
click at [730, 60] on link "×" at bounding box center [731, 64] width 13 height 22
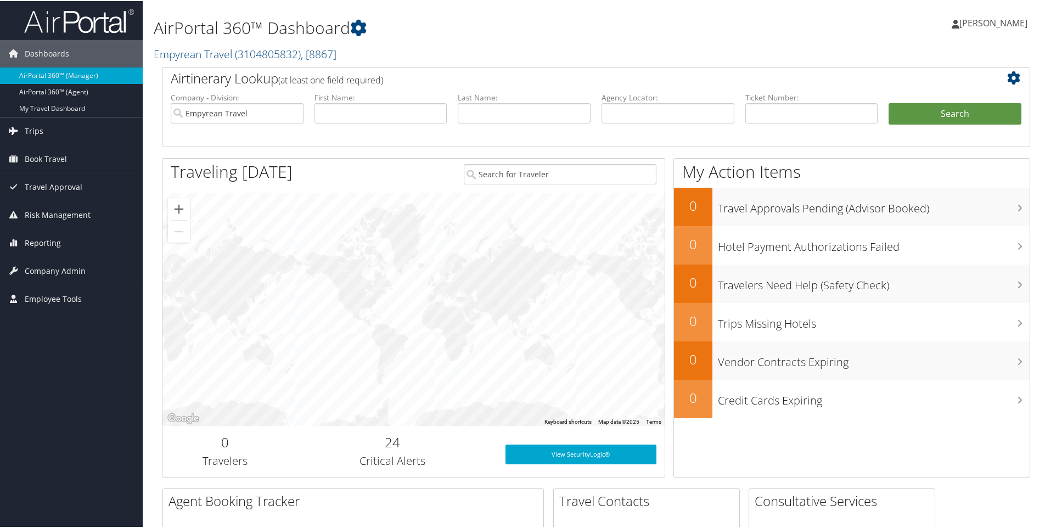
click at [593, 48] on h2 "Empyrean Travel ( 3104805832 ) , [ 8867 ]" at bounding box center [449, 52] width 590 height 19
click at [773, 122] on input "text" at bounding box center [811, 112] width 133 height 20
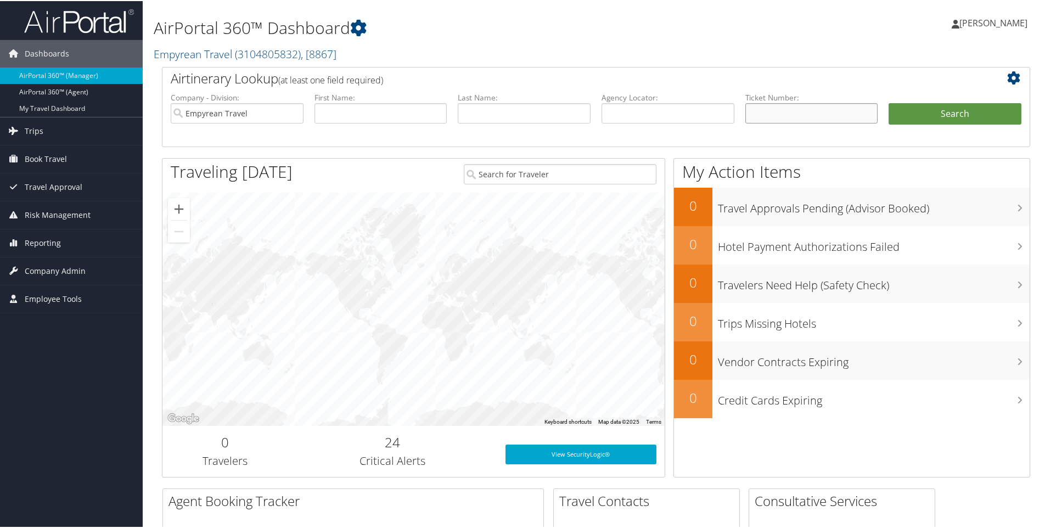
click at [773, 122] on input "text" at bounding box center [811, 112] width 133 height 20
click at [241, 115] on input "Empyrean Travel" at bounding box center [237, 112] width 133 height 20
click at [292, 113] on input "search" at bounding box center [237, 112] width 133 height 20
type input "E"
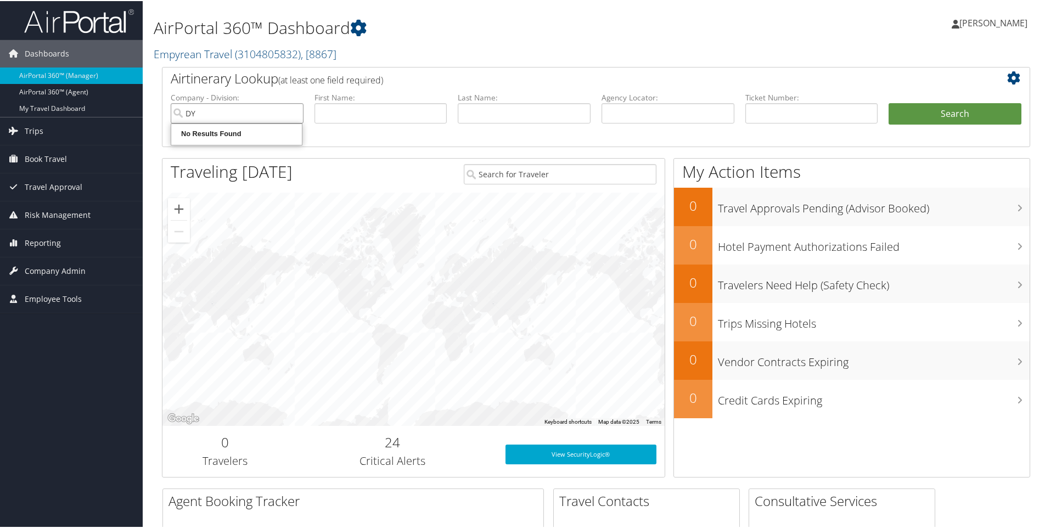
type input "D"
click at [242, 139] on div "No Results Found" at bounding box center [236, 133] width 127 height 16
type input "A"
click at [352, 117] on input "text" at bounding box center [381, 112] width 133 height 20
type input "ASDF"
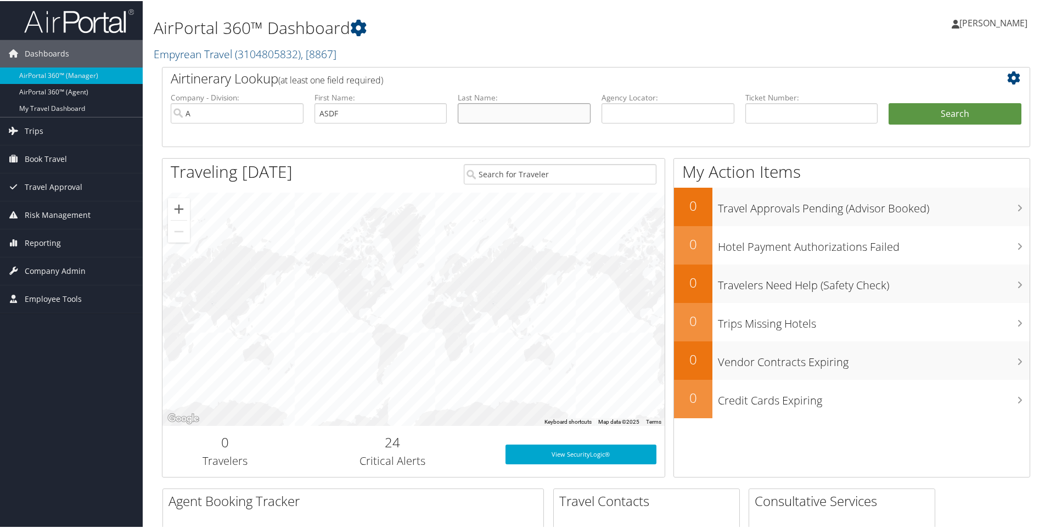
click at [519, 120] on input "text" at bounding box center [524, 112] width 133 height 20
click at [940, 105] on button "Search" at bounding box center [955, 113] width 133 height 22
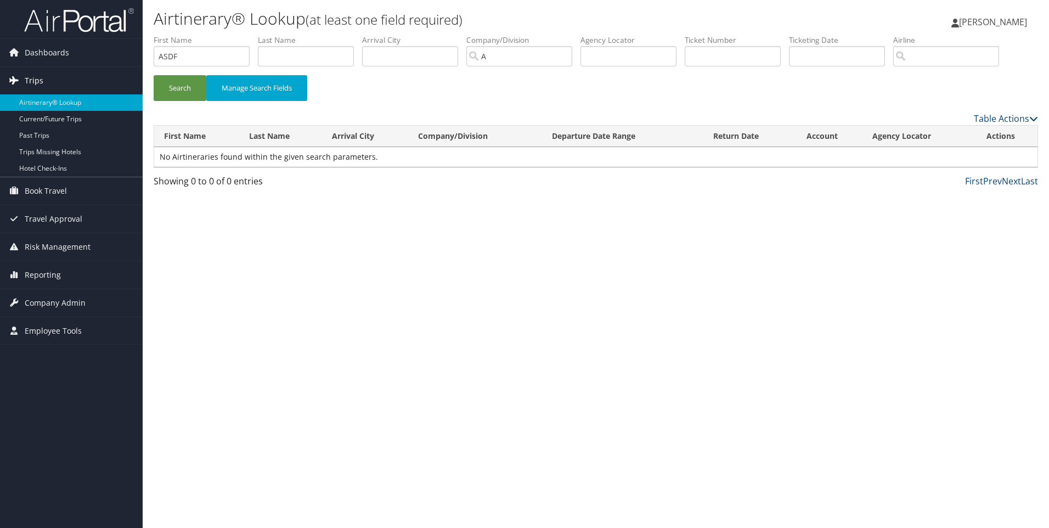
click at [37, 78] on span "Trips" at bounding box center [34, 80] width 19 height 27
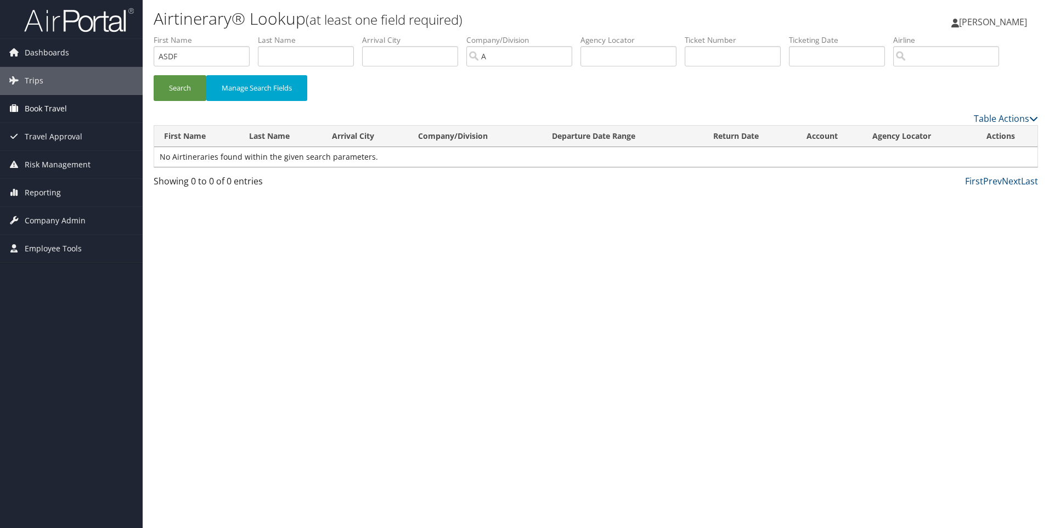
click at [42, 102] on span "Book Travel" at bounding box center [46, 108] width 42 height 27
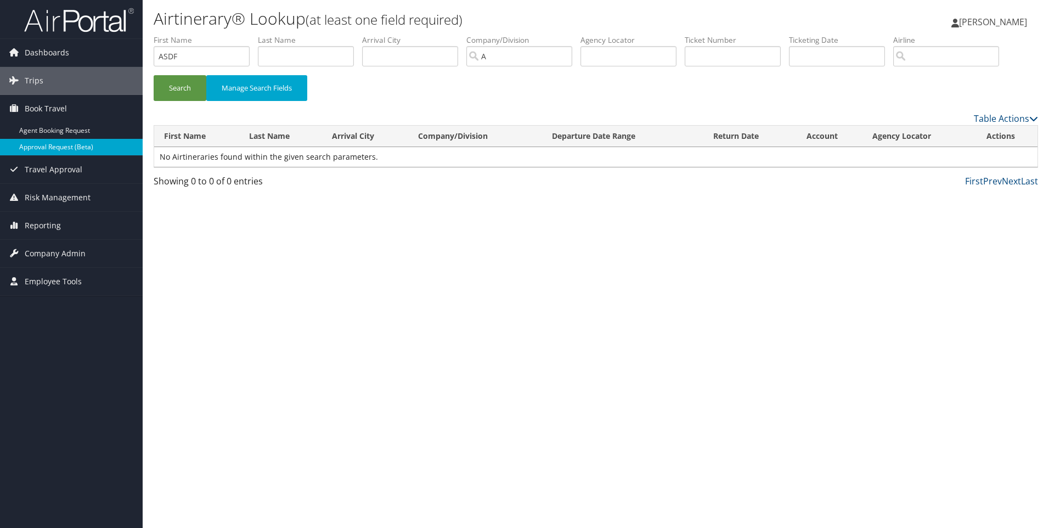
click at [54, 147] on link "Approval Request (Beta)" at bounding box center [71, 147] width 143 height 16
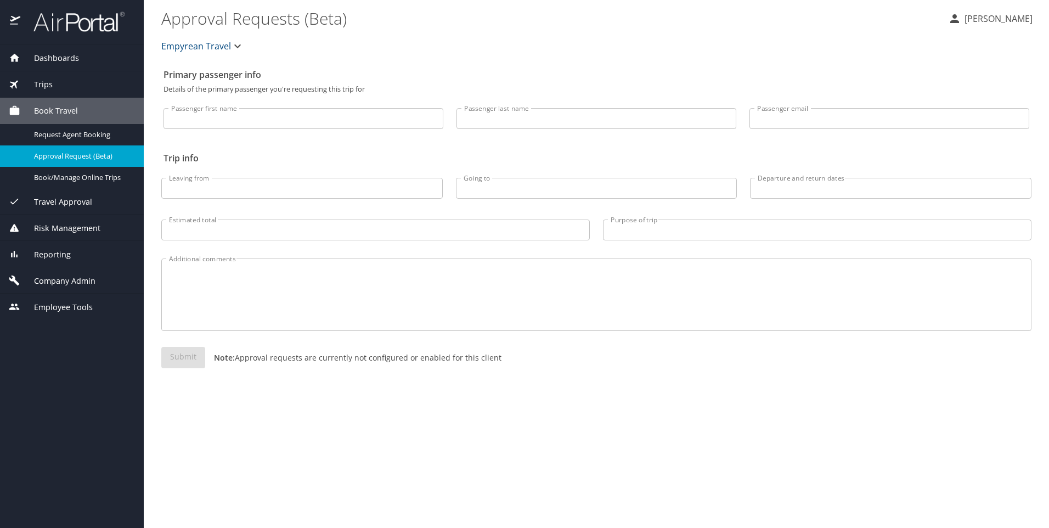
click at [203, 129] on p at bounding box center [304, 130] width 280 height 3
click at [383, 126] on input "Passenger first name" at bounding box center [304, 118] width 280 height 21
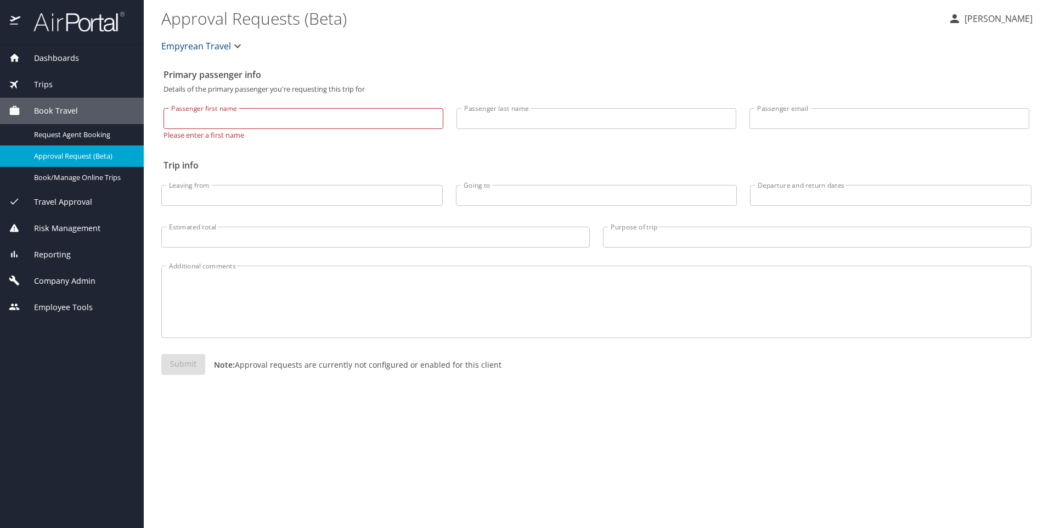
click at [449, 129] on div "Passenger first name Passenger first name Please enter a first name" at bounding box center [303, 119] width 293 height 53
click at [400, 124] on input "Passenger first name" at bounding box center [304, 118] width 280 height 21
click at [530, 122] on input "Passenger last name" at bounding box center [597, 118] width 280 height 21
click at [734, 115] on input "Passenger last name" at bounding box center [597, 118] width 280 height 21
click at [280, 208] on p at bounding box center [302, 207] width 282 height 3
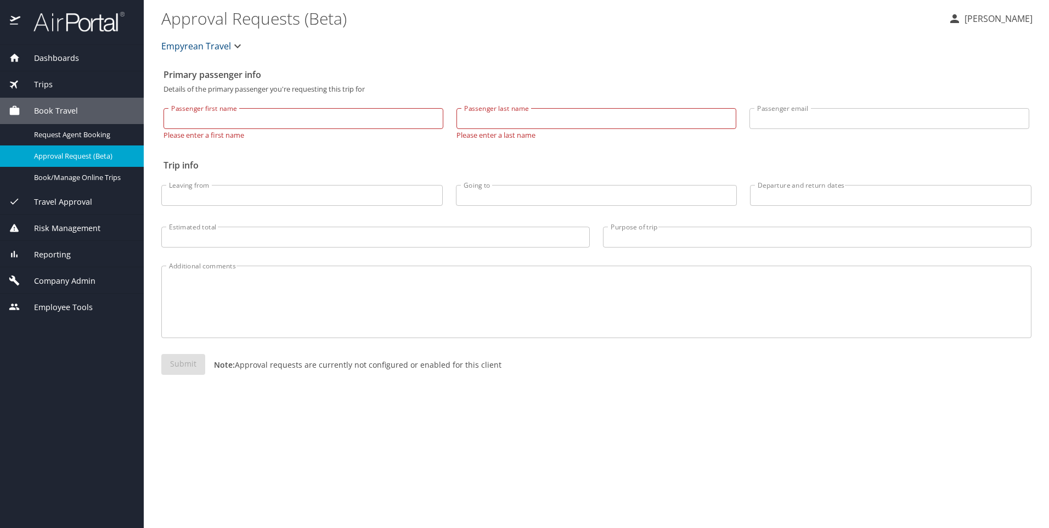
click at [543, 196] on input "Going to" at bounding box center [597, 195] width 282 height 21
click at [725, 195] on input "Going to" at bounding box center [597, 195] width 282 height 21
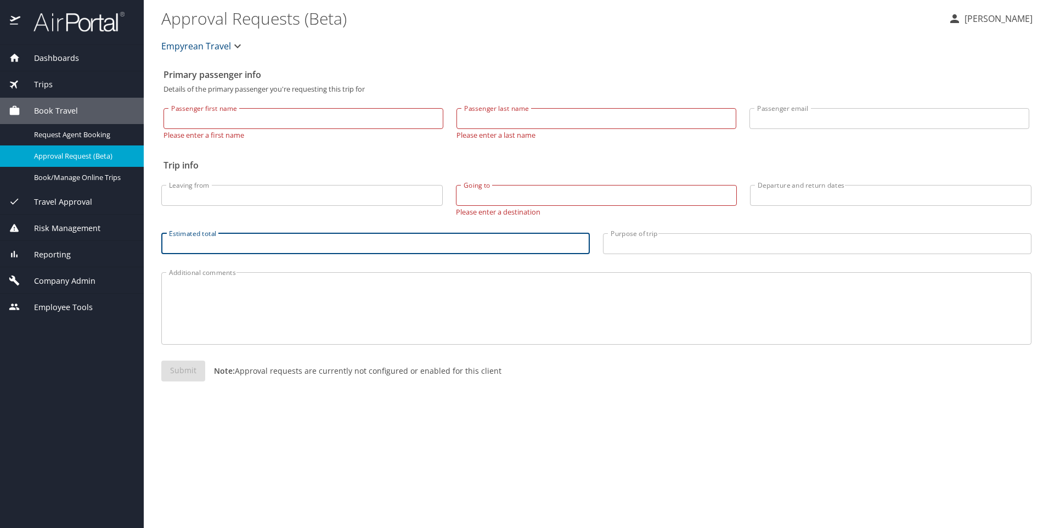
click at [293, 243] on input "Estimated total" at bounding box center [375, 243] width 429 height 21
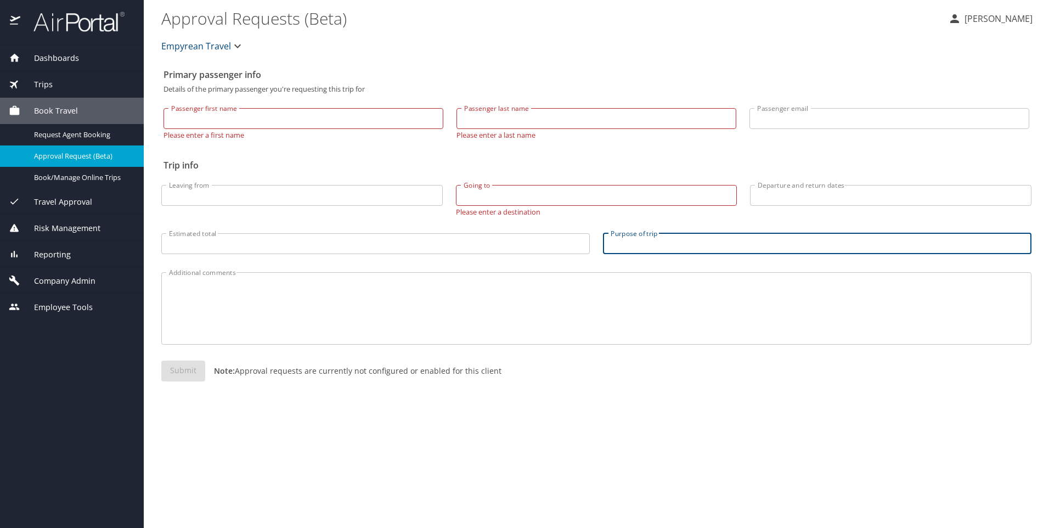
click at [622, 249] on input "Purpose of trip" at bounding box center [817, 243] width 429 height 21
click at [442, 308] on textarea "Additional comments" at bounding box center [596, 308] width 855 height 52
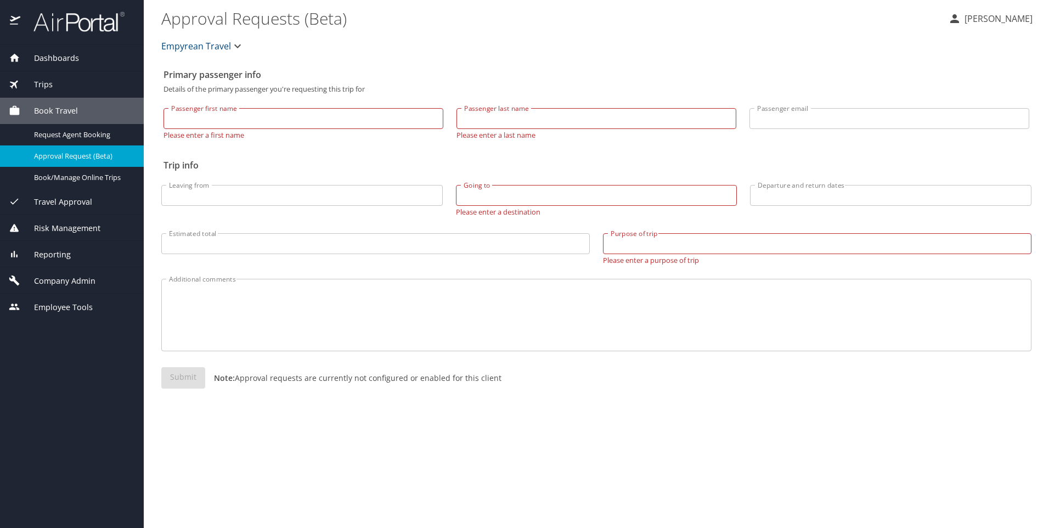
click at [48, 65] on div "Dashboards" at bounding box center [72, 58] width 144 height 26
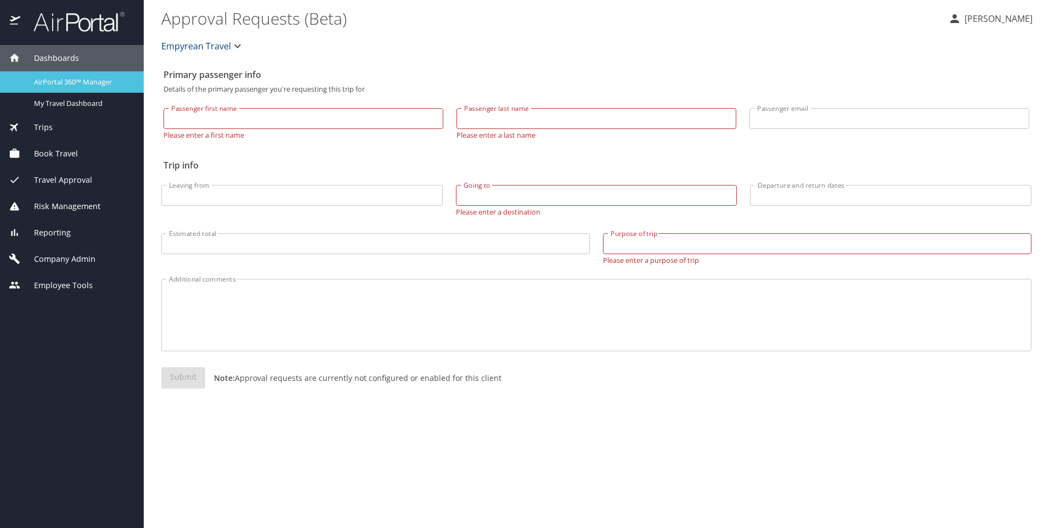
click at [85, 81] on span "AirPortal 360™ Manager" at bounding box center [82, 82] width 97 height 10
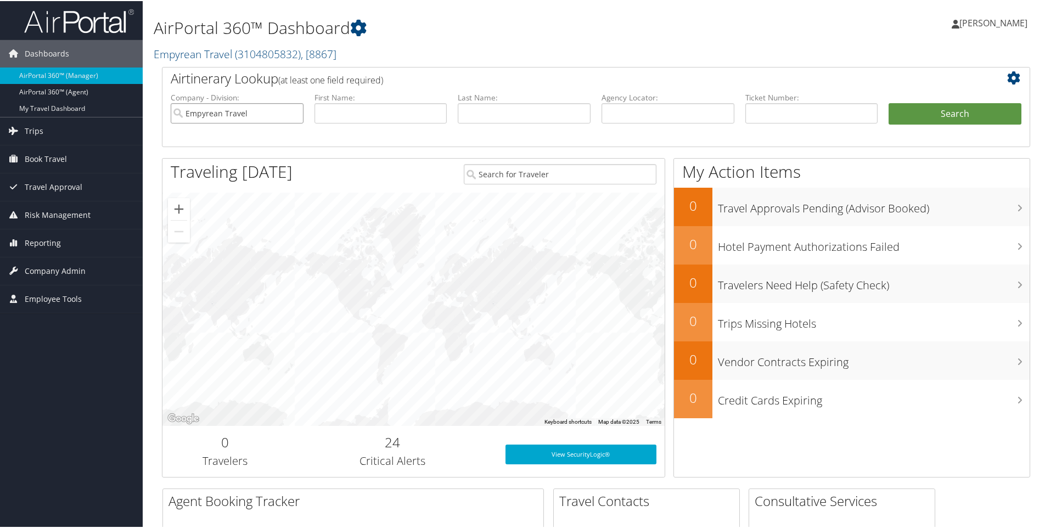
click at [254, 115] on input "Empyrean Travel" at bounding box center [237, 112] width 133 height 20
click at [415, 115] on input "text" at bounding box center [381, 112] width 133 height 20
click at [532, 109] on input "text" at bounding box center [524, 112] width 133 height 20
click at [633, 111] on input "text" at bounding box center [668, 112] width 133 height 20
click at [761, 118] on input "text" at bounding box center [811, 112] width 133 height 20
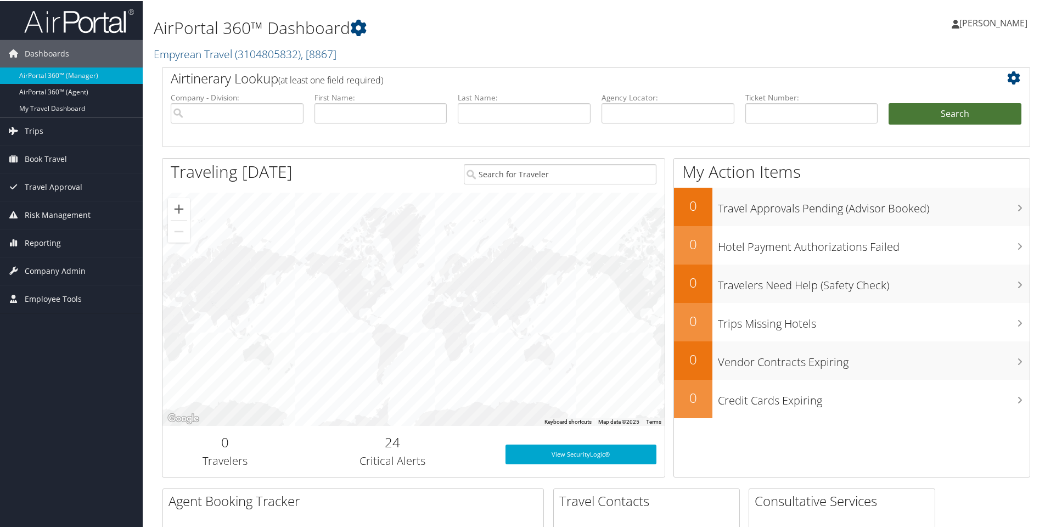
click at [922, 110] on button "Search" at bounding box center [955, 113] width 133 height 22
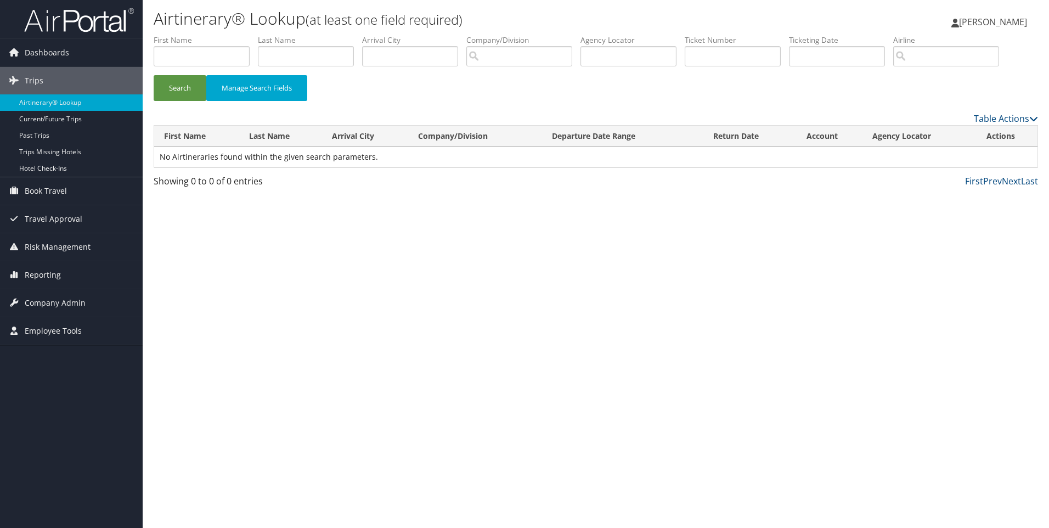
click at [87, 26] on img at bounding box center [79, 20] width 110 height 26
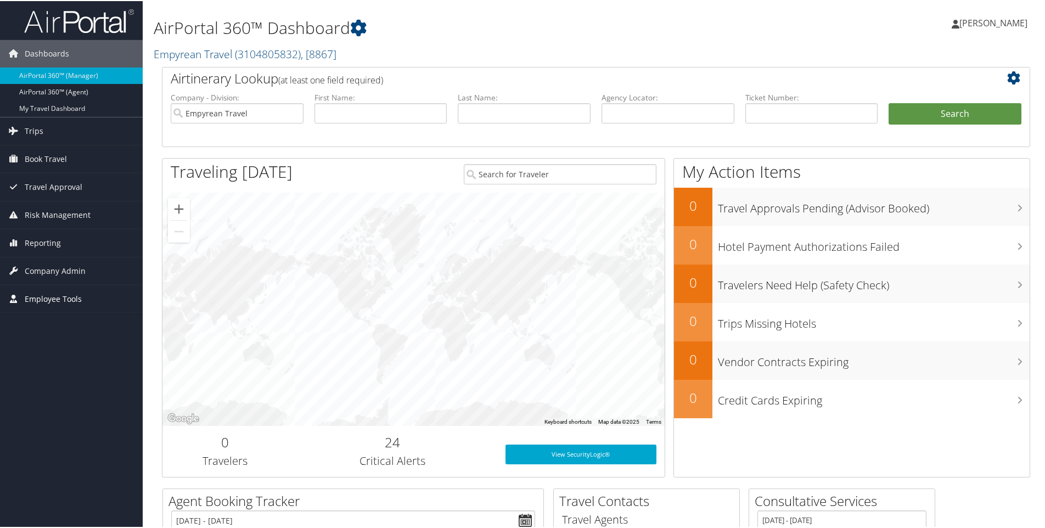
click at [74, 297] on span "Employee Tools" at bounding box center [53, 297] width 57 height 27
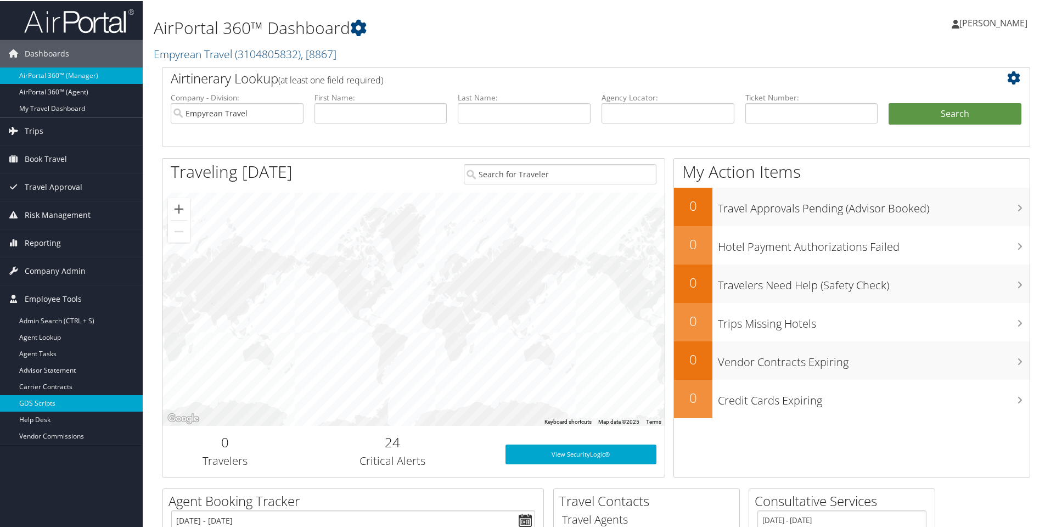
click at [56, 397] on link "GDS Scripts" at bounding box center [71, 402] width 143 height 16
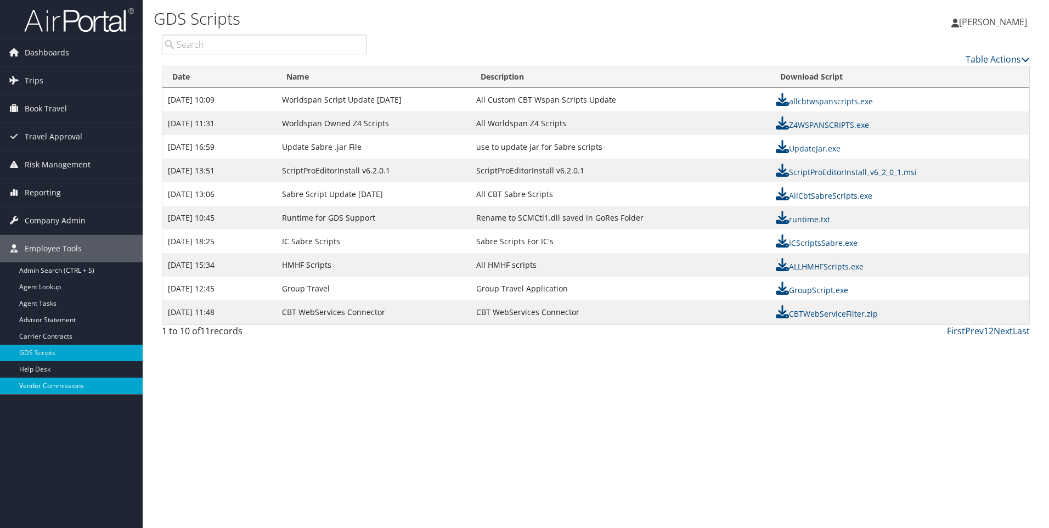
click at [24, 388] on link "Vendor Commissions" at bounding box center [71, 386] width 143 height 16
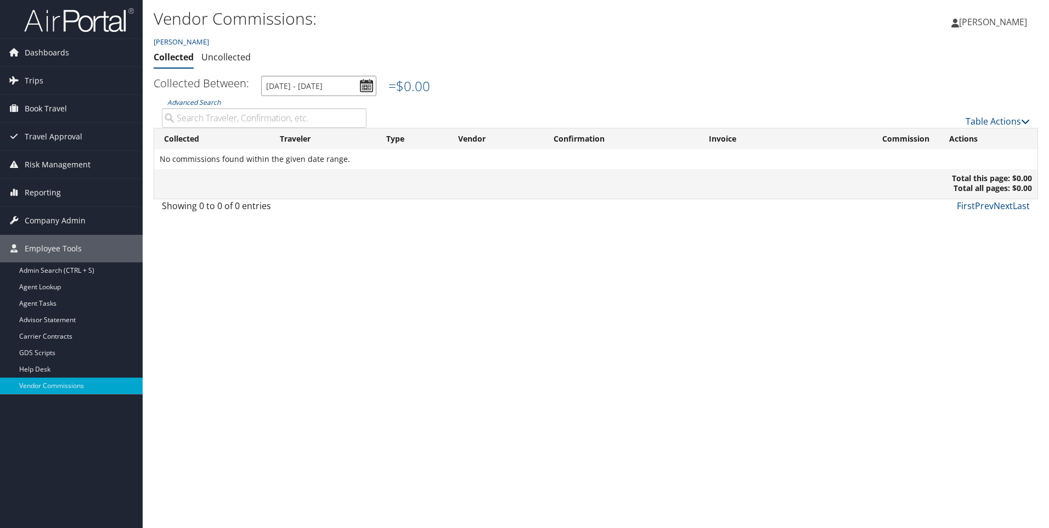
click at [364, 88] on input "[DATE] - [DATE]" at bounding box center [318, 86] width 115 height 20
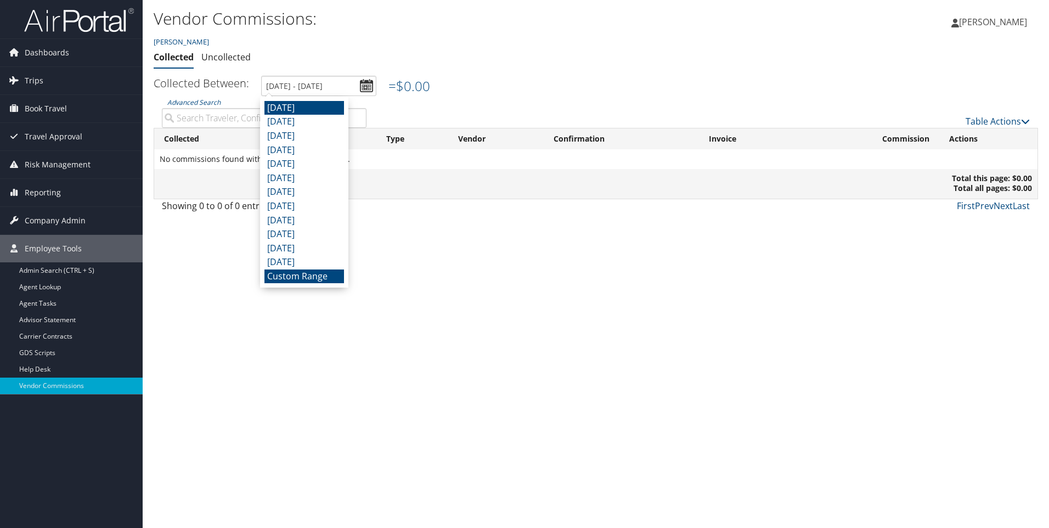
click at [331, 108] on li "September 2025" at bounding box center [305, 108] width 80 height 14
click at [368, 88] on input "9/1/2025 - 9/30/2025" at bounding box center [318, 86] width 115 height 20
click at [333, 129] on li "July 2025" at bounding box center [305, 136] width 80 height 14
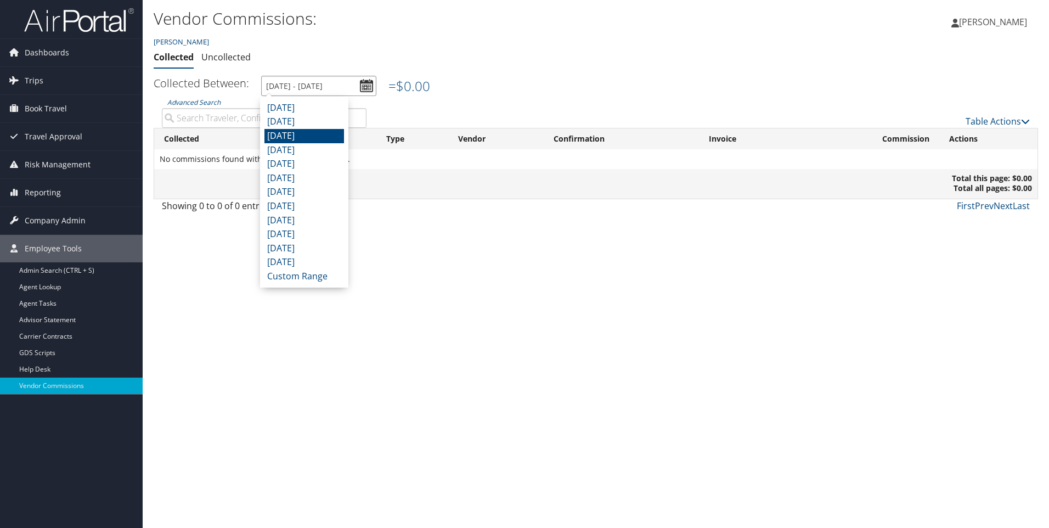
click at [354, 89] on input "7/1/2025 - 7/31/2025" at bounding box center [318, 86] width 115 height 20
click at [332, 122] on li "August 2025" at bounding box center [305, 122] width 80 height 14
type input "8/1/2025 - 8/31/2025"
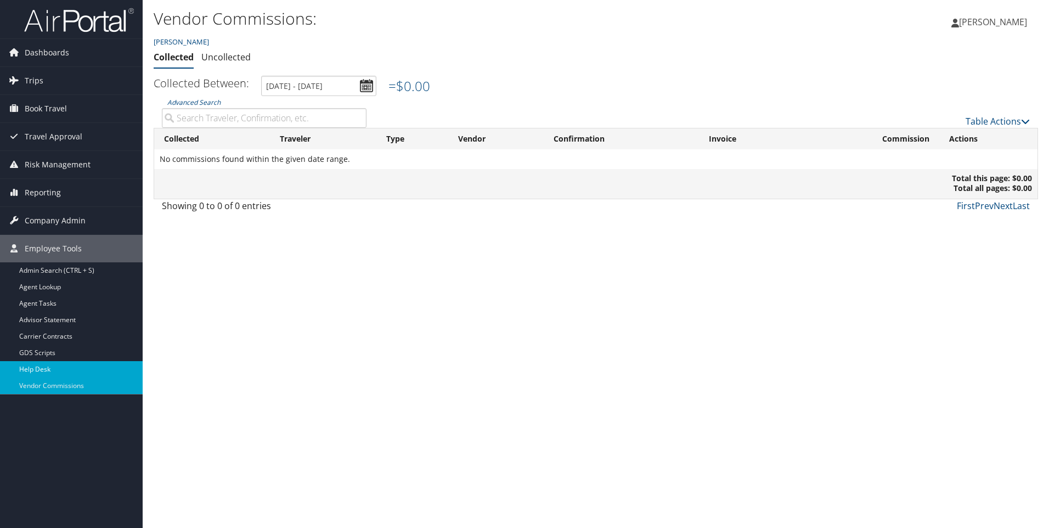
click at [68, 374] on link "Help Desk" at bounding box center [71, 369] width 143 height 16
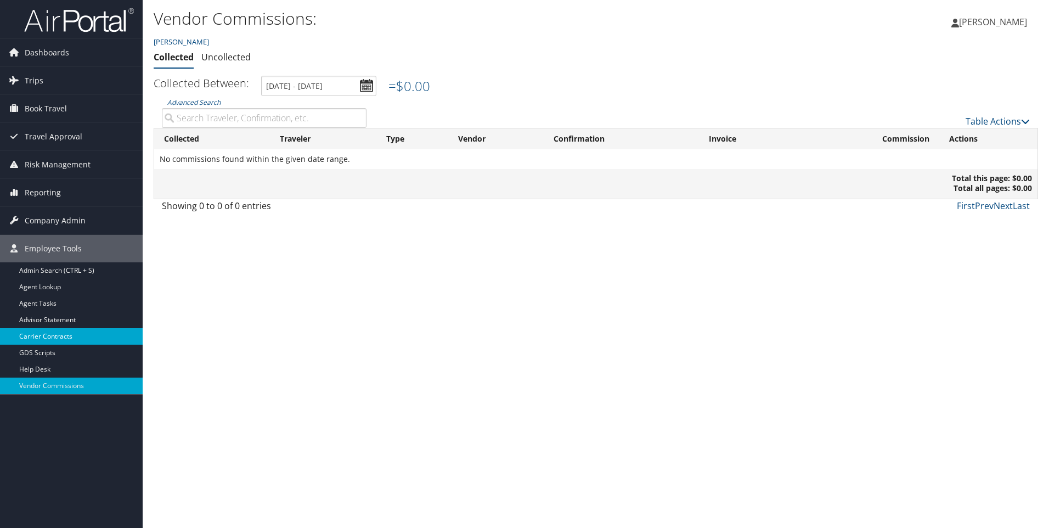
click at [49, 339] on link "Carrier Contracts" at bounding box center [71, 336] width 143 height 16
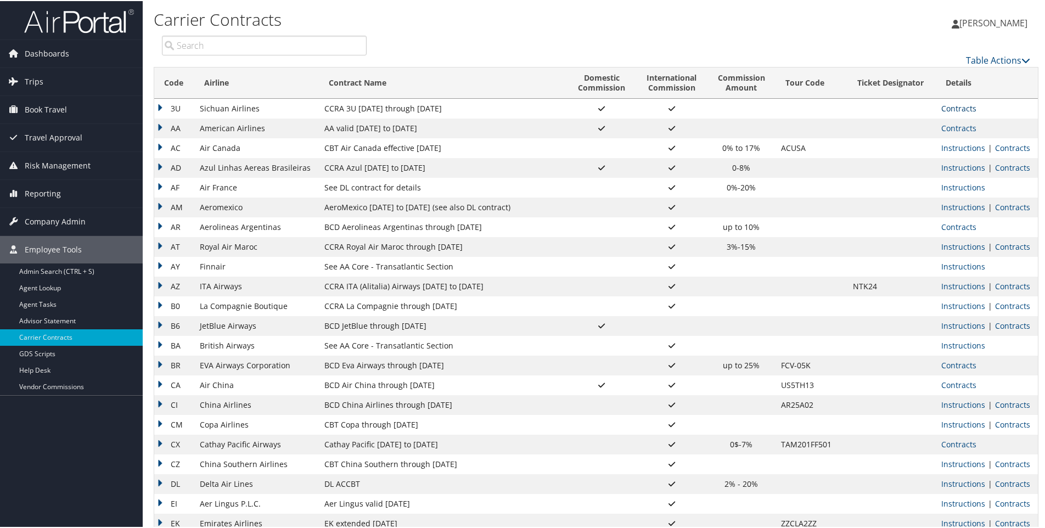
click at [962, 110] on link "Contracts" at bounding box center [958, 107] width 35 height 10
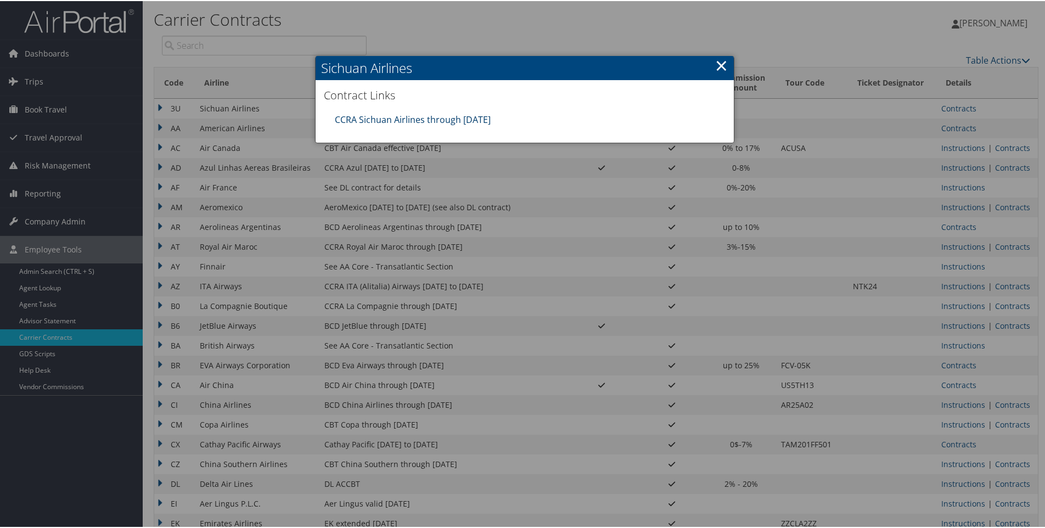
click at [373, 122] on link "CCRA Sichuan Airlines through [DATE]" at bounding box center [413, 119] width 156 height 12
click at [721, 63] on link "×" at bounding box center [721, 64] width 13 height 22
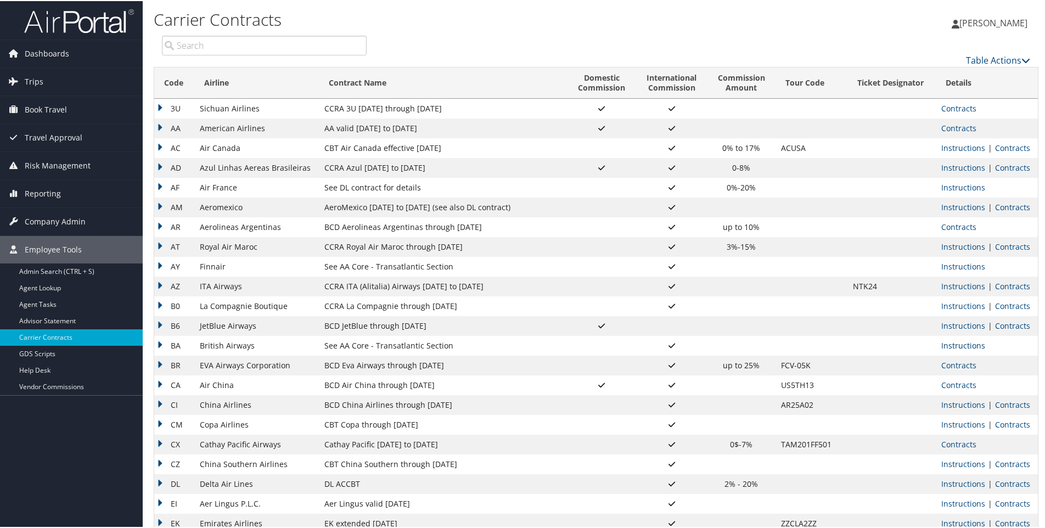
click at [961, 345] on link "Instructions" at bounding box center [963, 344] width 44 height 10
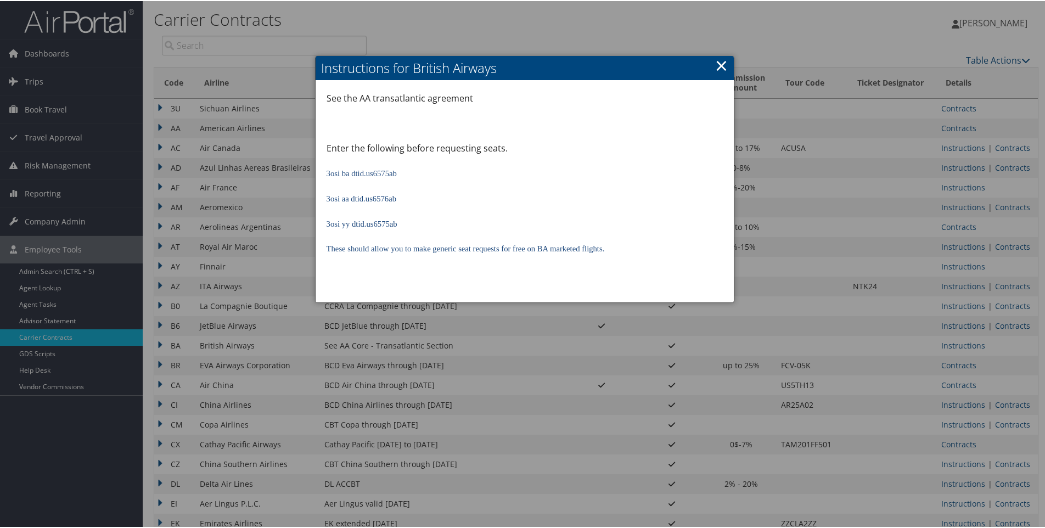
click at [717, 59] on link "×" at bounding box center [721, 64] width 13 height 22
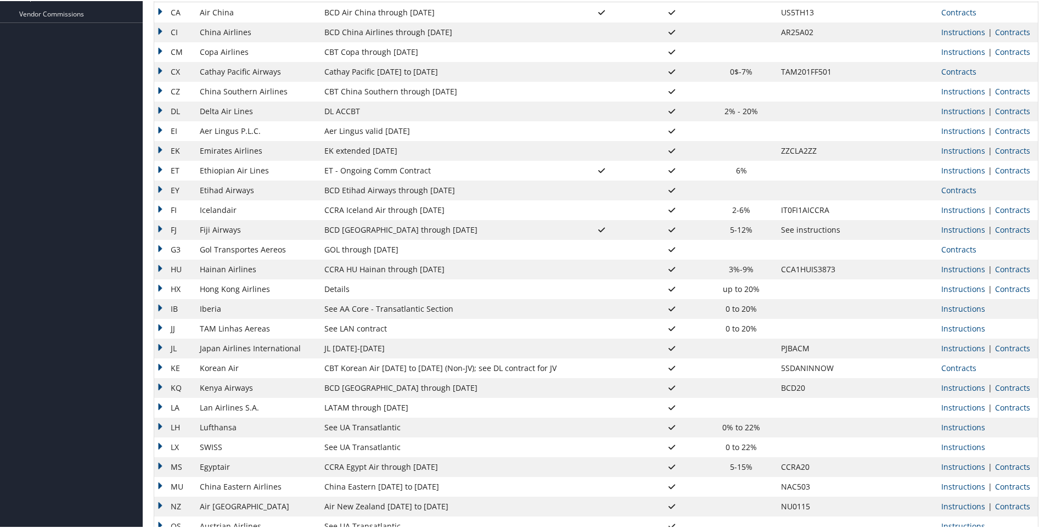
scroll to position [384, 0]
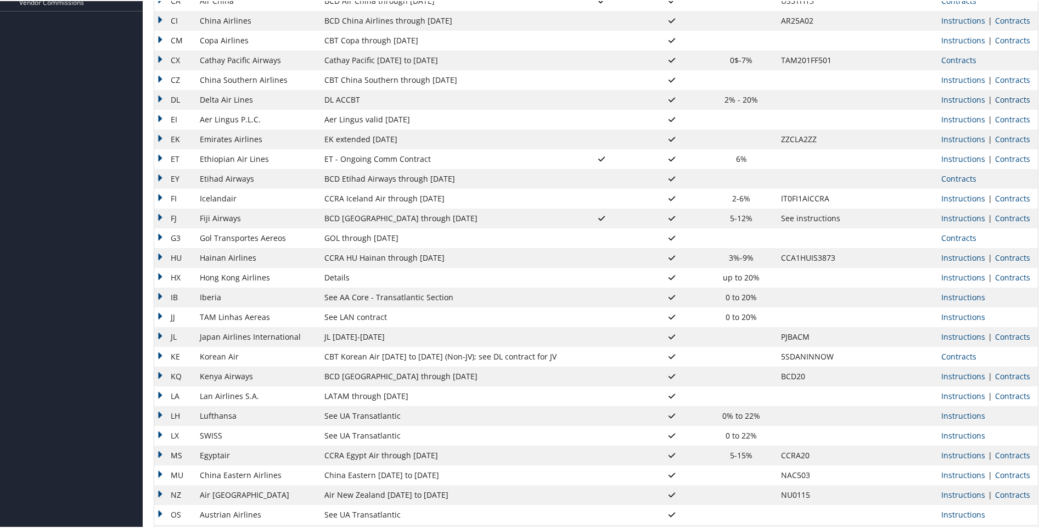
click at [1008, 98] on link "Contracts" at bounding box center [1012, 98] width 35 height 10
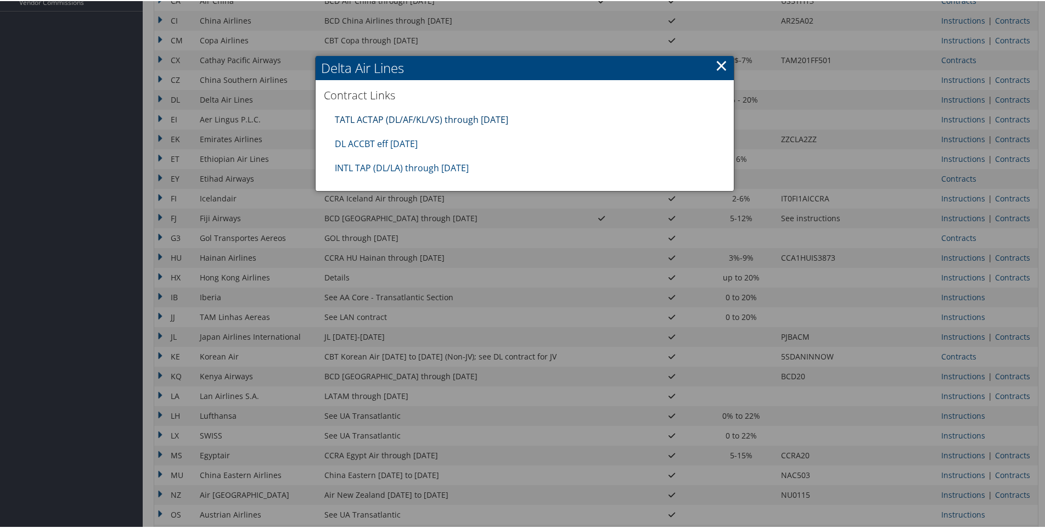
click at [422, 118] on link "TATL ACTAP (DL/AF/KL/VS) through [DATE]" at bounding box center [421, 119] width 173 height 12
click at [718, 61] on link "×" at bounding box center [721, 64] width 13 height 22
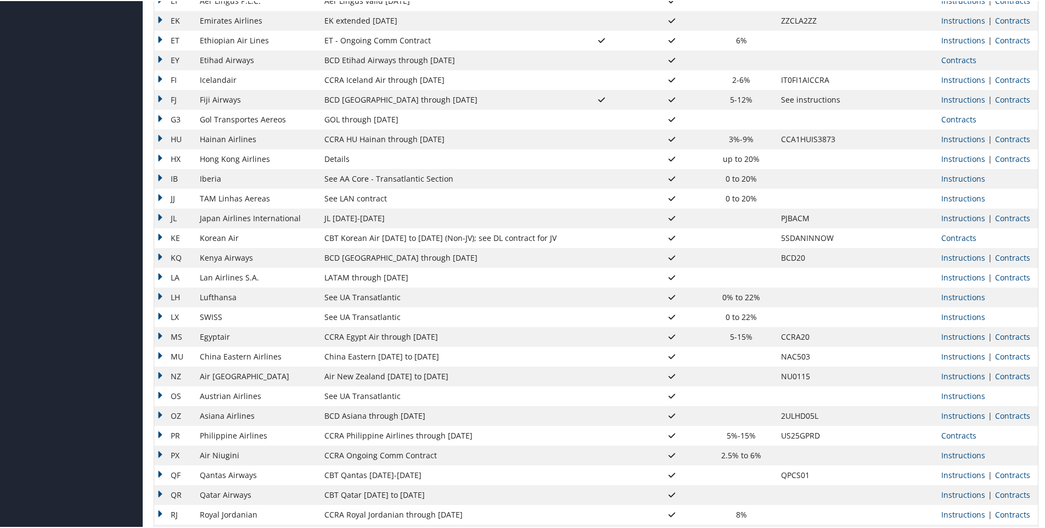
scroll to position [480, 0]
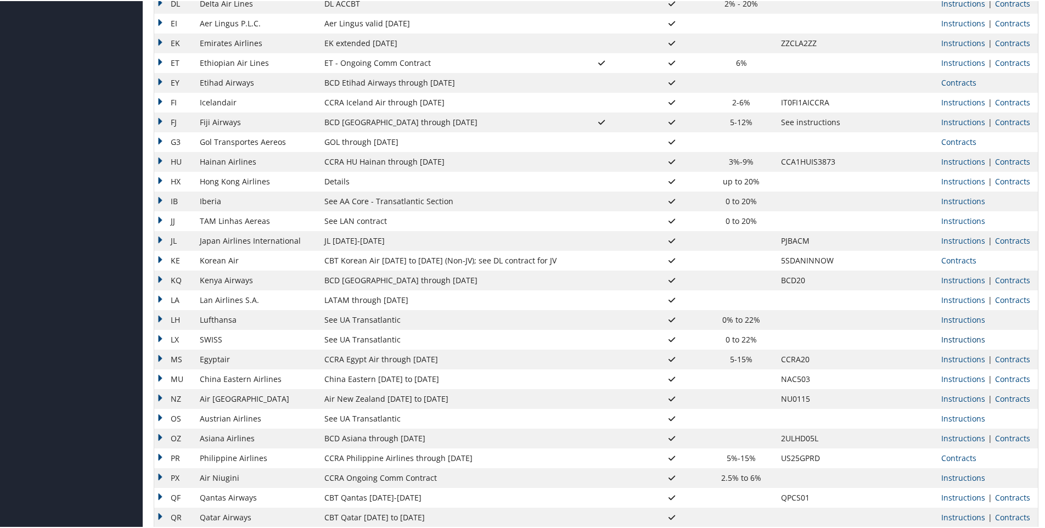
click at [956, 334] on link "Instructions" at bounding box center [963, 338] width 44 height 10
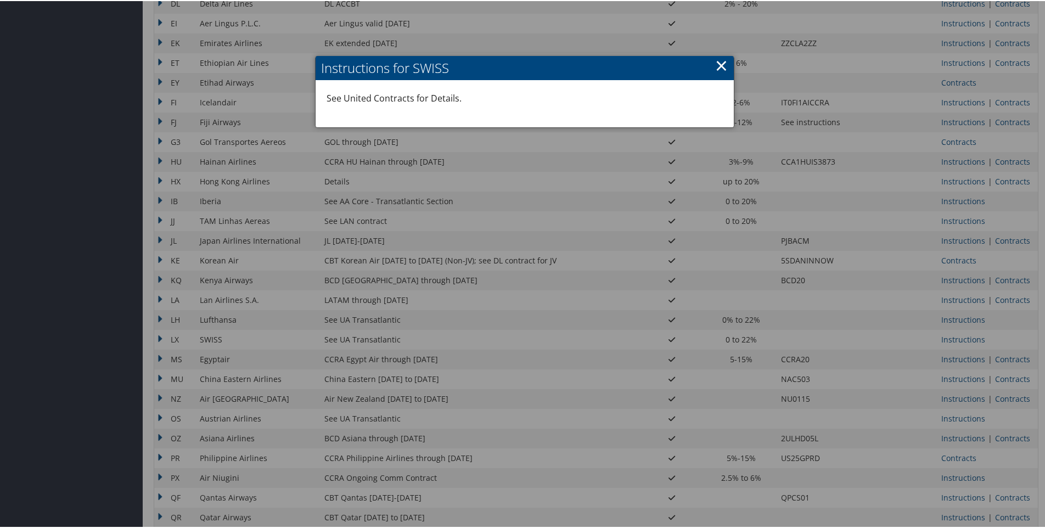
click at [401, 97] on p "See United Contracts for Details." at bounding box center [525, 98] width 397 height 14
click at [717, 63] on link "×" at bounding box center [721, 64] width 13 height 22
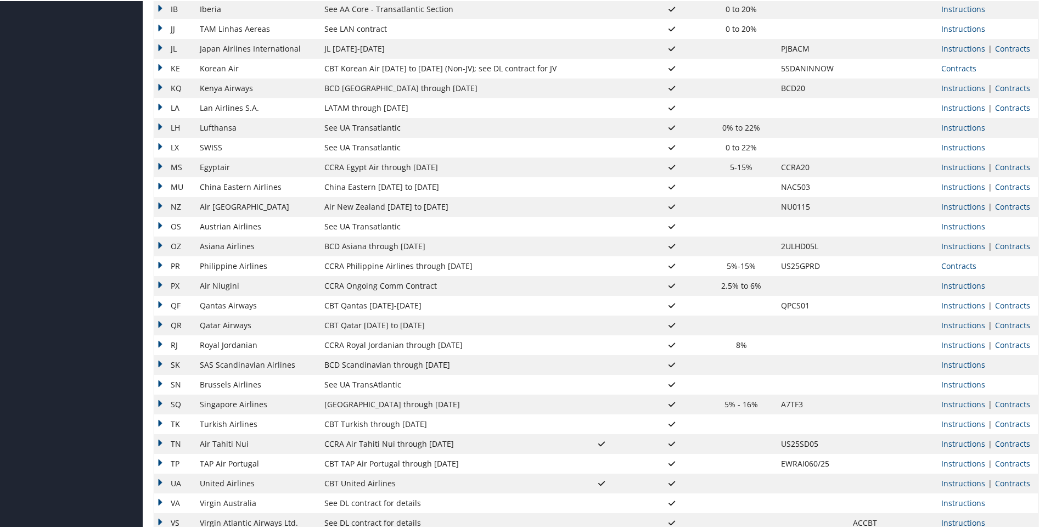
scroll to position [700, 0]
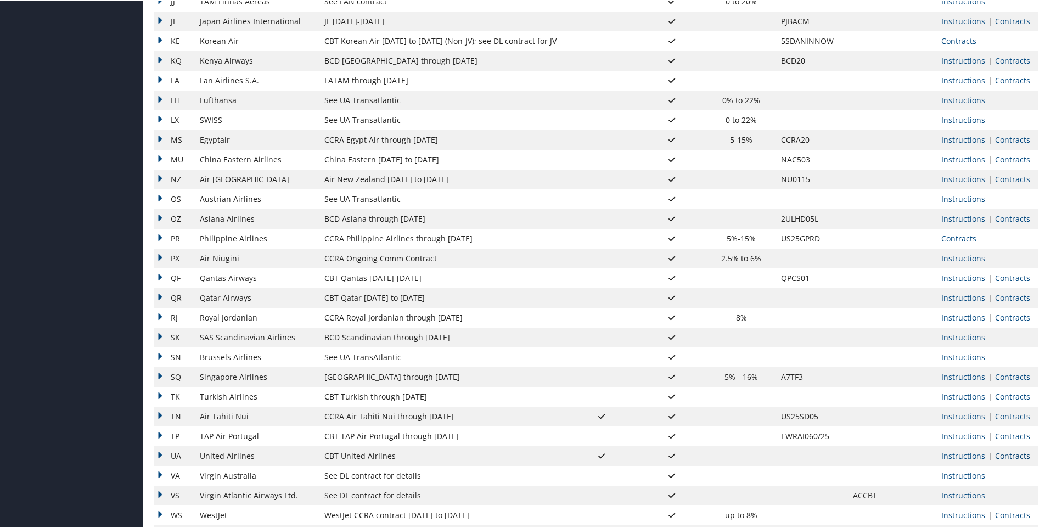
click at [1000, 454] on link "Contracts" at bounding box center [1012, 455] width 35 height 10
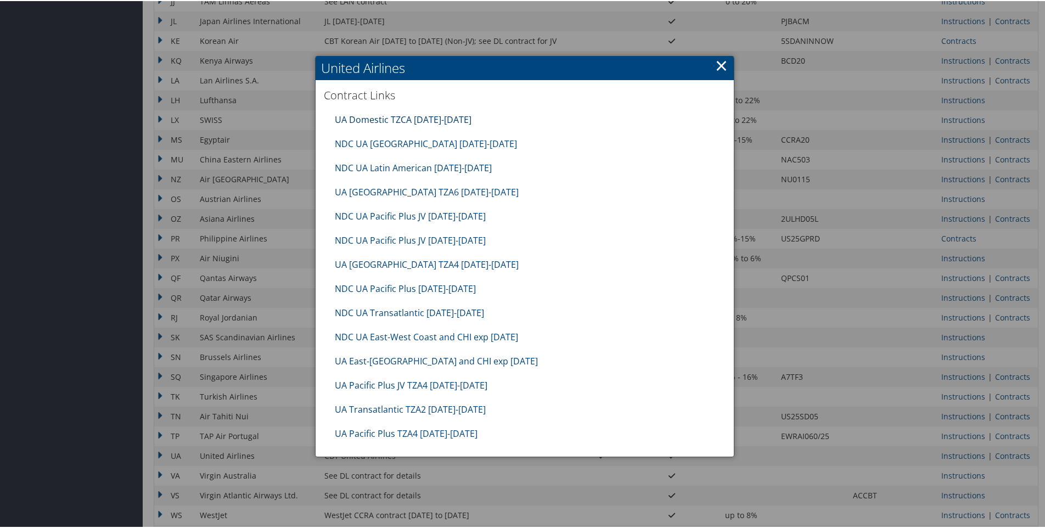
click at [394, 119] on link "UA Domestic TZCA 10.01.25-1.31.26" at bounding box center [403, 119] width 137 height 12
click at [407, 314] on link "NDC UA Transatlantic 10.01.25-01.31.26" at bounding box center [409, 312] width 149 height 12
click at [413, 412] on link "UA Transatlantic TZA2 10.01.25-1.31.26" at bounding box center [410, 408] width 151 height 12
click at [418, 434] on link "UA Pacific Plus TZA4 10.01.25-1.31.26" at bounding box center [406, 432] width 143 height 12
click at [722, 60] on link "×" at bounding box center [721, 64] width 13 height 22
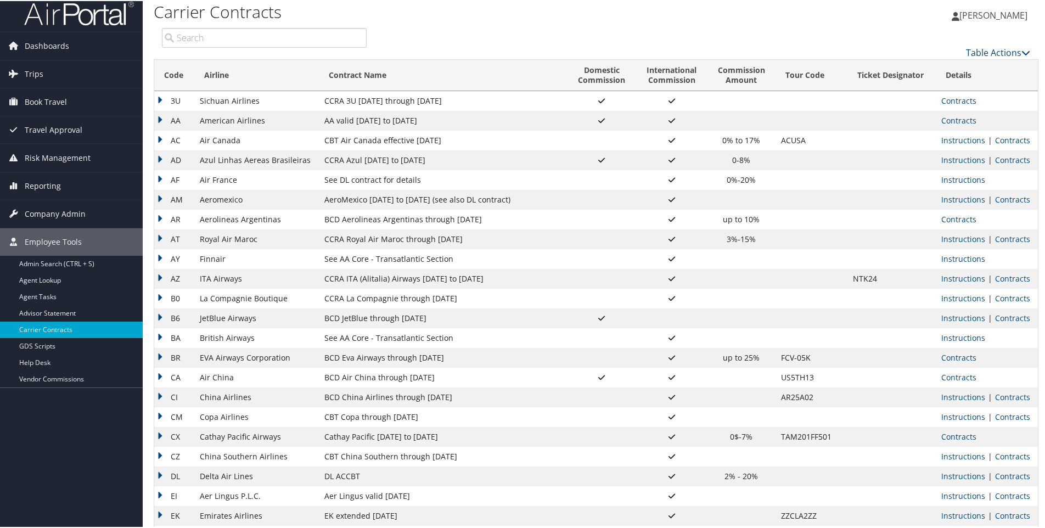
scroll to position [0, 0]
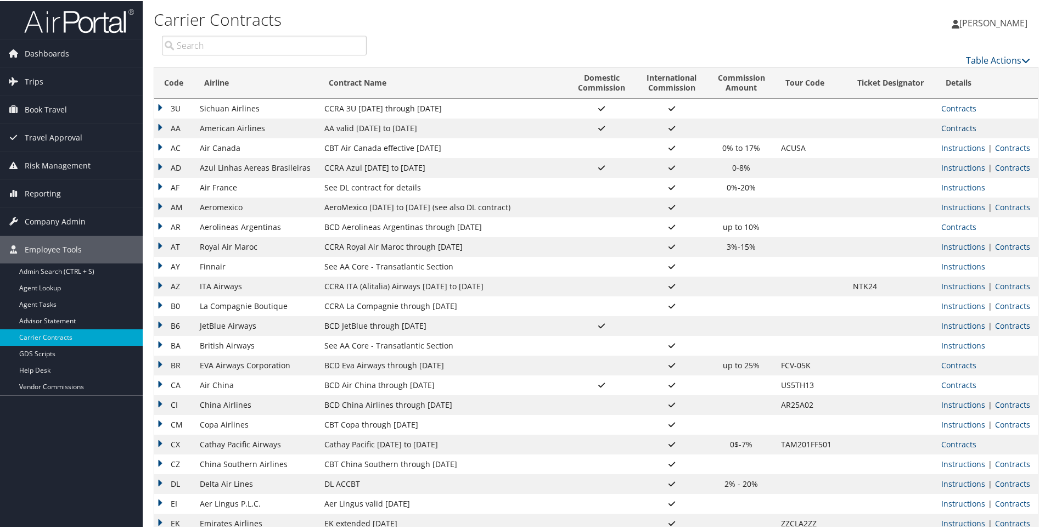
click at [948, 131] on link "Contracts" at bounding box center [958, 127] width 35 height 10
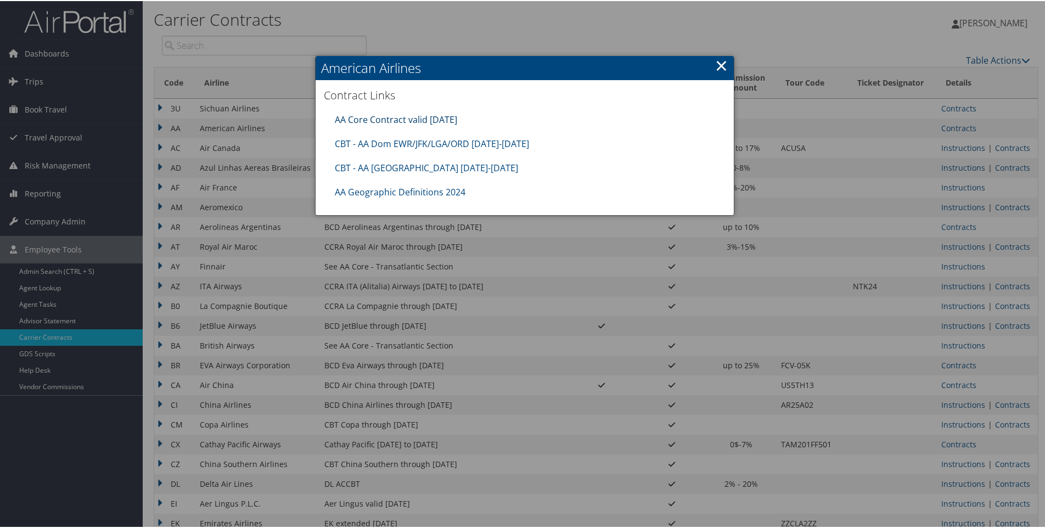
click at [436, 120] on link "AA Core Contract valid 30jun26" at bounding box center [396, 119] width 122 height 12
click at [424, 148] on link "CBT - AA Dom EWR/JFK/LGA/ORD 8.1.25-12.31.25" at bounding box center [432, 143] width 194 height 12
click at [716, 69] on link "×" at bounding box center [721, 64] width 13 height 22
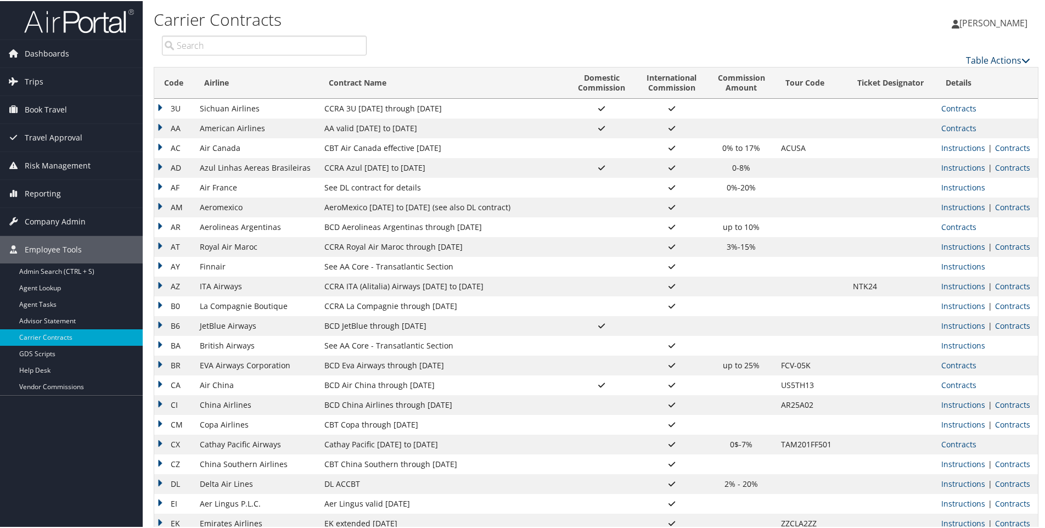
click at [1000, 61] on link "Table Actions" at bounding box center [998, 59] width 64 height 12
click at [927, 76] on link "Column Visibility" at bounding box center [961, 76] width 144 height 19
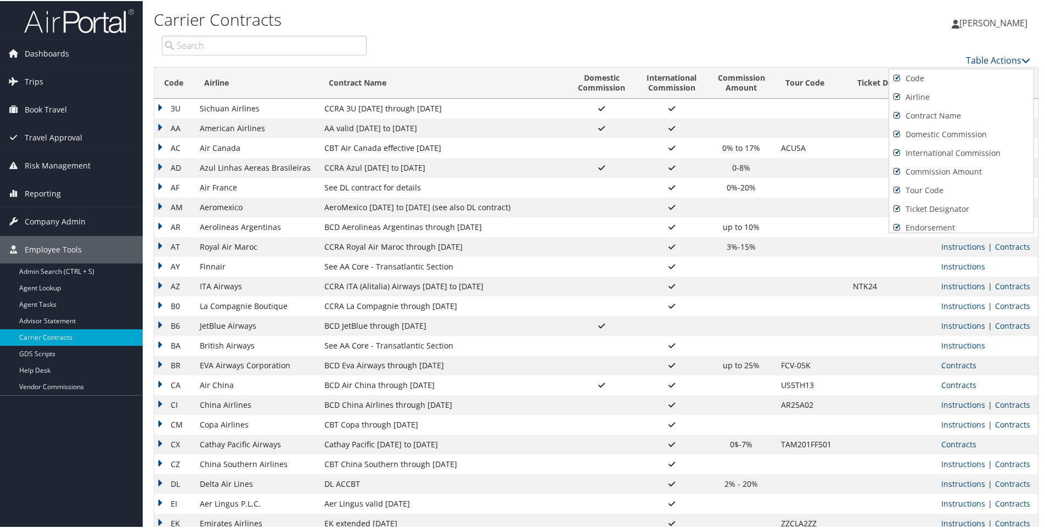
click at [850, 46] on div at bounding box center [524, 264] width 1049 height 528
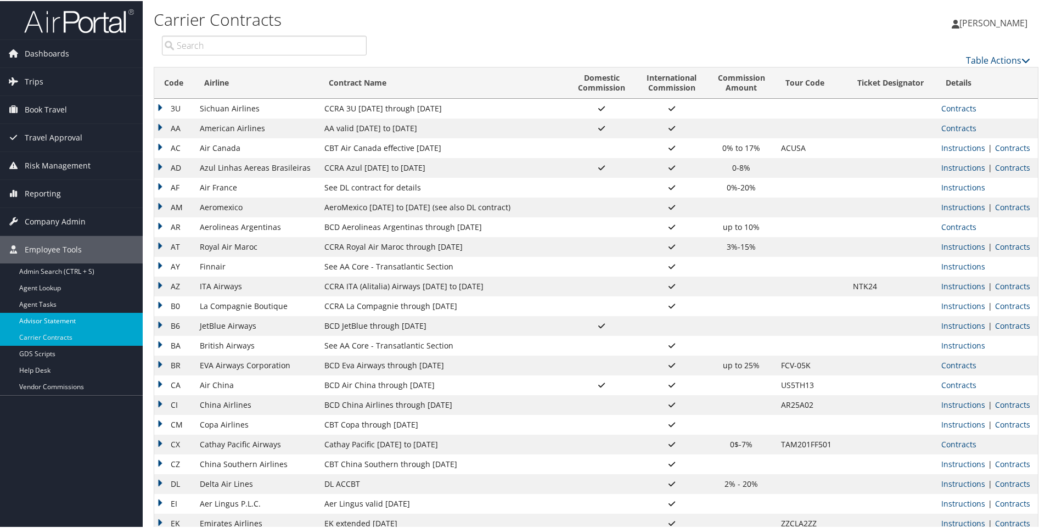
click at [69, 318] on link "Advisor Statement" at bounding box center [71, 320] width 143 height 16
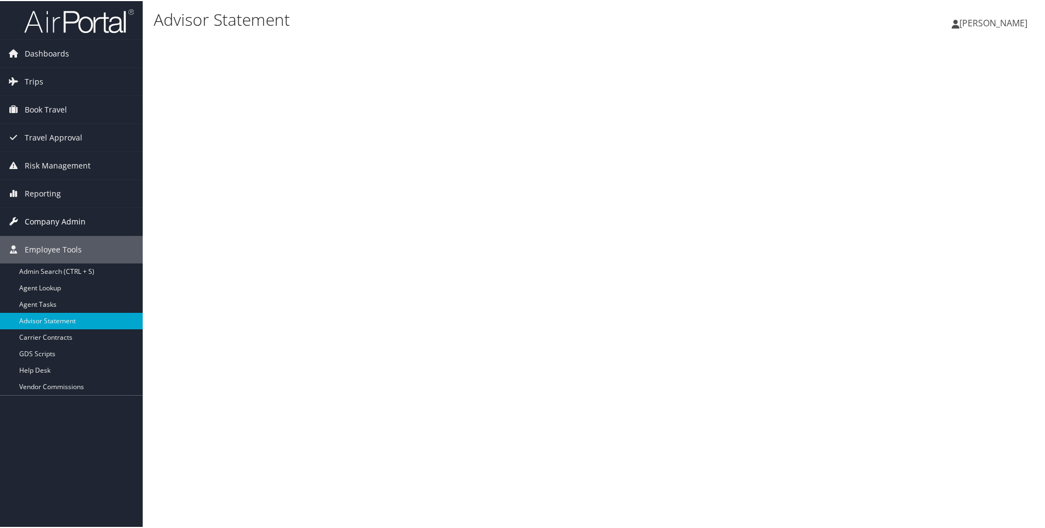
click at [42, 223] on span "Company Admin" at bounding box center [55, 220] width 61 height 27
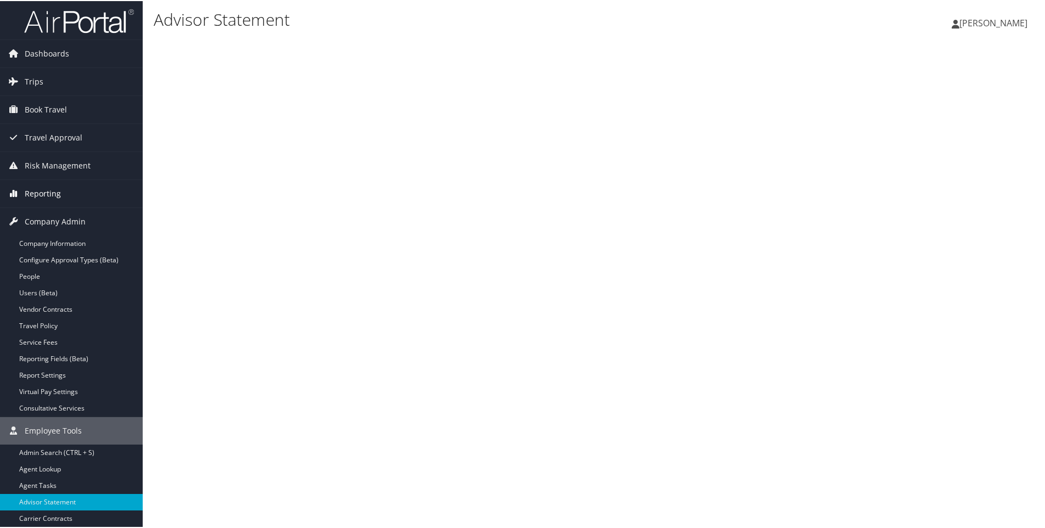
click at [73, 192] on link "Reporting" at bounding box center [71, 192] width 143 height 27
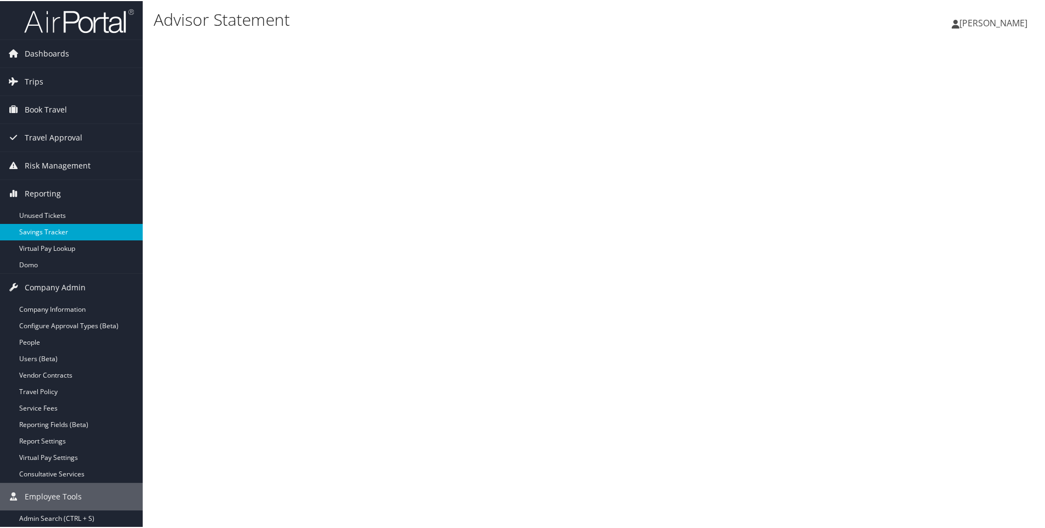
click at [70, 235] on link "Savings Tracker" at bounding box center [71, 231] width 143 height 16
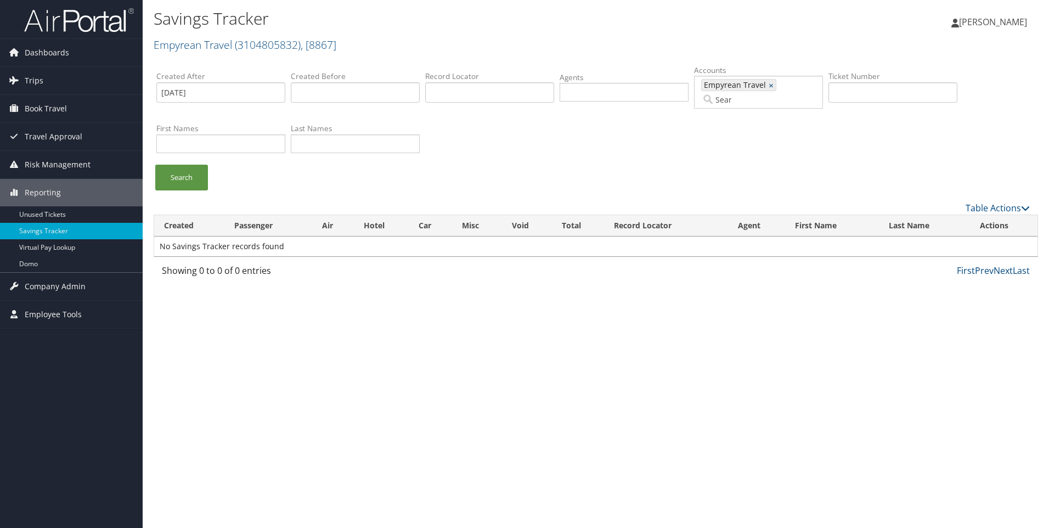
click at [241, 75] on label "Created After" at bounding box center [220, 76] width 129 height 11
click at [363, 93] on input "text" at bounding box center [355, 92] width 129 height 20
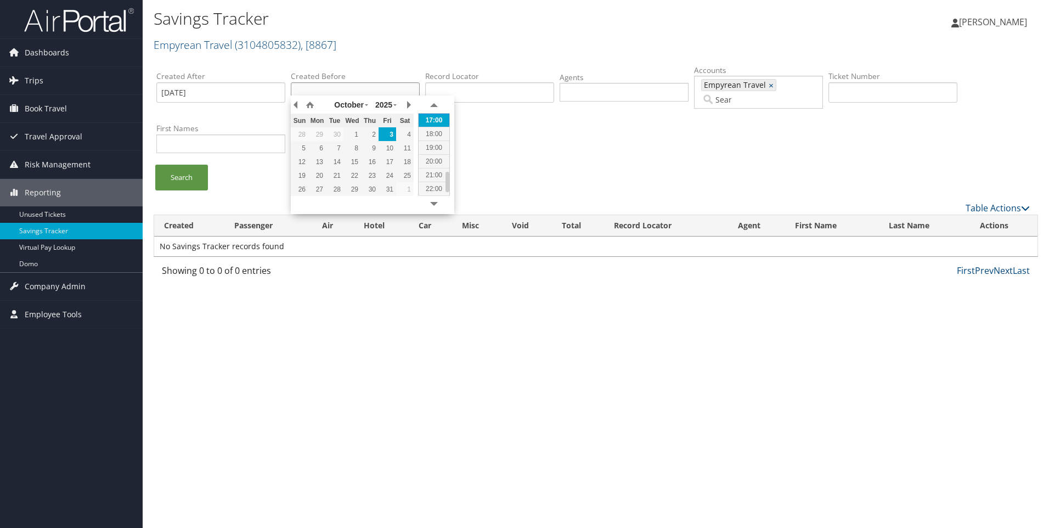
click at [394, 137] on div "3" at bounding box center [388, 135] width 18 height 10
type input "[DATE] 17:02"
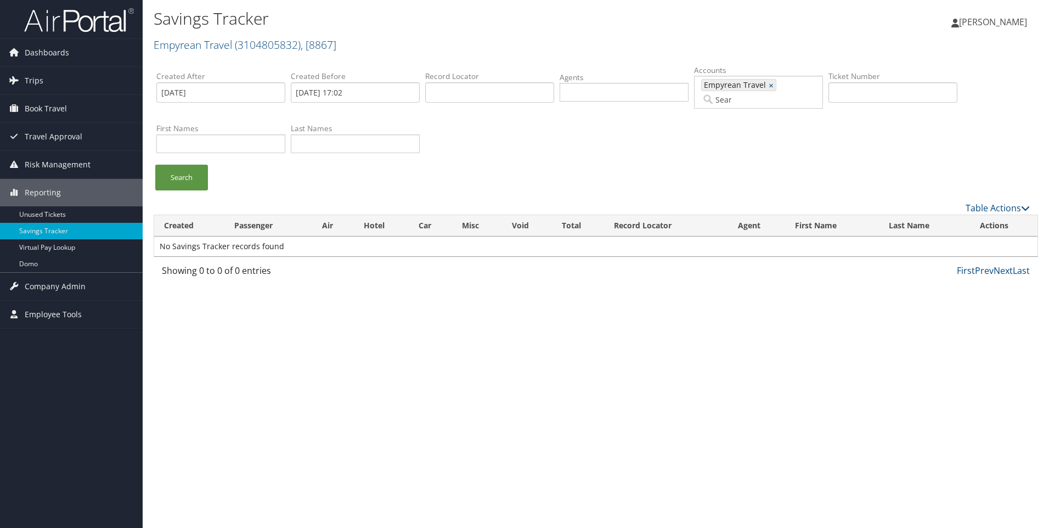
click at [224, 171] on ul "Search" at bounding box center [601, 183] width 890 height 37
click at [192, 171] on link "Search" at bounding box center [181, 178] width 53 height 26
click at [59, 157] on span "Risk Management" at bounding box center [58, 164] width 66 height 27
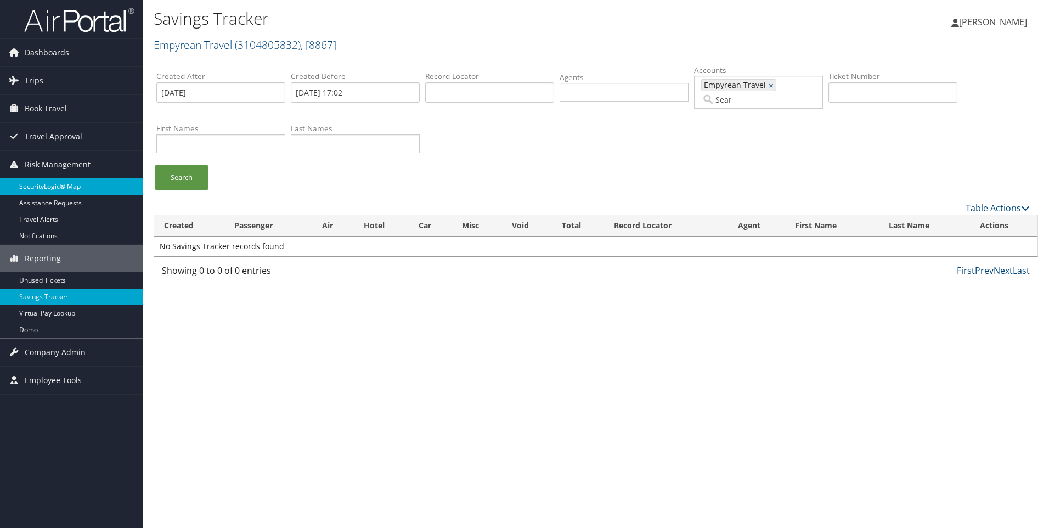
click at [68, 182] on link "SecurityLogic® Map" at bounding box center [71, 186] width 143 height 16
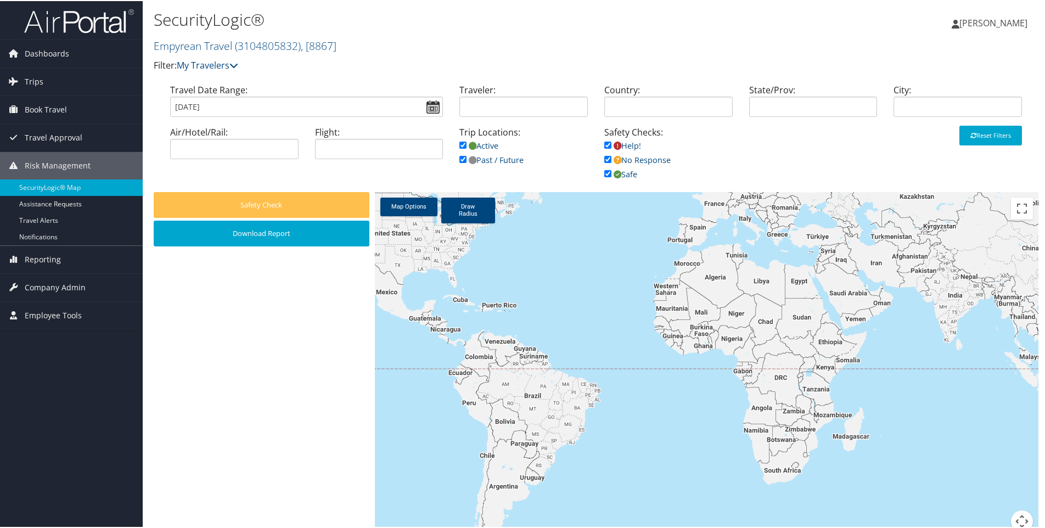
click at [436, 106] on input "[DATE]" at bounding box center [306, 106] width 273 height 20
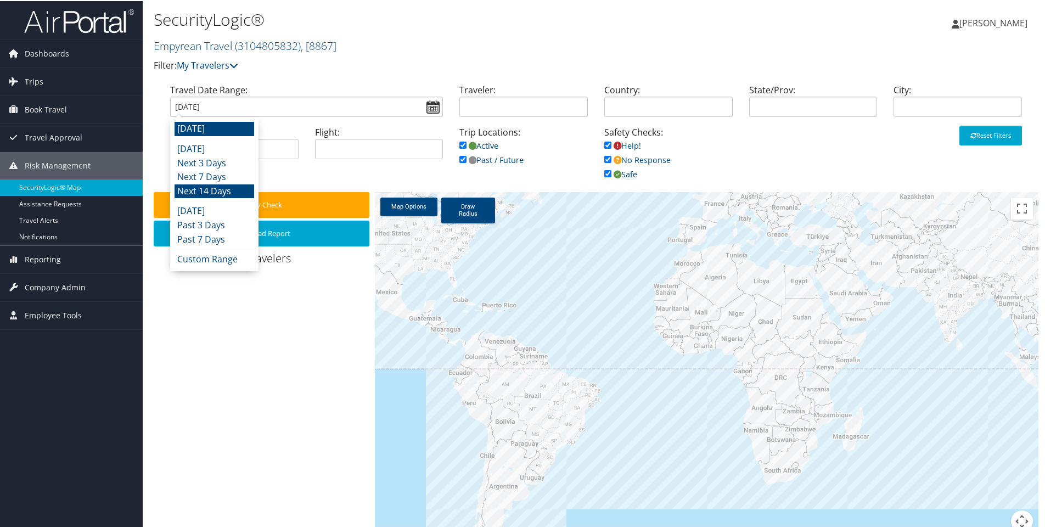
click at [233, 188] on li "Next 14 Days" at bounding box center [215, 190] width 80 height 14
type input "10/03/2025 - 10/17/2025"
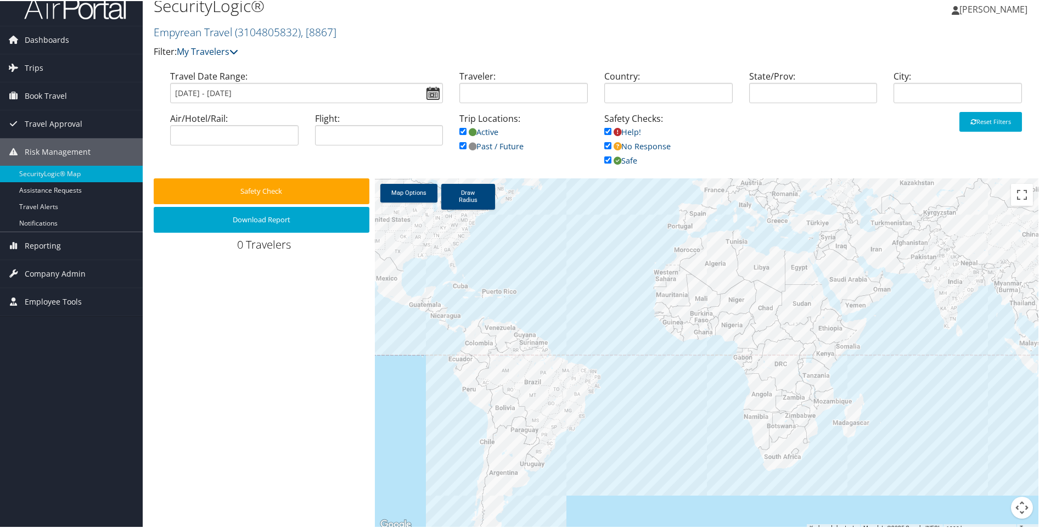
scroll to position [16, 0]
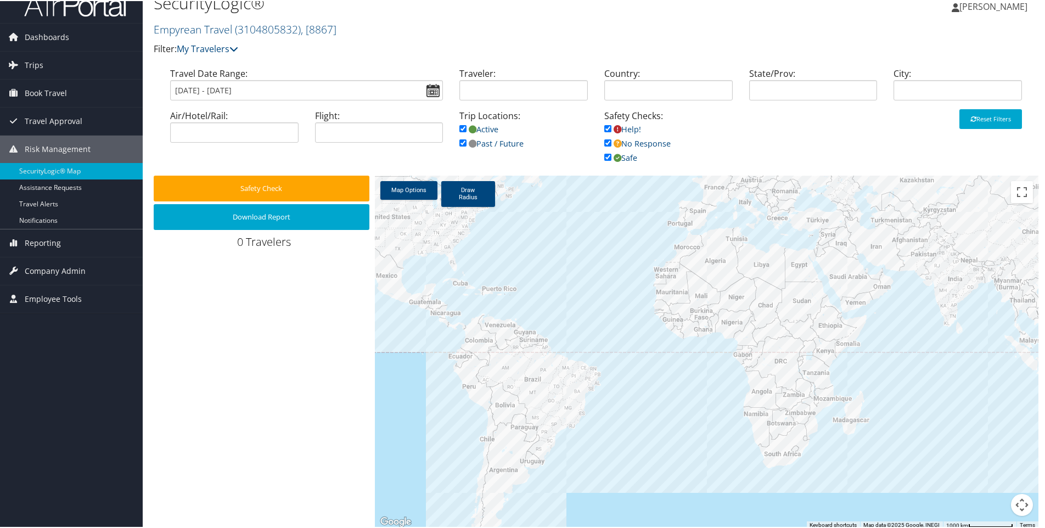
click at [679, 225] on div at bounding box center [707, 351] width 664 height 353
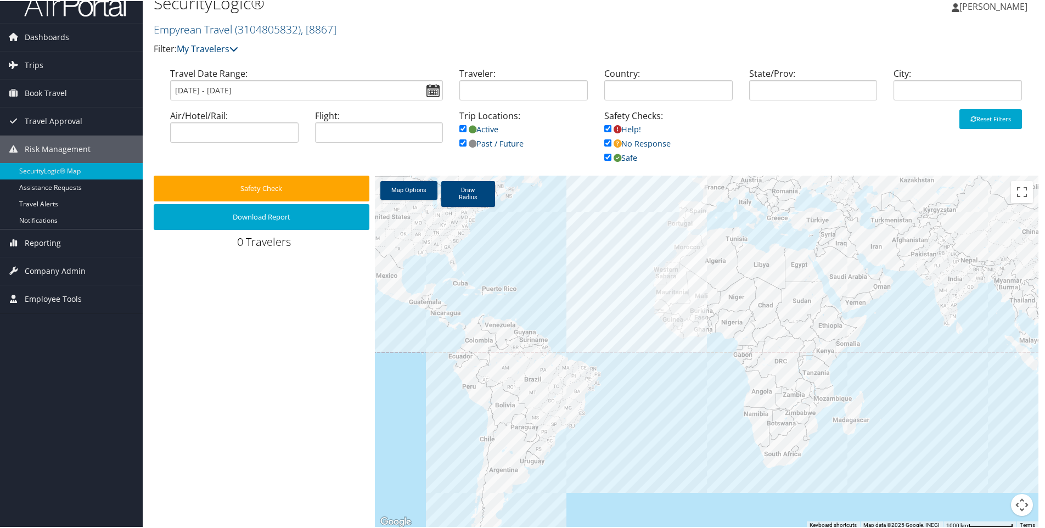
click at [686, 212] on div at bounding box center [707, 351] width 664 height 353
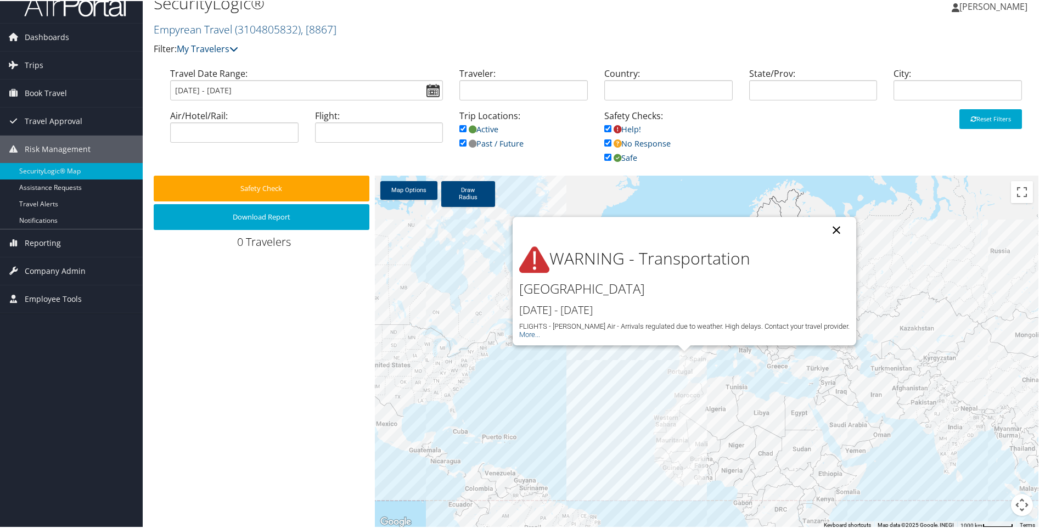
click at [838, 219] on button "Close" at bounding box center [836, 229] width 26 height 26
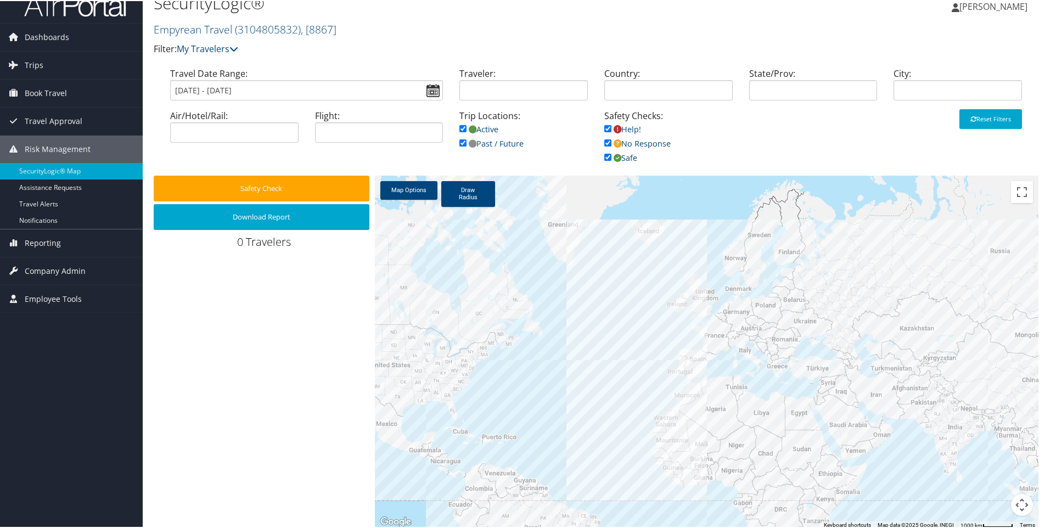
click at [862, 390] on div at bounding box center [707, 351] width 664 height 353
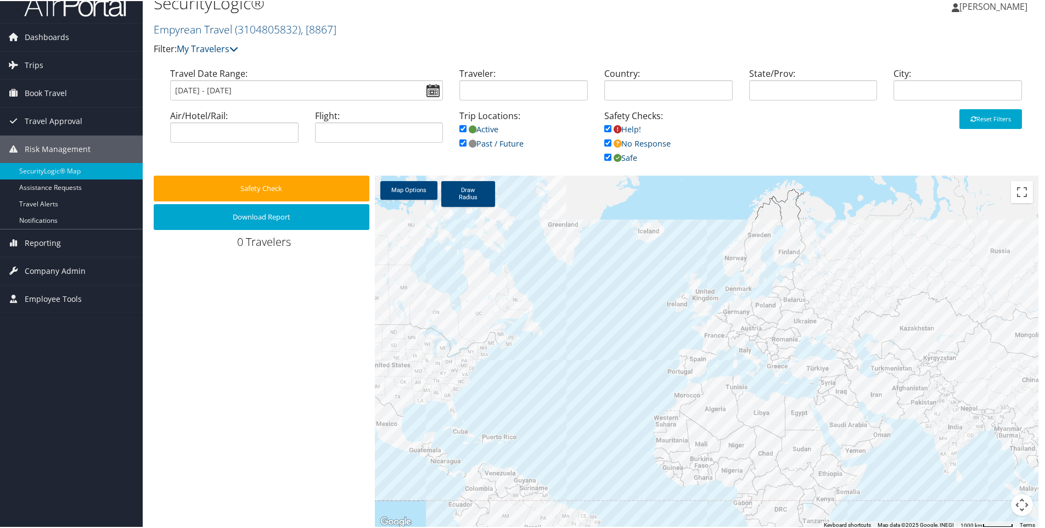
click at [862, 385] on div at bounding box center [707, 351] width 664 height 353
click at [874, 384] on div at bounding box center [707, 351] width 664 height 353
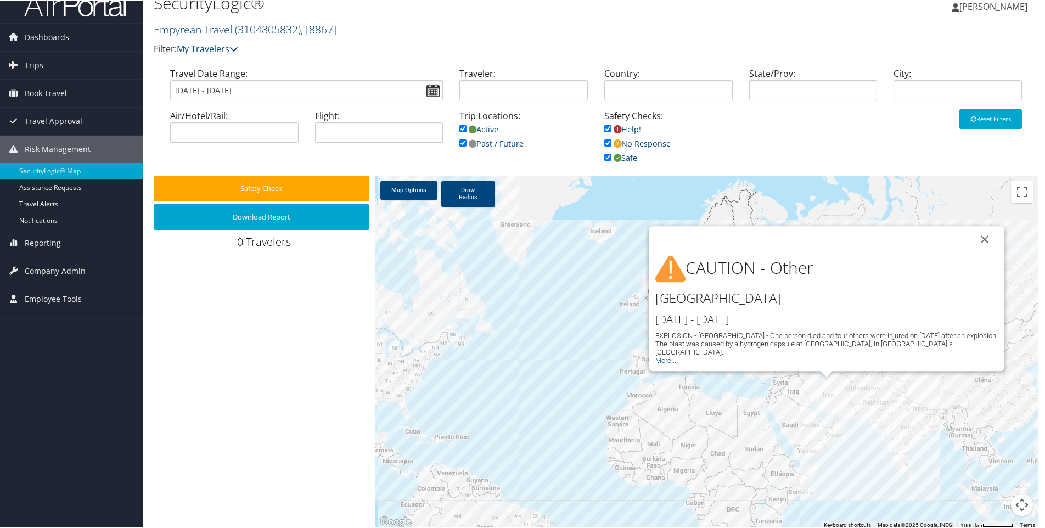
click at [835, 388] on div "CAUTION - Other IRAN Oct 2nd - Oct 3rd EXPLOSION - Tehran - One person died and…" at bounding box center [707, 351] width 664 height 353
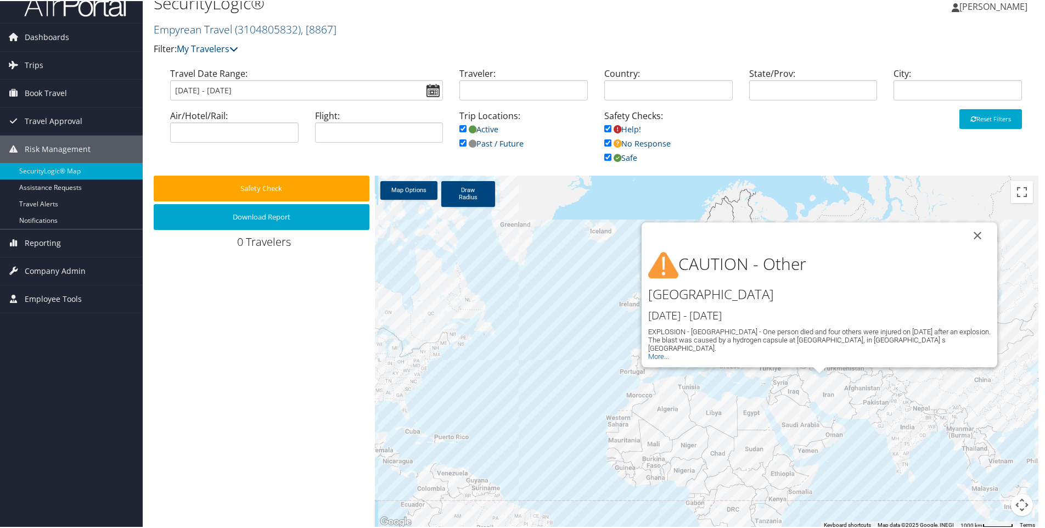
click at [953, 399] on div "CAUTION - Other IRAN Oct 2nd - Oct 3rd EXPLOSION - Tehran - One person died and…" at bounding box center [707, 351] width 664 height 353
click at [975, 247] on button "Close" at bounding box center [977, 234] width 26 height 26
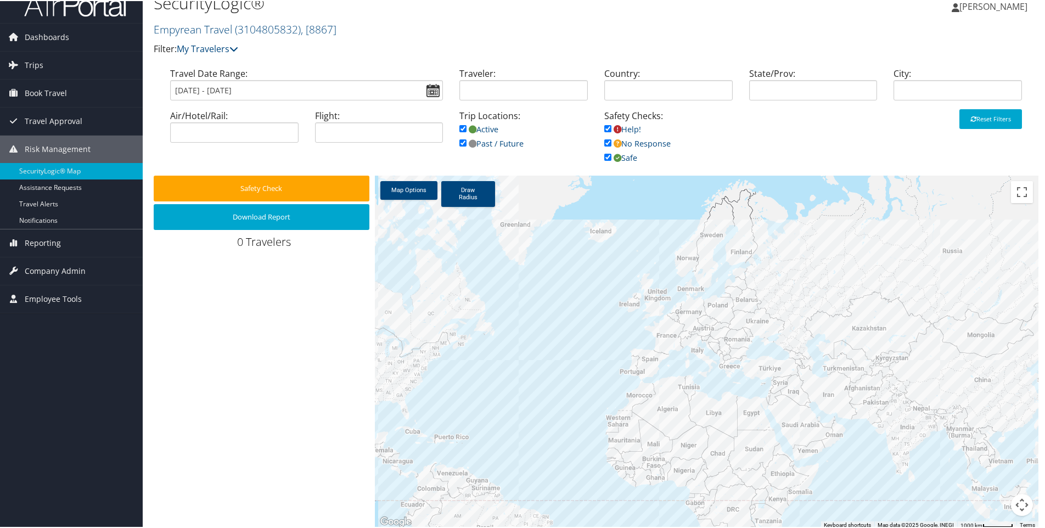
click at [990, 352] on div at bounding box center [707, 351] width 664 height 353
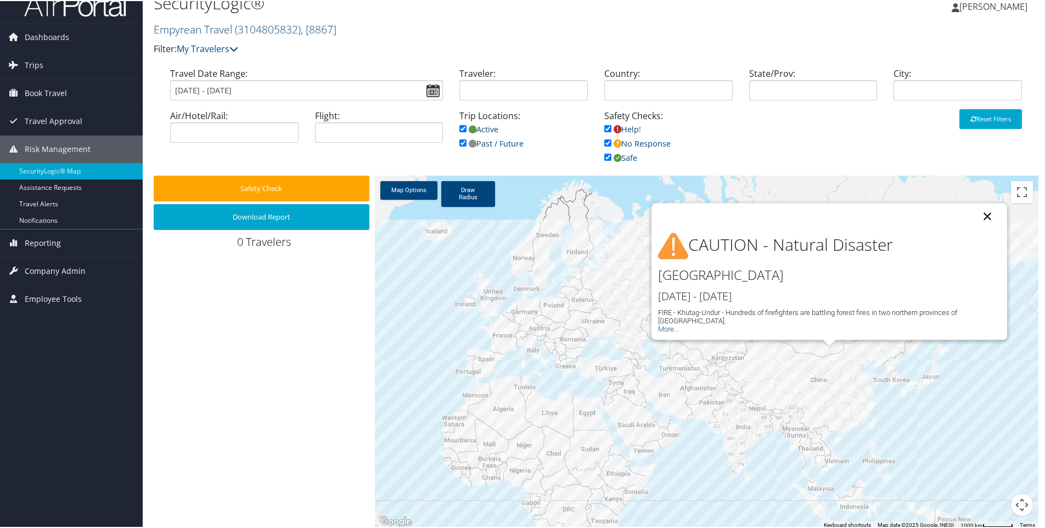
click at [979, 223] on button "Close" at bounding box center [987, 215] width 26 height 26
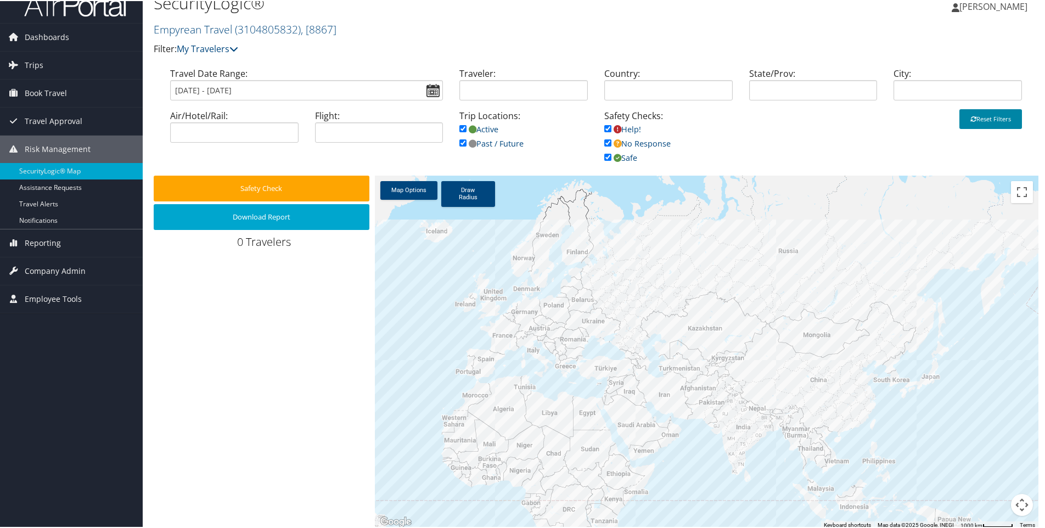
click at [991, 127] on button "Reset Filters" at bounding box center [990, 118] width 63 height 20
type input "10/03/2025 - 10/17/2025"
checkbox input "true"
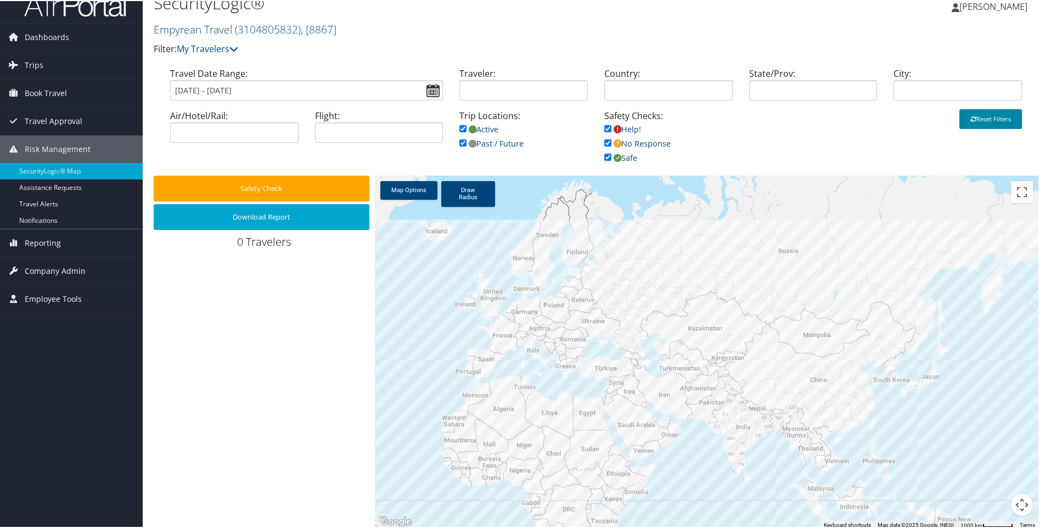
checkbox input "true"
click at [253, 131] on input "search" at bounding box center [234, 131] width 128 height 20
click at [743, 278] on div at bounding box center [707, 351] width 664 height 353
click at [967, 339] on div at bounding box center [707, 351] width 664 height 353
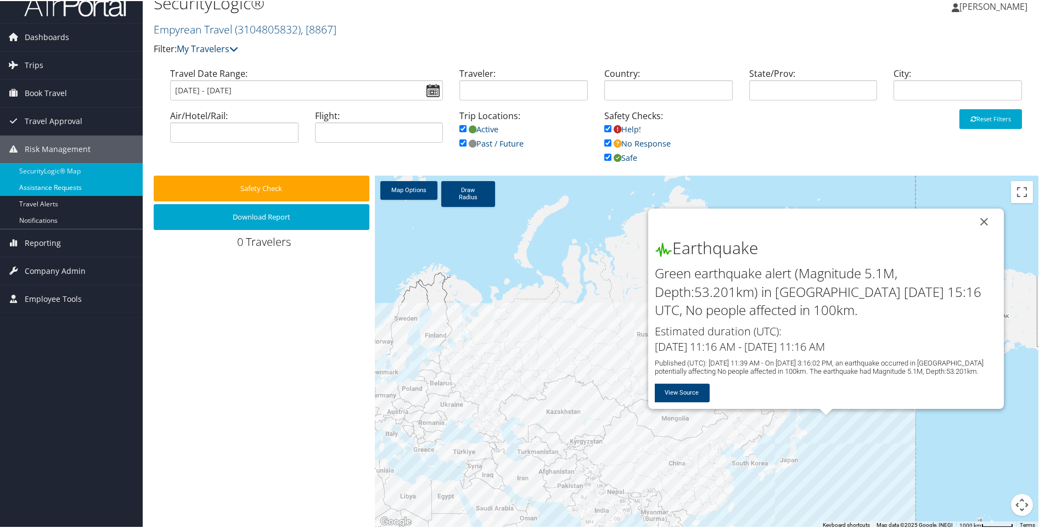
click at [38, 181] on link "Assistance Requests" at bounding box center [71, 186] width 143 height 16
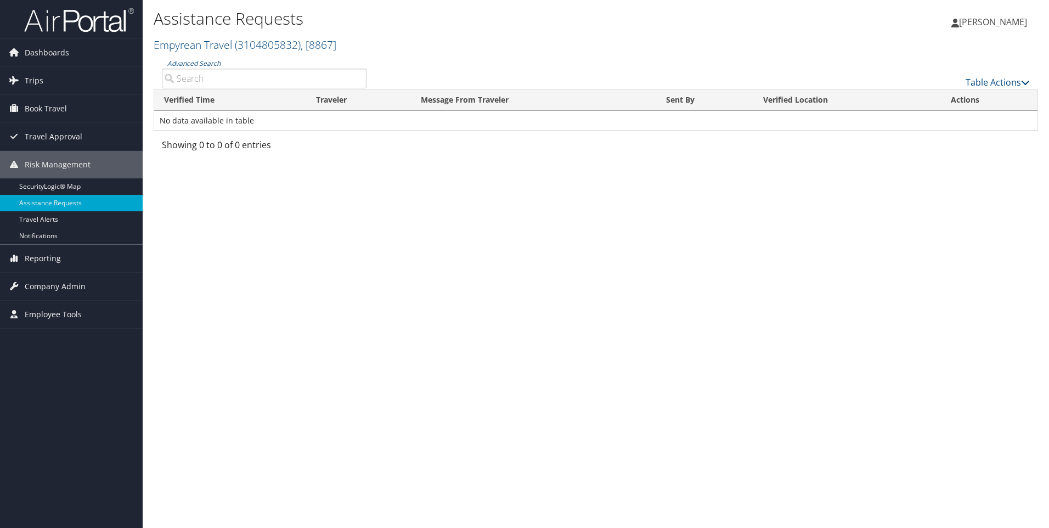
click at [68, 38] on li at bounding box center [71, 19] width 143 height 39
click at [68, 20] on img at bounding box center [79, 20] width 110 height 26
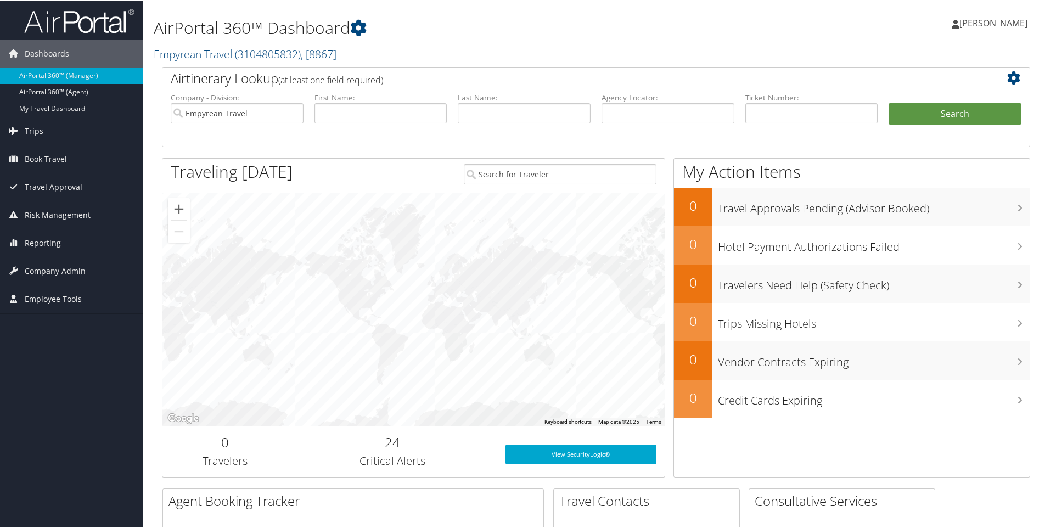
click at [457, 466] on h3 "Critical Alerts" at bounding box center [392, 459] width 193 height 15
click at [48, 30] on img at bounding box center [79, 20] width 110 height 26
click at [360, 25] on icon at bounding box center [358, 27] width 16 height 16
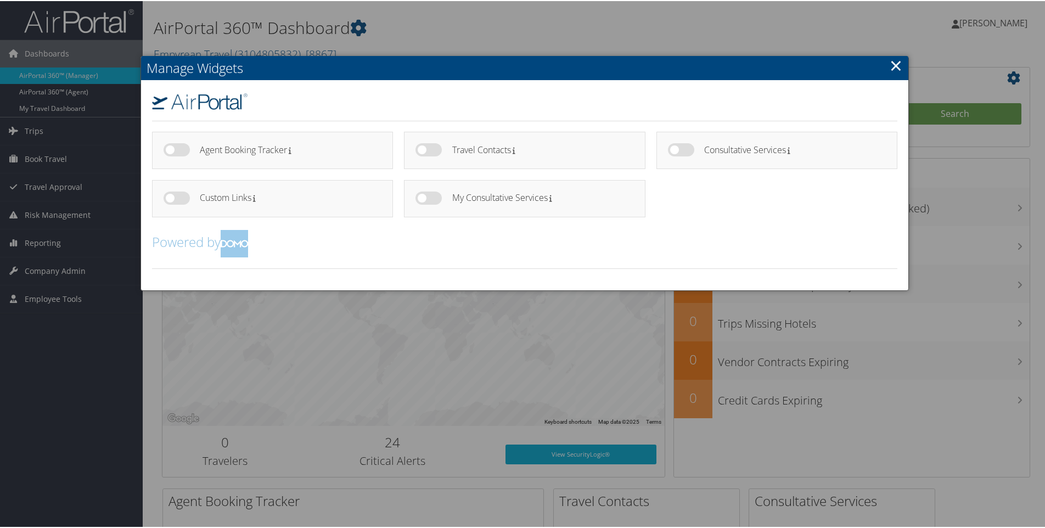
click at [894, 65] on link "×" at bounding box center [896, 64] width 13 height 22
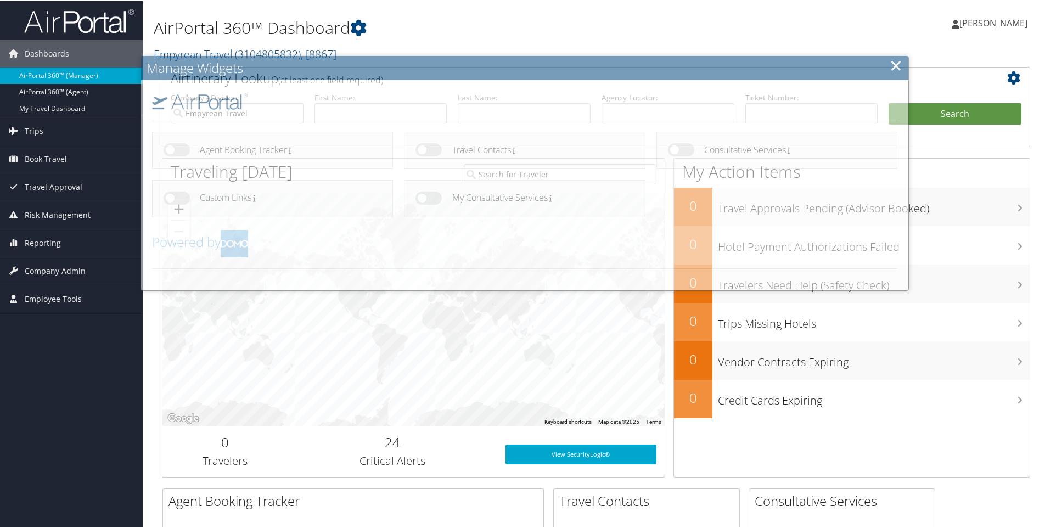
click at [903, 40] on div "[PERSON_NAME] [PERSON_NAME] My Settings Travel Agency Contacts Log Consulting T…" at bounding box center [875, 26] width 350 height 42
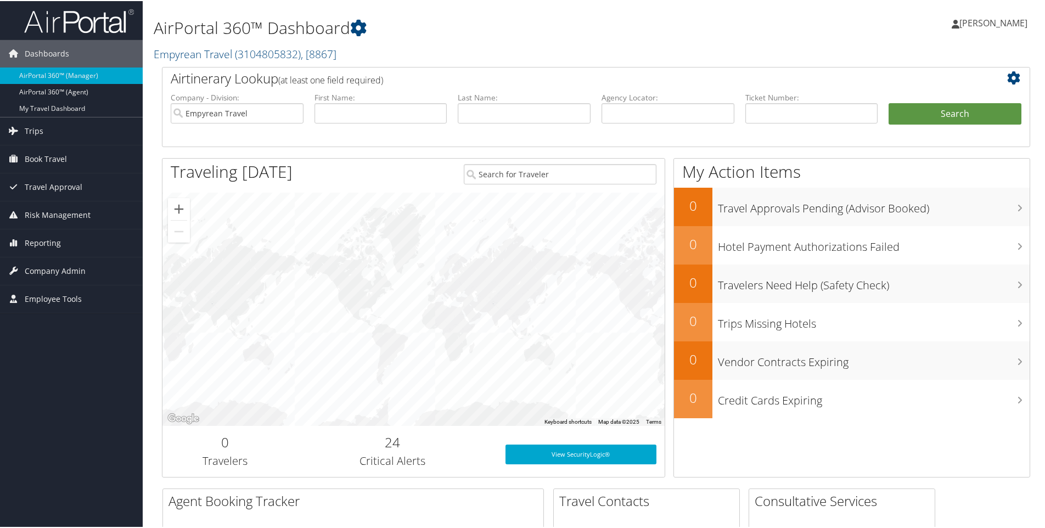
click at [78, 31] on img at bounding box center [79, 20] width 110 height 26
